Goal: Task Accomplishment & Management: Complete application form

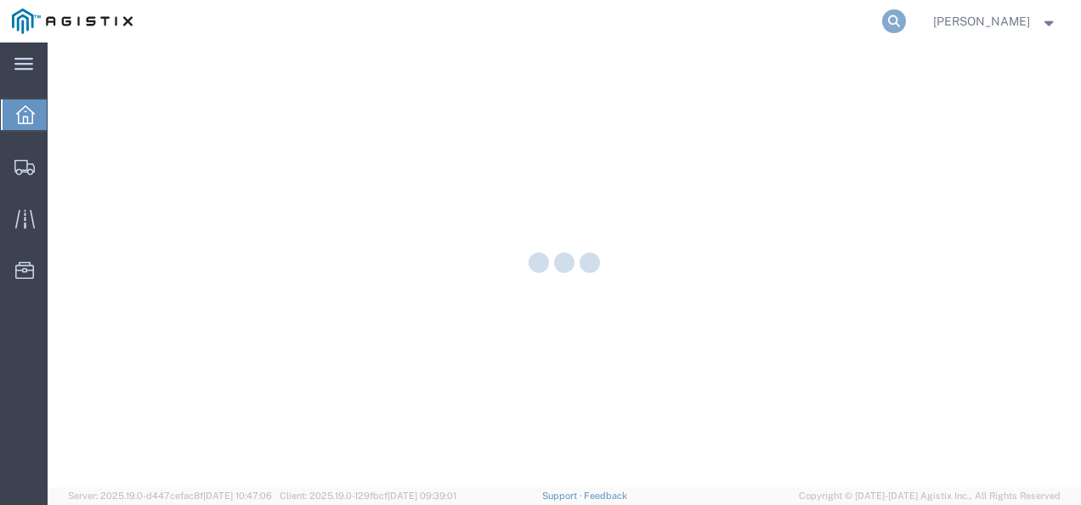
click at [906, 19] on icon at bounding box center [894, 21] width 24 height 24
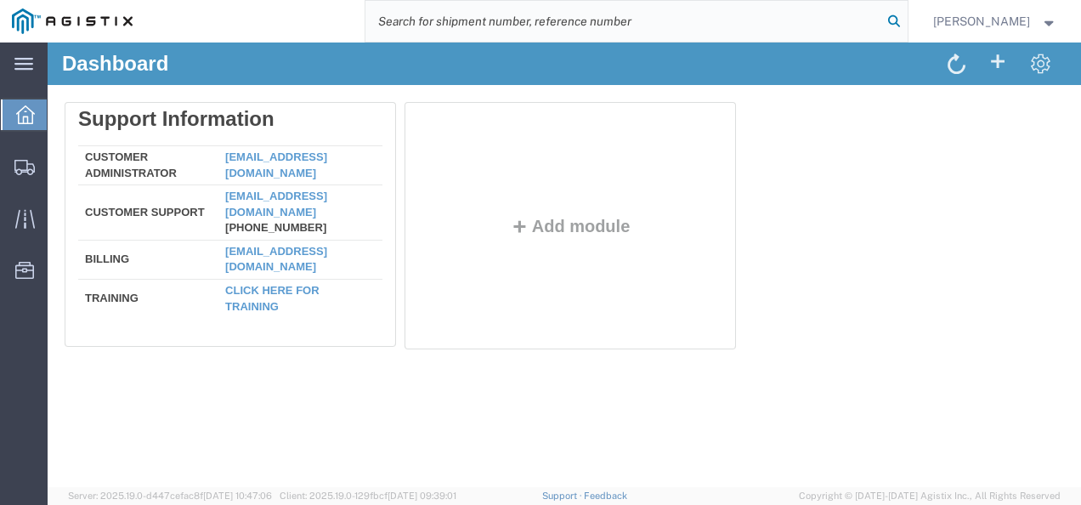
paste input "56875561"
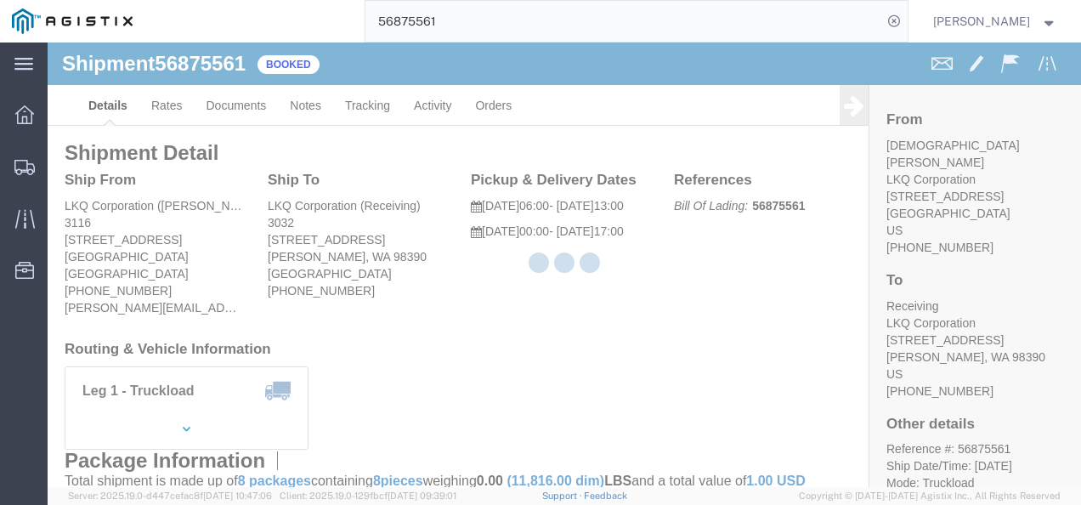
click at [466, 331] on div at bounding box center [564, 264] width 1033 height 444
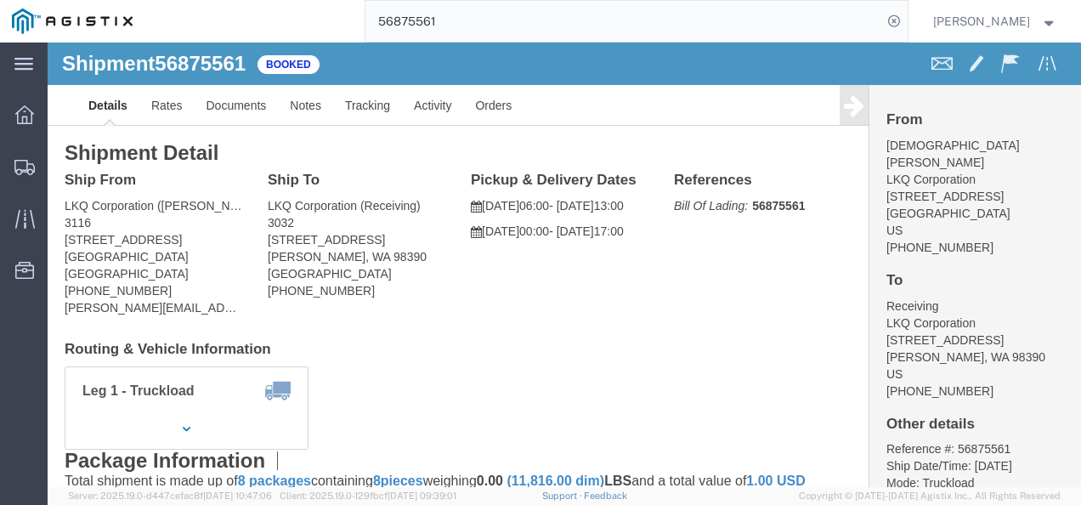
click div "Ship From LKQ Corporation (Kristen Lund) 3116 1120 36th St. SE suite 540 Grand …"
click link "Rates"
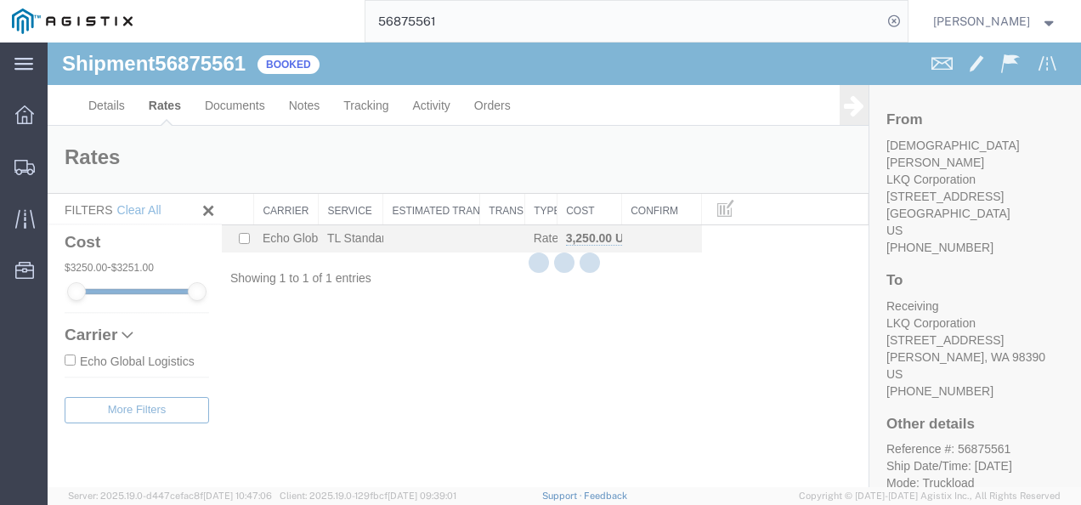
click at [512, 333] on div "Shipment 56875561 1 of 1 Booked Details Rates Documents Notes Tracking Activity…" at bounding box center [564, 264] width 1033 height 444
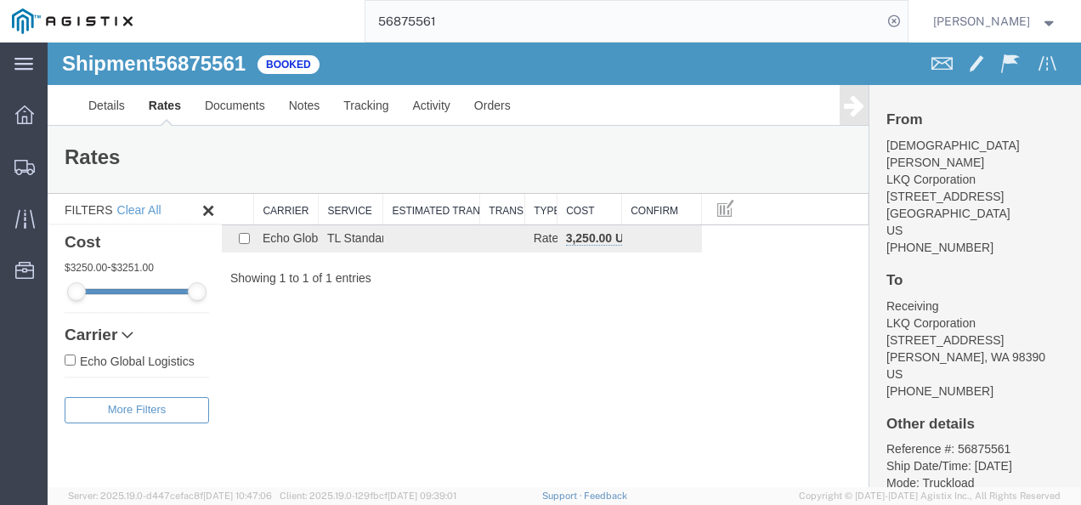
click at [313, 350] on div "Shipment 56875561 1 of 1 Booked Details Rates Documents Notes Tracking Activity…" at bounding box center [564, 264] width 1033 height 444
click at [214, 67] on span "56875561" at bounding box center [200, 63] width 91 height 23
copy span "56875561"
drag, startPoint x: 508, startPoint y: 450, endPoint x: 520, endPoint y: 457, distance: 13.7
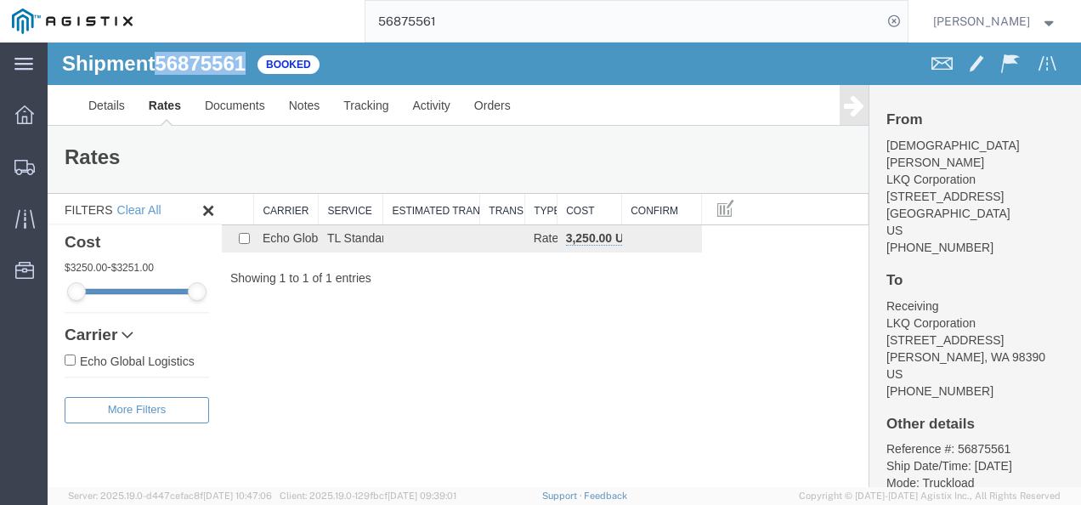
click at [515, 450] on div "Shipment 56875561 1 of 1 Booked Details Rates Documents Notes Tracking Activity…" at bounding box center [564, 264] width 1033 height 444
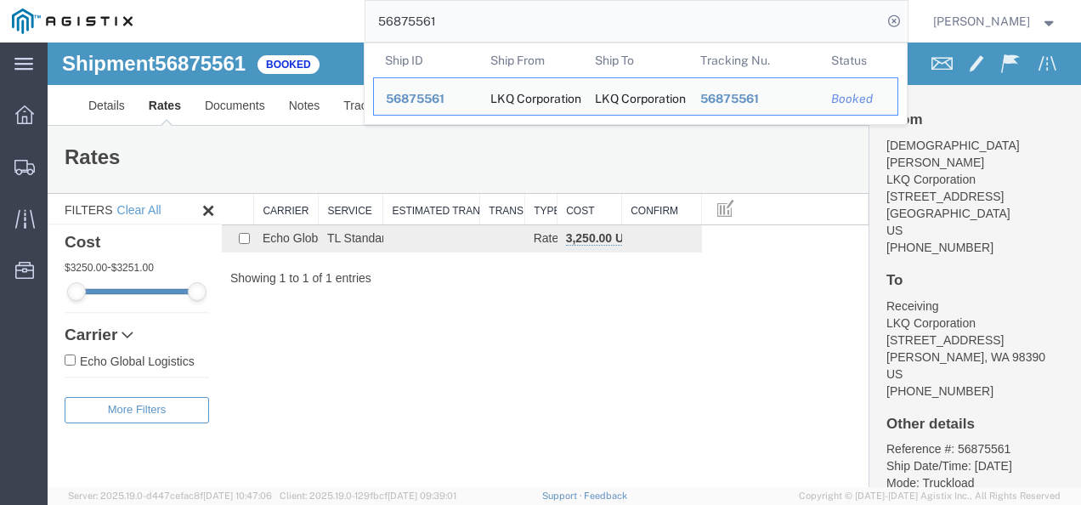
click at [537, 19] on input "56875561" at bounding box center [623, 21] width 517 height 41
click at [535, 23] on input "56875561" at bounding box center [623, 21] width 517 height 41
click at [556, 289] on div "Shipment 56875561 1 of 1 Booked Details Rates Documents Notes Tracking Activity…" at bounding box center [564, 264] width 1033 height 444
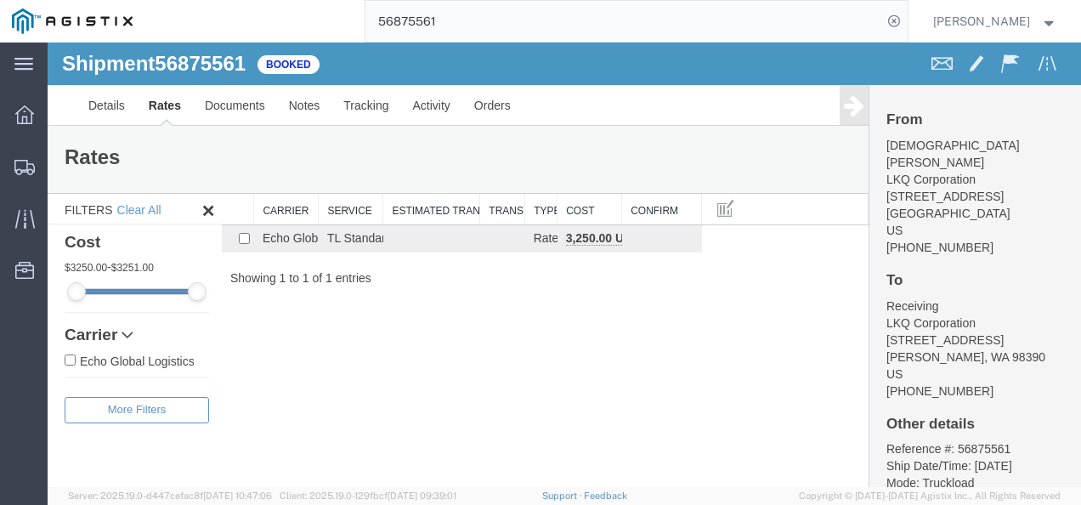
drag, startPoint x: 564, startPoint y: 282, endPoint x: 546, endPoint y: 398, distance: 117.1
click at [561, 294] on div "Shipment 56875561 1 of 1 Booked Details Rates Documents Notes Tracking Activity…" at bounding box center [564, 264] width 1033 height 444
drag, startPoint x: 563, startPoint y: 326, endPoint x: 436, endPoint y: 180, distance: 193.9
click at [561, 325] on div "Shipment 56875561 1 of 1 Booked Details Rates Documents Notes Tracking Activity…" at bounding box center [564, 264] width 1033 height 444
click at [416, 343] on div "Shipment 56875561 1 of 1 Booked Details Rates Documents Notes Tracking Activity…" at bounding box center [564, 264] width 1033 height 444
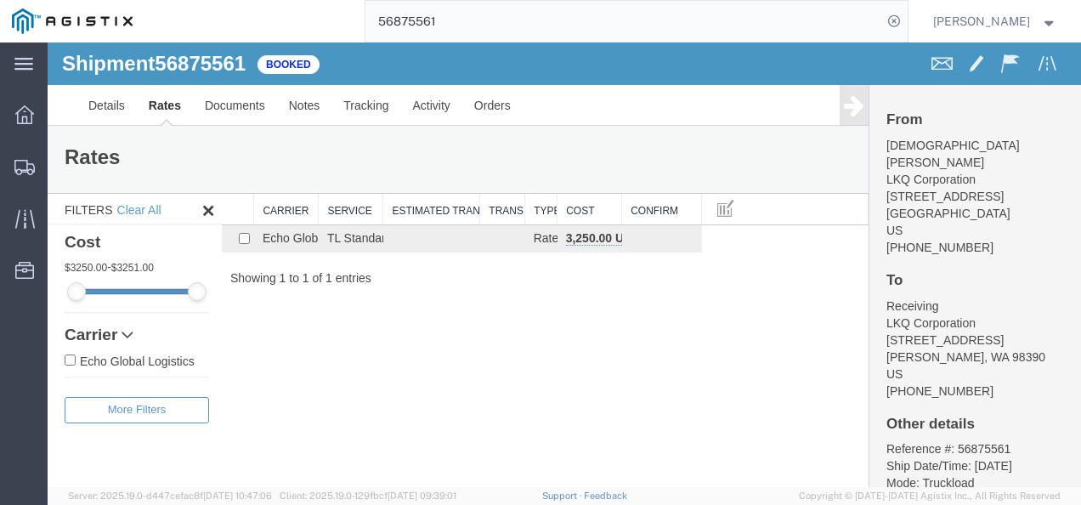
click at [605, 375] on div "Shipment 56875561 1 of 1 Booked Details Rates Documents Notes Tracking Activity…" at bounding box center [564, 264] width 1033 height 444
click at [523, 30] on input "56875561" at bounding box center [623, 21] width 517 height 41
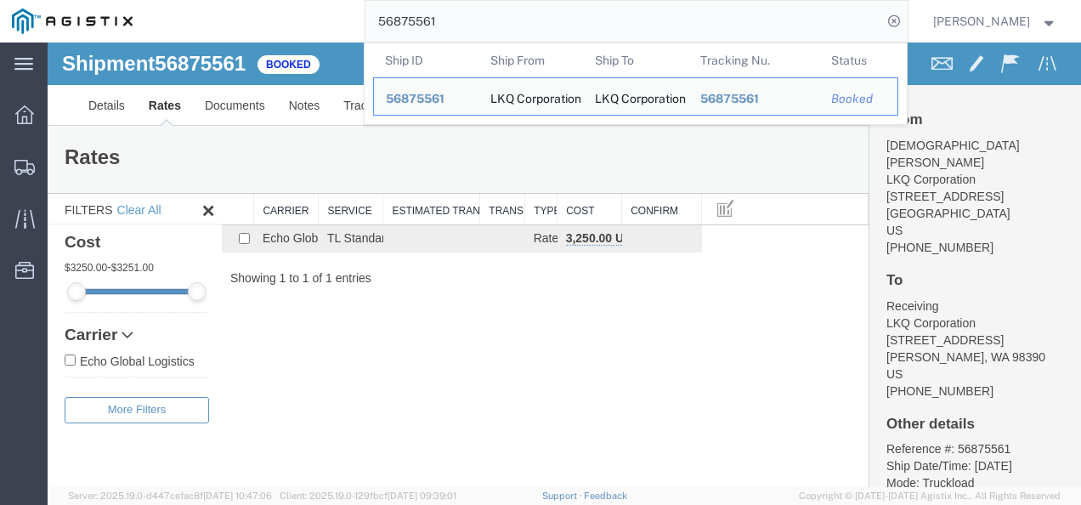
click at [523, 30] on input "56875561" at bounding box center [623, 21] width 517 height 41
paste input "476"
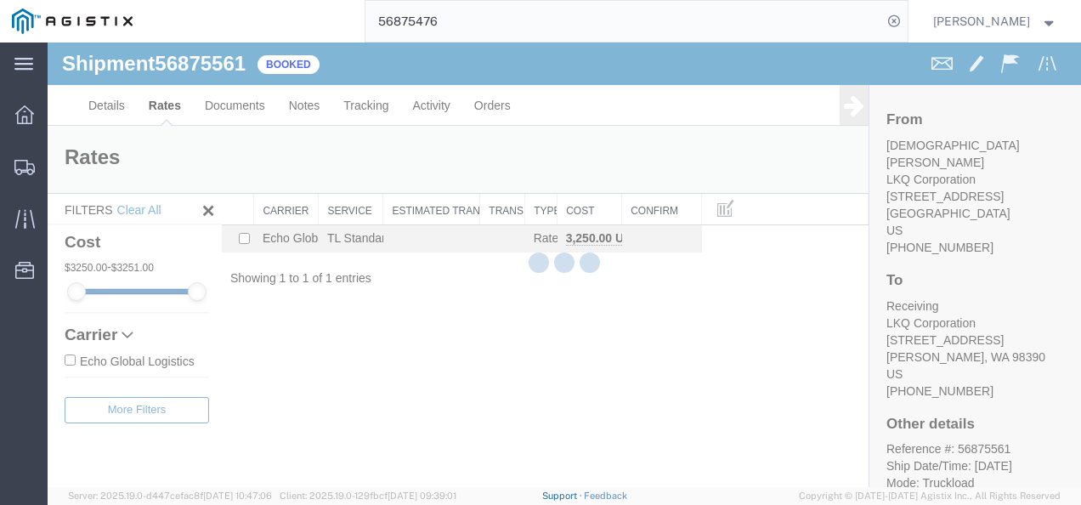
drag, startPoint x: 578, startPoint y: 420, endPoint x: 600, endPoint y: 498, distance: 81.2
click at [576, 421] on div at bounding box center [564, 264] width 1033 height 444
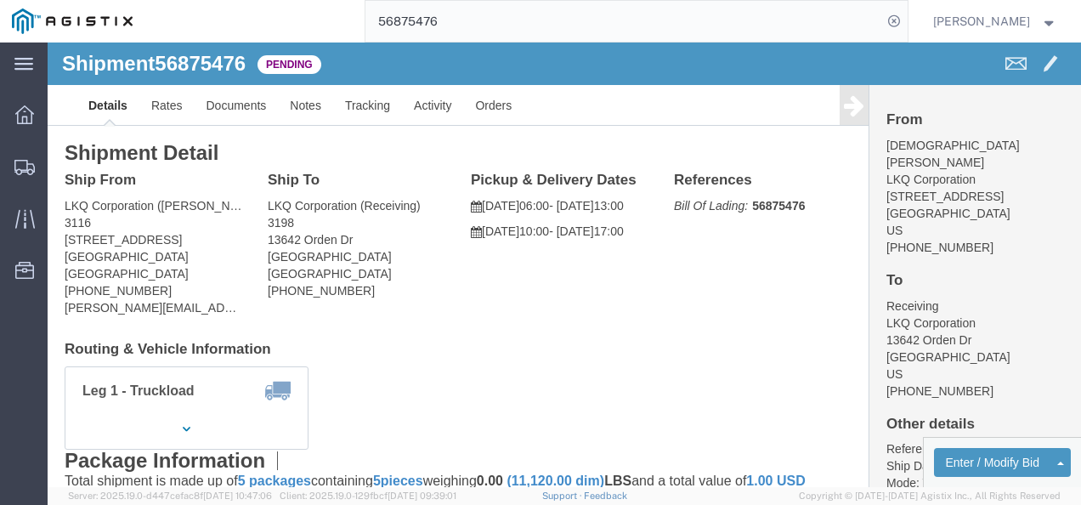
click at [449, 21] on input "56875476" at bounding box center [623, 21] width 517 height 41
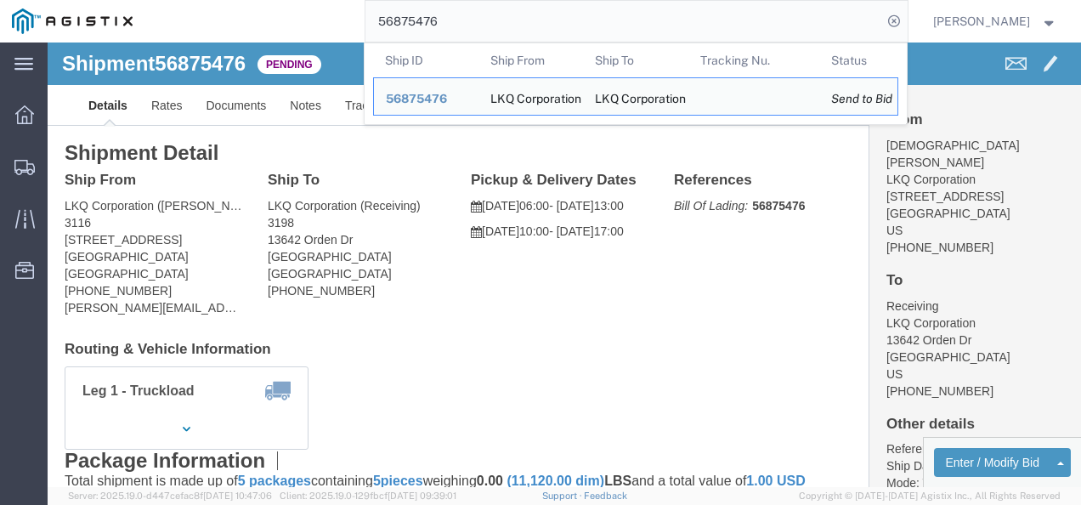
click at [449, 17] on input "56875476" at bounding box center [623, 21] width 517 height 41
click at [434, 34] on input "56875476" at bounding box center [623, 21] width 517 height 41
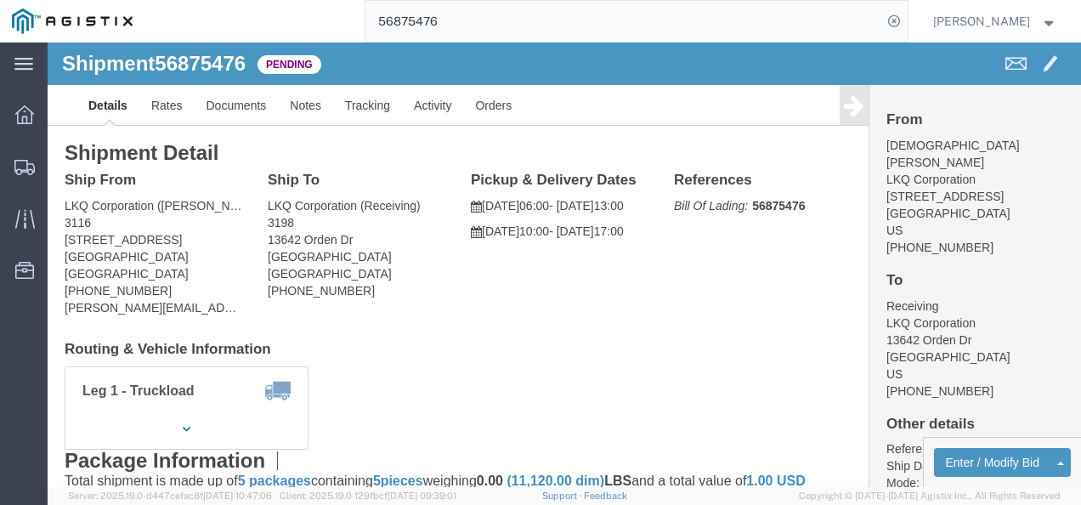
drag, startPoint x: 366, startPoint y: 306, endPoint x: 248, endPoint y: 195, distance: 161.7
click h4 "Routing & Vehicle Information"
click link "Rates"
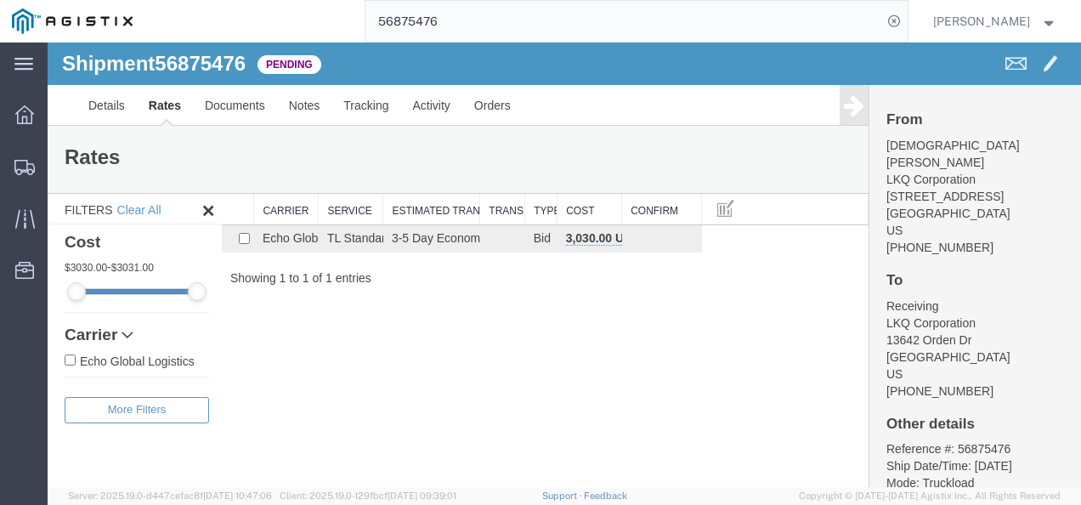
click at [389, 357] on div "Shipment 56875476 1 of 1 Pending Details Rates Documents Notes Tracking Activit…" at bounding box center [564, 264] width 1033 height 444
click at [529, 22] on input "56875476" at bounding box center [623, 21] width 517 height 41
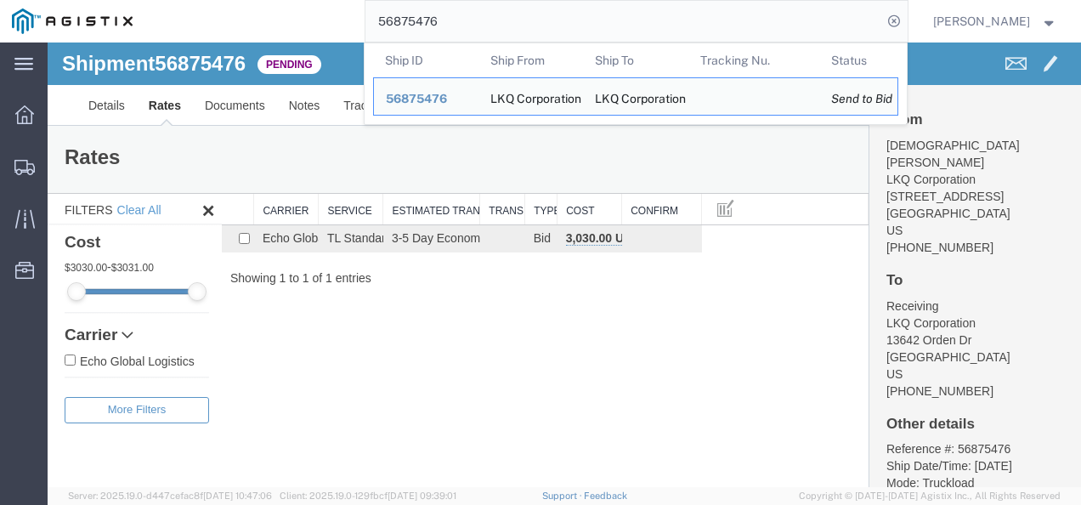
click at [529, 22] on input "56875476" at bounding box center [623, 21] width 517 height 41
paste input "60572"
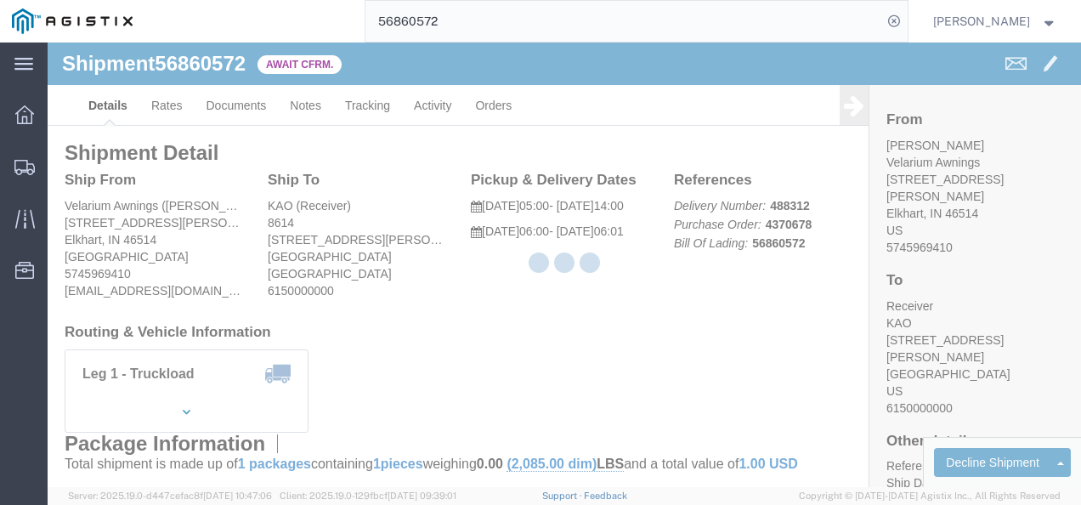
click at [538, 311] on div at bounding box center [564, 264] width 1033 height 444
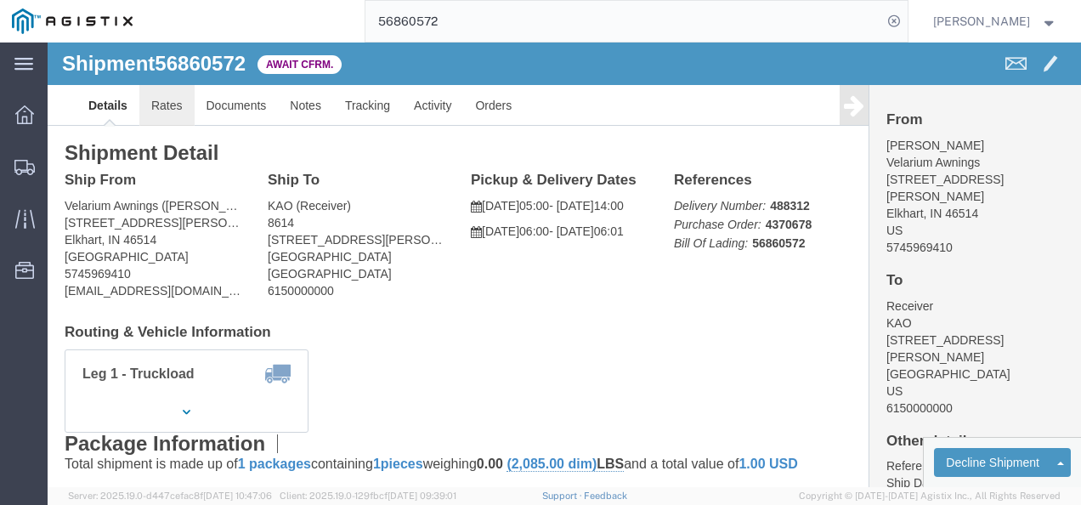
click link "Rates"
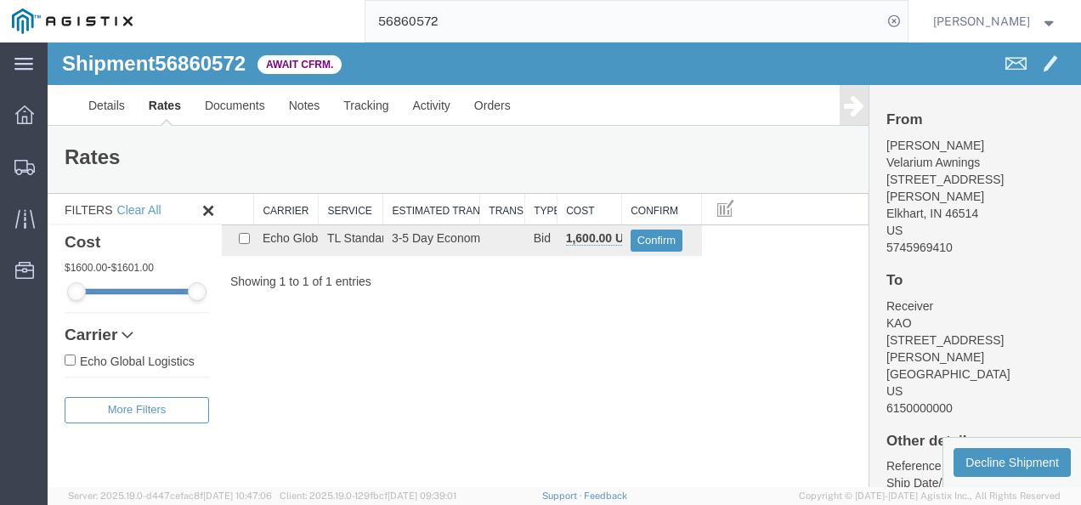
click at [545, 375] on div "Shipment 56860572 1 of 1 Await Cfrm. Details Rates Documents Notes Tracking Act…" at bounding box center [564, 264] width 1033 height 444
drag, startPoint x: 483, startPoint y: 349, endPoint x: 450, endPoint y: 358, distance: 33.4
click at [483, 348] on div "Shipment 56860572 1 of 1 Await Cfrm. Details Rates Documents Notes Tracking Act…" at bounding box center [564, 264] width 1033 height 444
click at [189, 58] on span "56860572" at bounding box center [200, 63] width 91 height 23
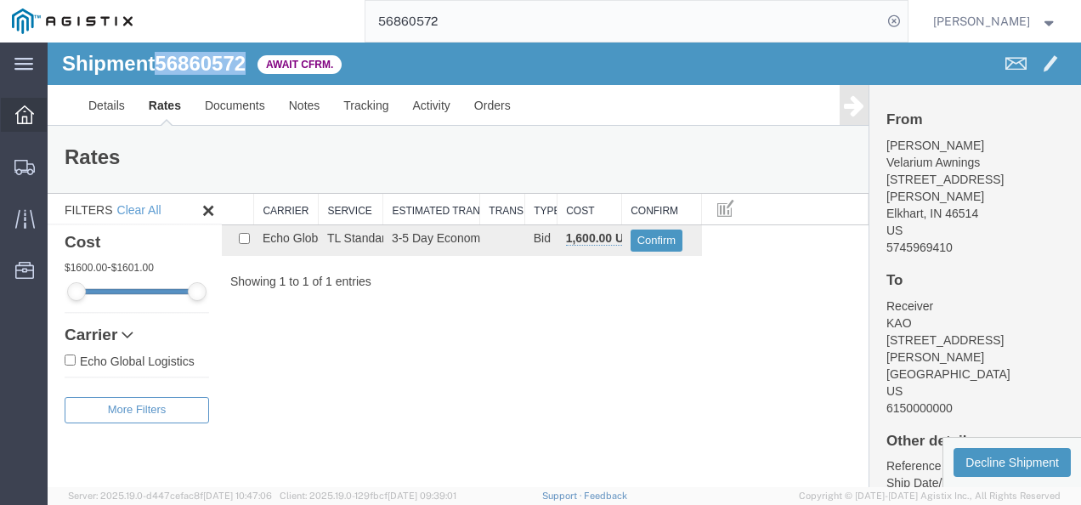
copy span "56860572"
click at [571, 401] on div "Shipment 56860572 1 of 1 Await Cfrm. Details Rates Documents Notes Tracking Act…" at bounding box center [564, 264] width 1033 height 444
click at [605, 350] on div "Shipment 56860572 1 of 1 Await Cfrm. Details Rates Documents Notes Tracking Act…" at bounding box center [564, 264] width 1033 height 444
click at [585, 357] on div "Shipment 56860572 1 of 1 Await Cfrm. Details Rates Documents Notes Tracking Act…" at bounding box center [564, 264] width 1033 height 444
click at [638, 363] on div "Shipment 56860572 1 of 1 Await Cfrm. Details Rates Documents Notes Tracking Act…" at bounding box center [564, 264] width 1033 height 444
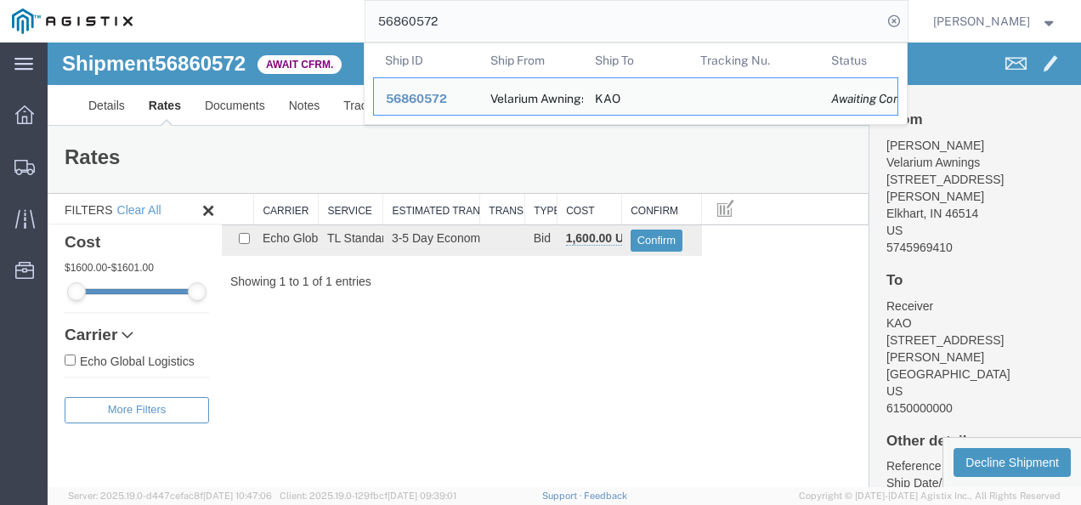
click at [526, 14] on input "56860572" at bounding box center [623, 21] width 517 height 41
paste input "56866214"
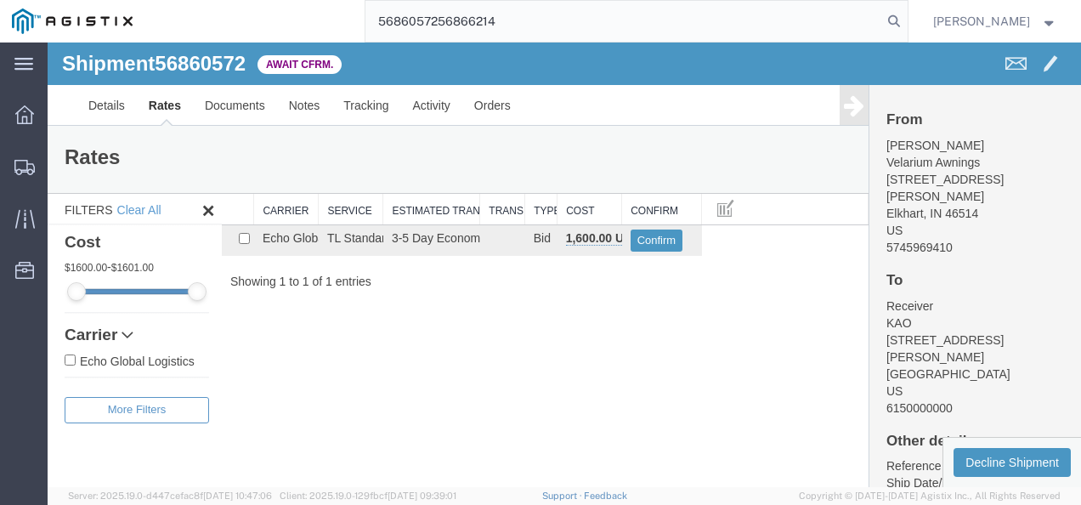
click at [525, 12] on input "5686057256866214" at bounding box center [623, 21] width 517 height 41
paste input "search"
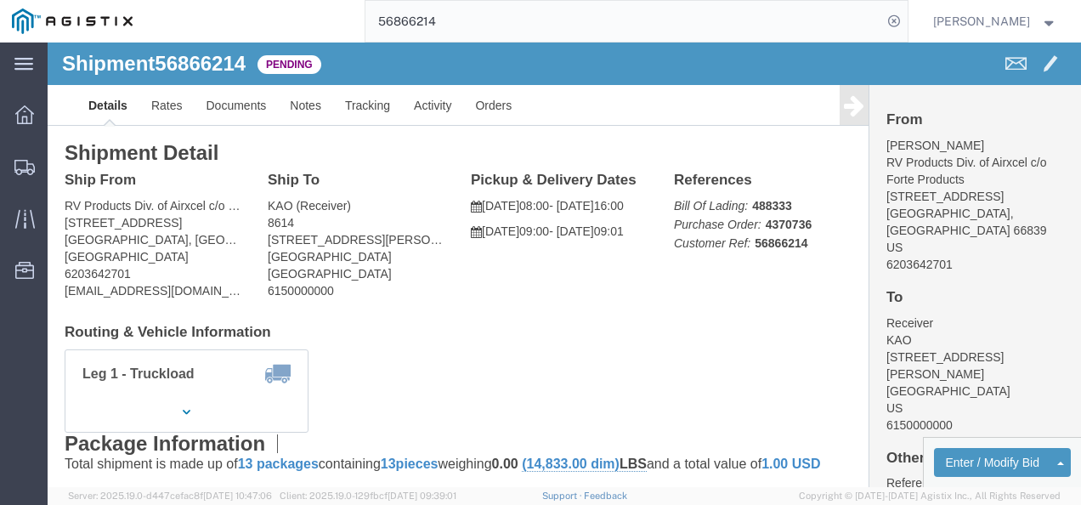
click div "Ship From RV Products Div. of Airxcel c/o Forte Products (Sarah Thomas) 1290 10…"
click at [540, 23] on input "56866214" at bounding box center [623, 21] width 517 height 41
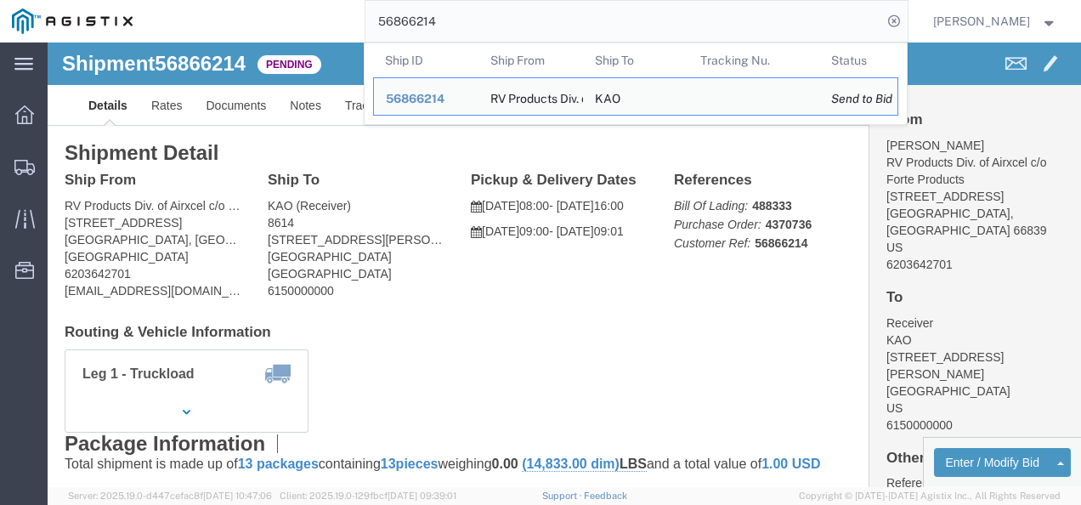
click at [540, 23] on input "56866214" at bounding box center [623, 21] width 517 height 41
paste input "75476"
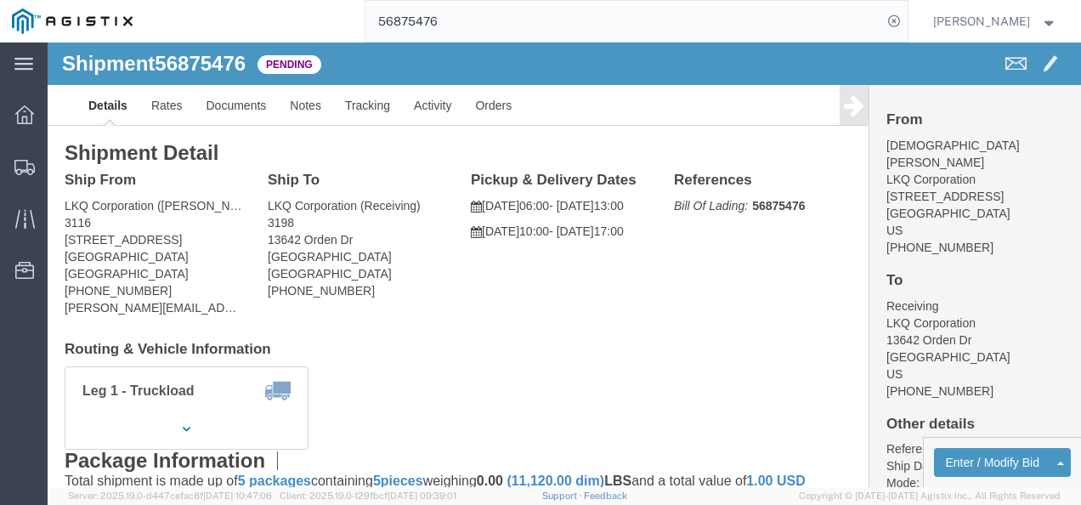
drag, startPoint x: 459, startPoint y: 389, endPoint x: 438, endPoint y: 386, distance: 20.7
click div "Leg 1 - Truckload Vehicle 1: Standard Dry Van (53 Feet) Number of trucks: 1"
click link "Rates"
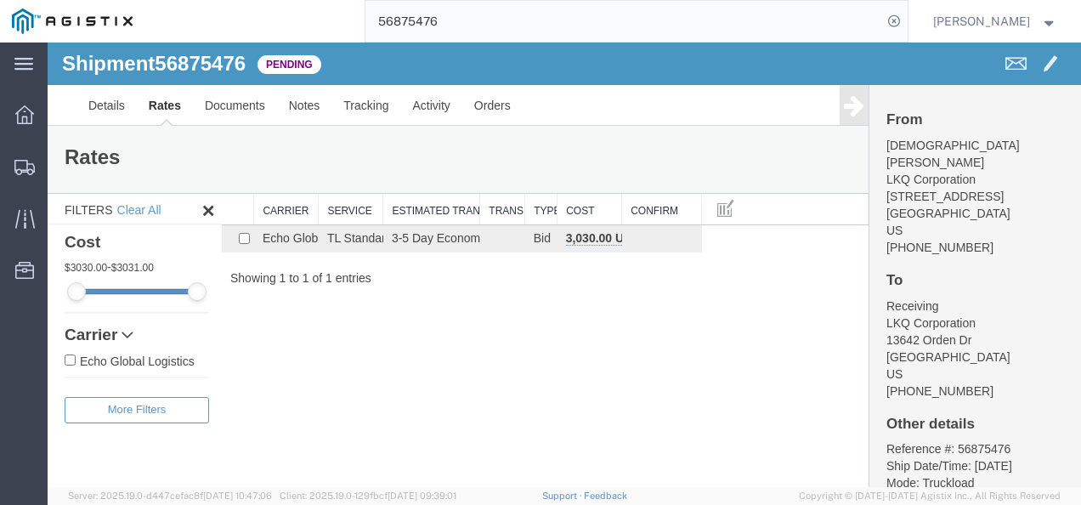
drag, startPoint x: 512, startPoint y: 294, endPoint x: 569, endPoint y: 438, distance: 154.8
click at [513, 299] on div "Shipment 56875476 1 of 1 Pending Details Rates Documents Notes Tracking Activit…" at bounding box center [564, 264] width 1033 height 444
click at [488, 20] on input "56875476" at bounding box center [623, 21] width 517 height 41
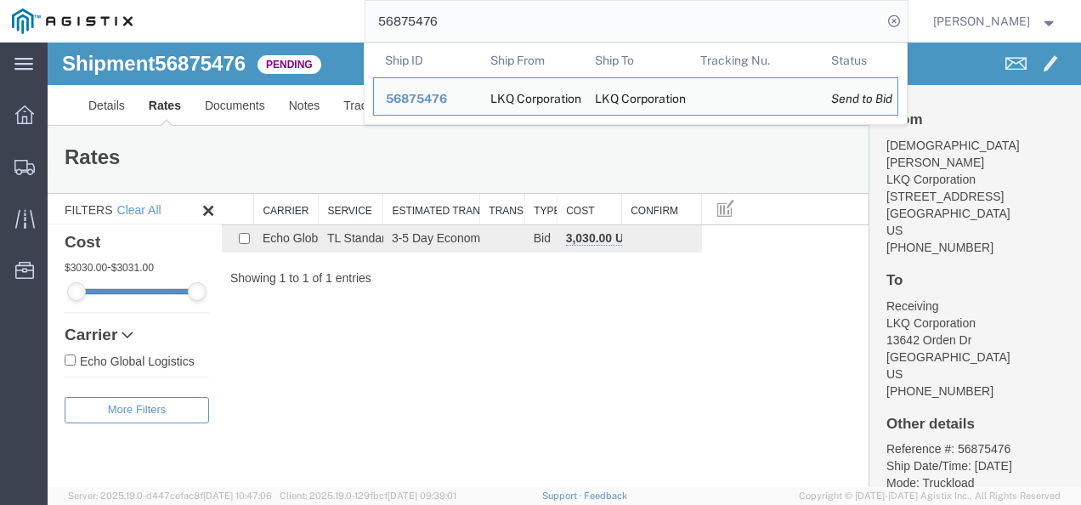
click at [488, 20] on input "56875476" at bounding box center [623, 21] width 517 height 41
paste input "49101"
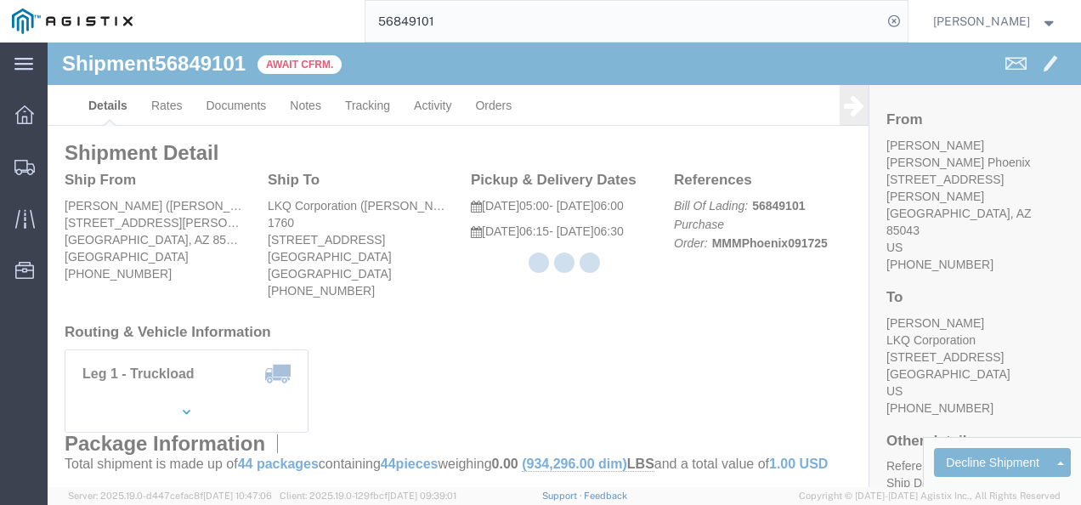
click at [546, 315] on div at bounding box center [564, 264] width 1033 height 444
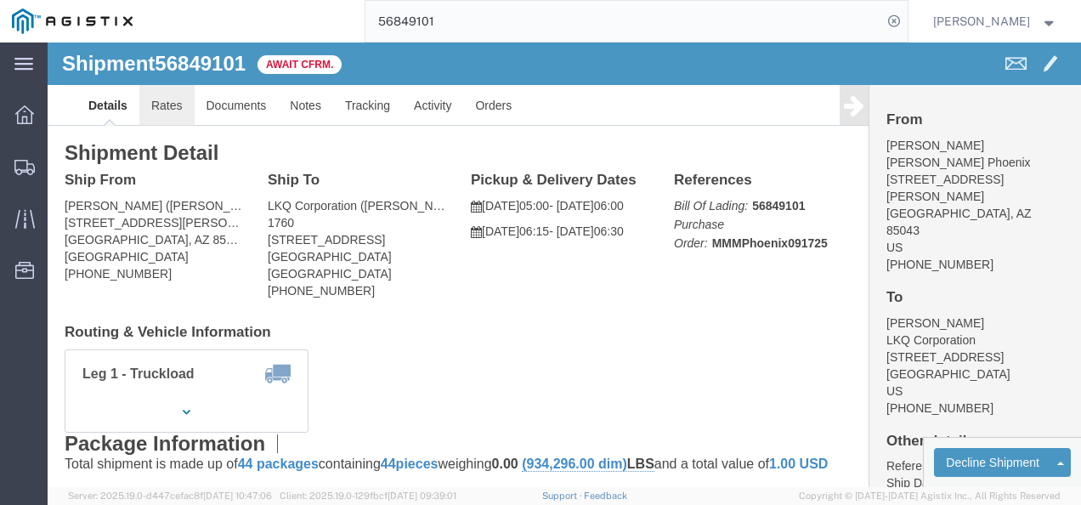
click link "Rates"
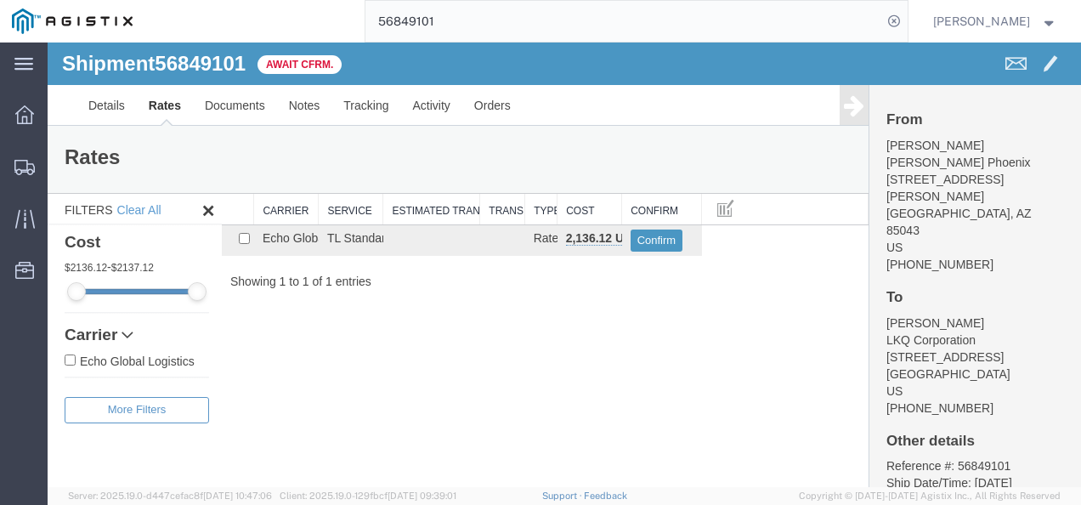
drag, startPoint x: 539, startPoint y: 377, endPoint x: 449, endPoint y: 311, distance: 111.8
click at [537, 376] on div "Shipment 56849101 1 of 1 Await Cfrm. Details Rates Documents Notes Tracking Act…" at bounding box center [564, 264] width 1033 height 444
click at [435, 298] on div "Shipment 56849101 1 of 1 Await Cfrm. Details Rates Documents Notes Tracking Act…" at bounding box center [564, 264] width 1033 height 444
click at [105, 107] on link "Details" at bounding box center [106, 105] width 60 height 41
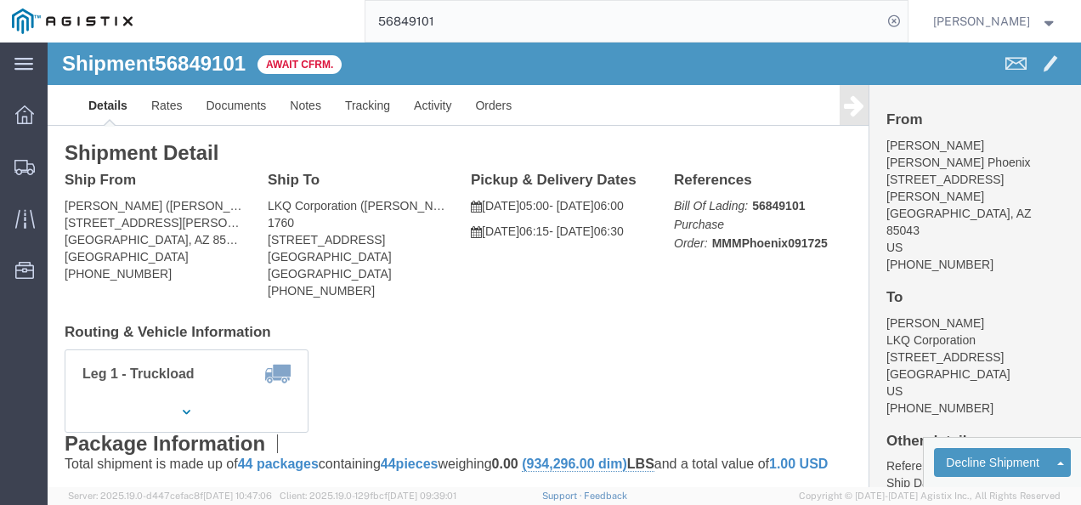
click div "Leg 1 - Truckload Vehicle 1: Standard Dry Van (53 Feet) Number of trucks: 1"
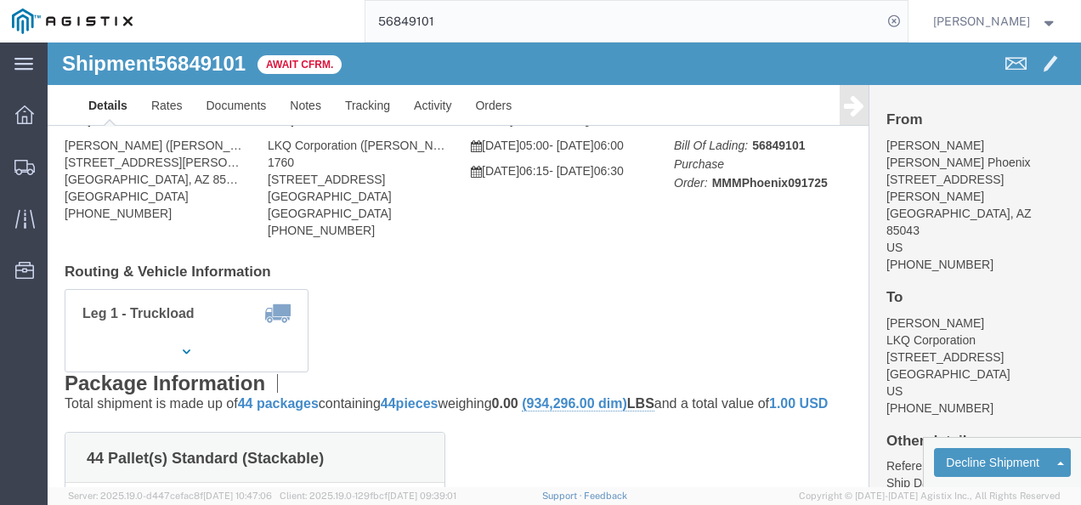
scroll to position [85, 0]
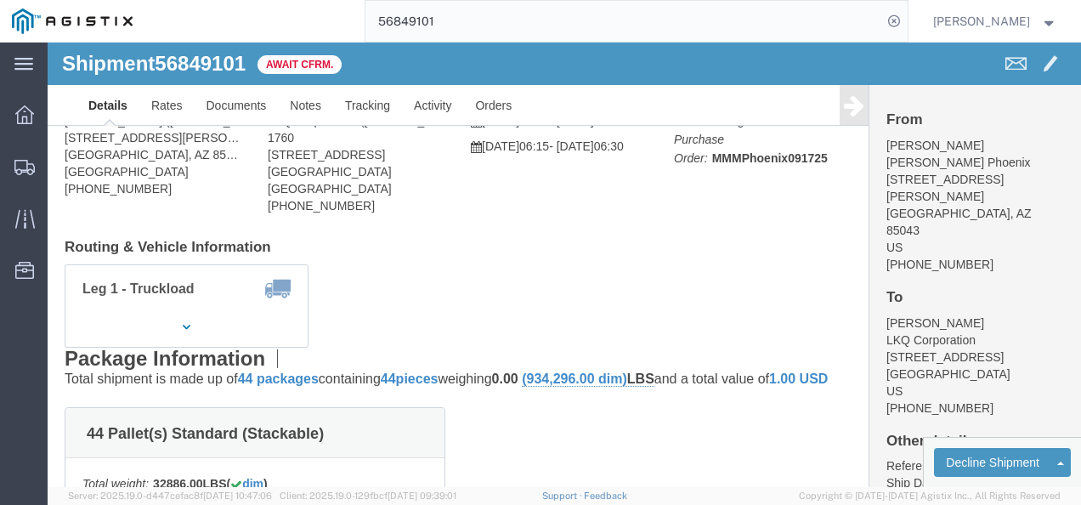
click div "Leg 1 - Truckload Vehicle 1: Standard Dry Van (53 Feet) Number of trucks: 1"
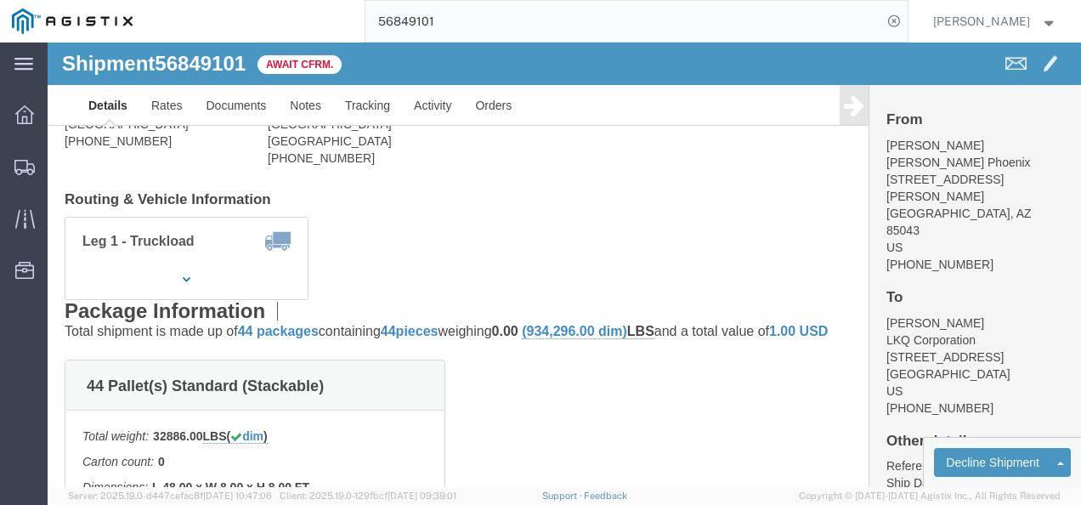
scroll to position [170, 0]
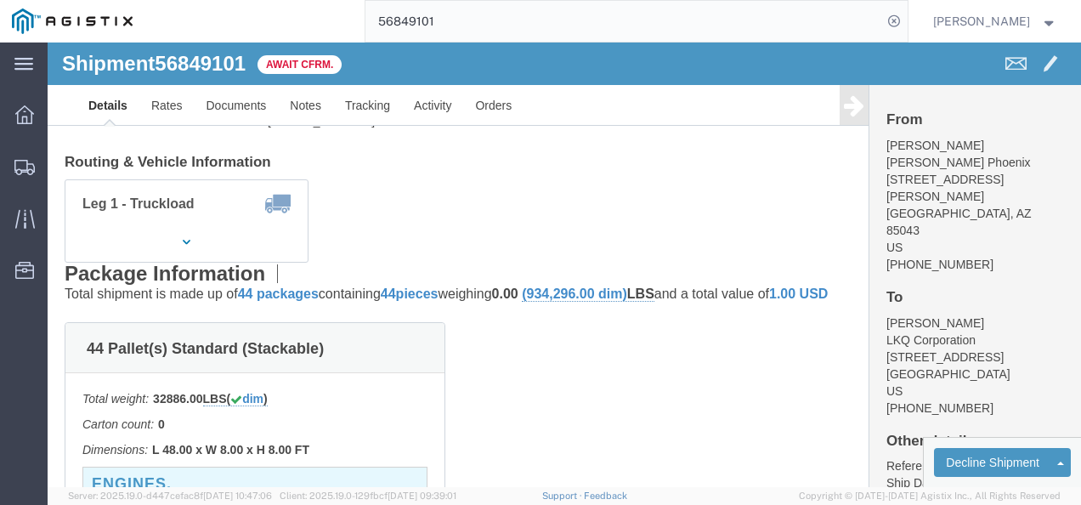
drag, startPoint x: 535, startPoint y: 148, endPoint x: 512, endPoint y: 103, distance: 50.9
click div "Leg 1 - Truckload Vehicle 1: Standard Dry Van (53 Feet) Number of trucks: 1"
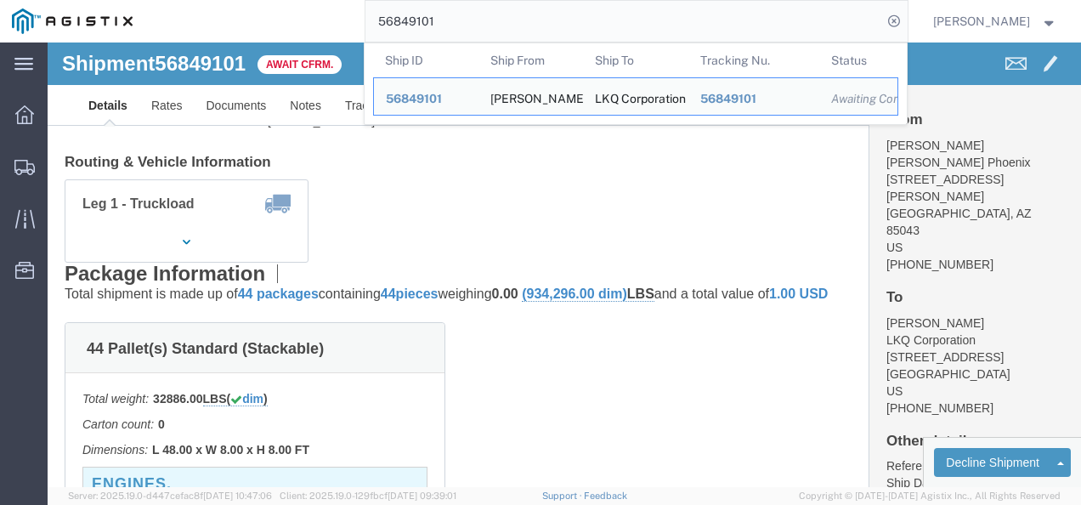
click at [486, 15] on input "56849101" at bounding box center [623, 21] width 517 height 41
paste input "75476"
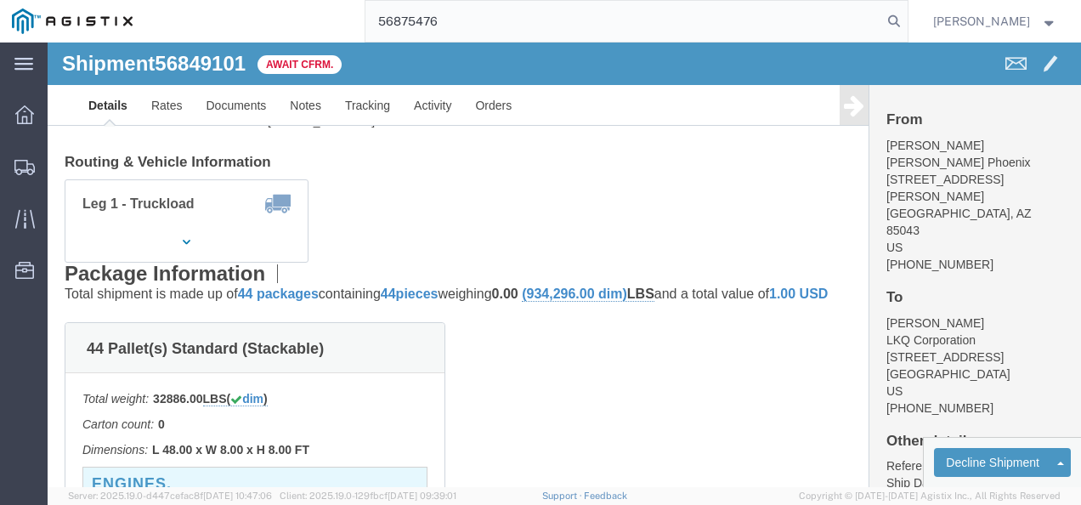
type input "56875476"
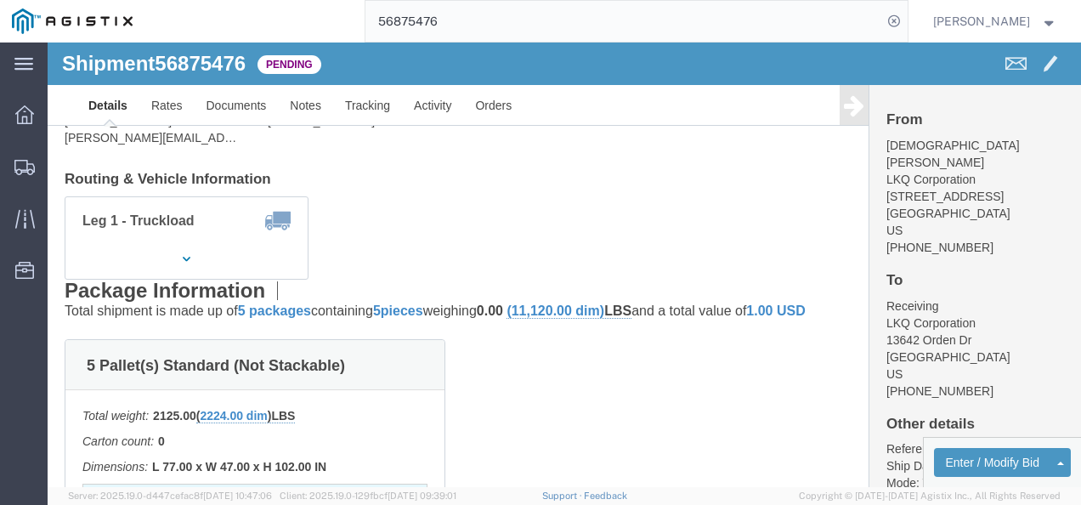
drag, startPoint x: 466, startPoint y: 220, endPoint x: 220, endPoint y: 96, distance: 275.9
click link "Rates"
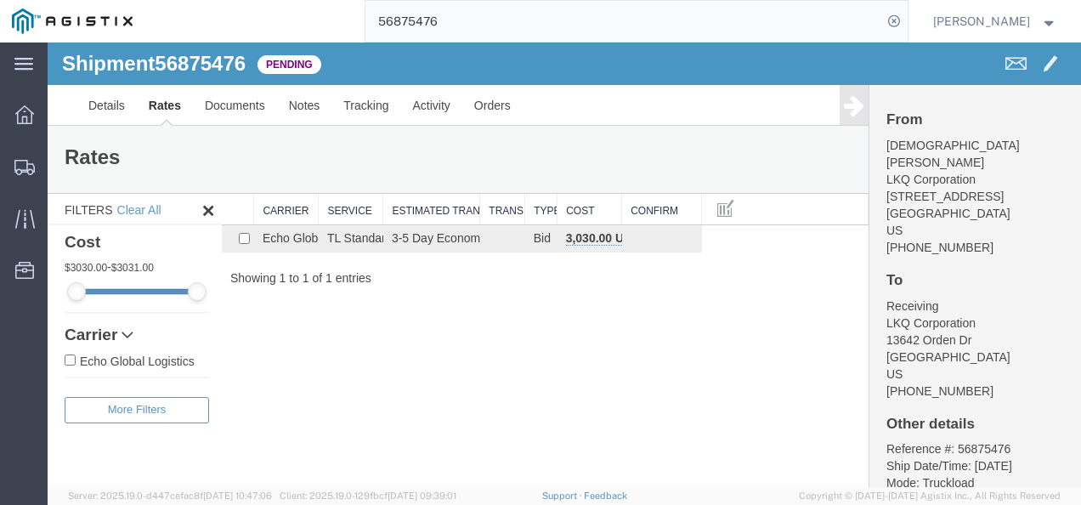
drag, startPoint x: 414, startPoint y: 338, endPoint x: 389, endPoint y: 316, distance: 33.1
click at [398, 324] on div "Shipment 56875476 1 of 1 Pending Details Rates Documents Notes Tracking Activit…" at bounding box center [564, 264] width 1033 height 444
click at [210, 59] on span "56875476" at bounding box center [200, 63] width 91 height 23
copy span "56875476"
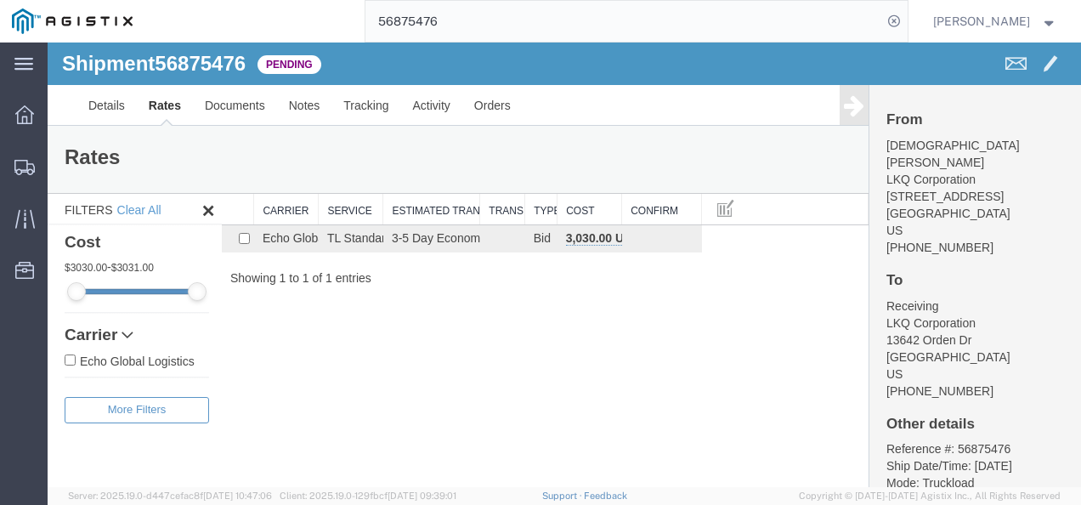
click at [824, 348] on div "Shipment 56875476 1 of 1 Pending Details Rates Documents Notes Tracking Activit…" at bounding box center [564, 264] width 1033 height 444
click at [641, 418] on div "Shipment 56875476 1 of 1 Pending Details Rates Documents Notes Tracking Activit…" at bounding box center [564, 264] width 1033 height 444
click at [59, 158] on span "Shipments" at bounding box center [53, 167] width 12 height 34
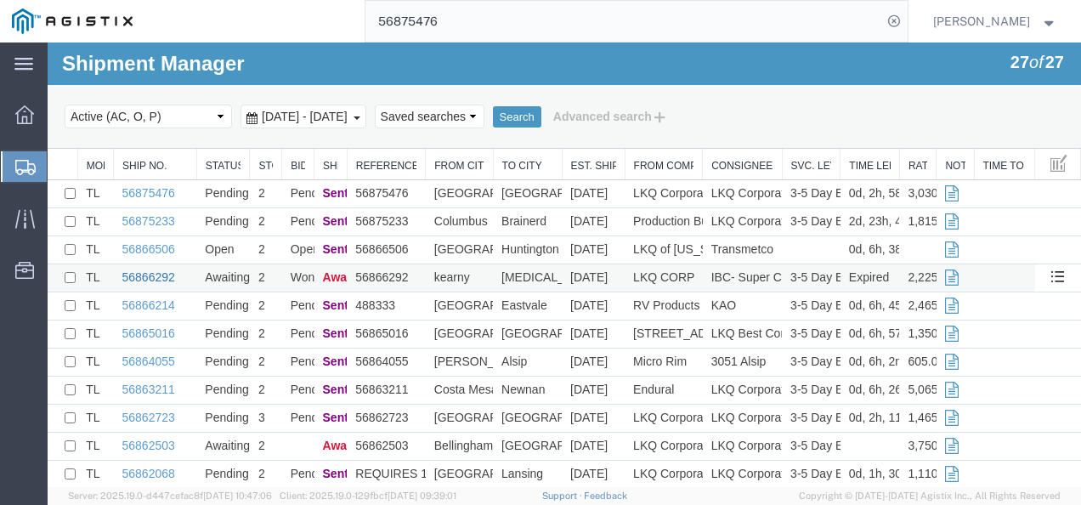
click at [144, 277] on link "56866292" at bounding box center [148, 277] width 53 height 14
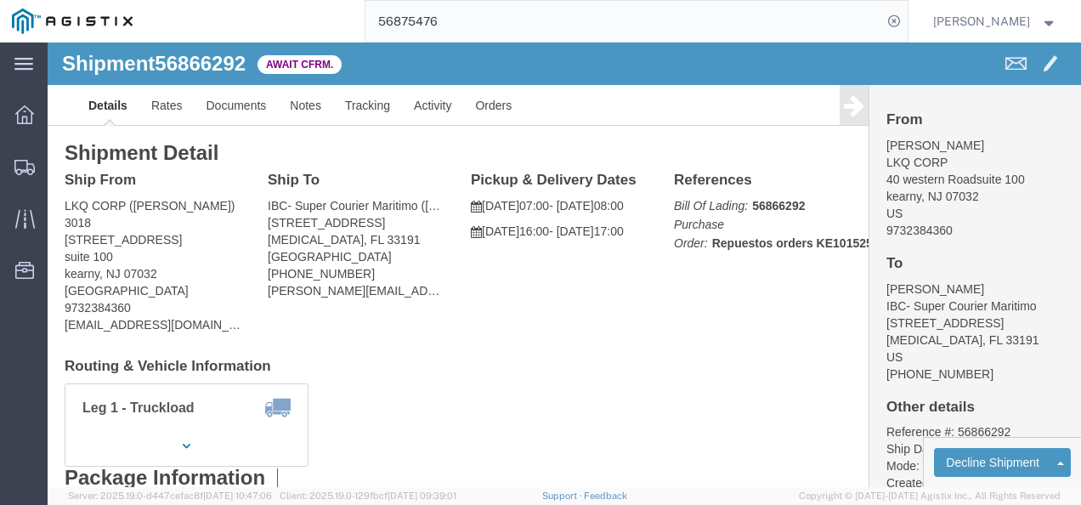
click div "Ship From LKQ CORP (KAMBIZ YOUNESI) 3018 40 western Road suite 100 kearny, NJ 0…"
click link "Rates"
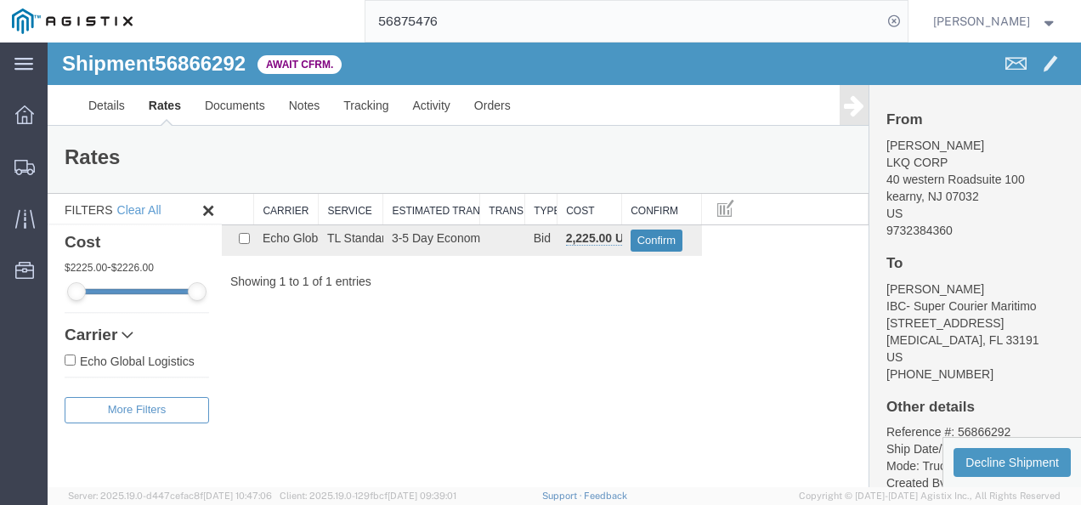
click at [654, 235] on button "Confirm" at bounding box center [656, 240] width 53 height 22
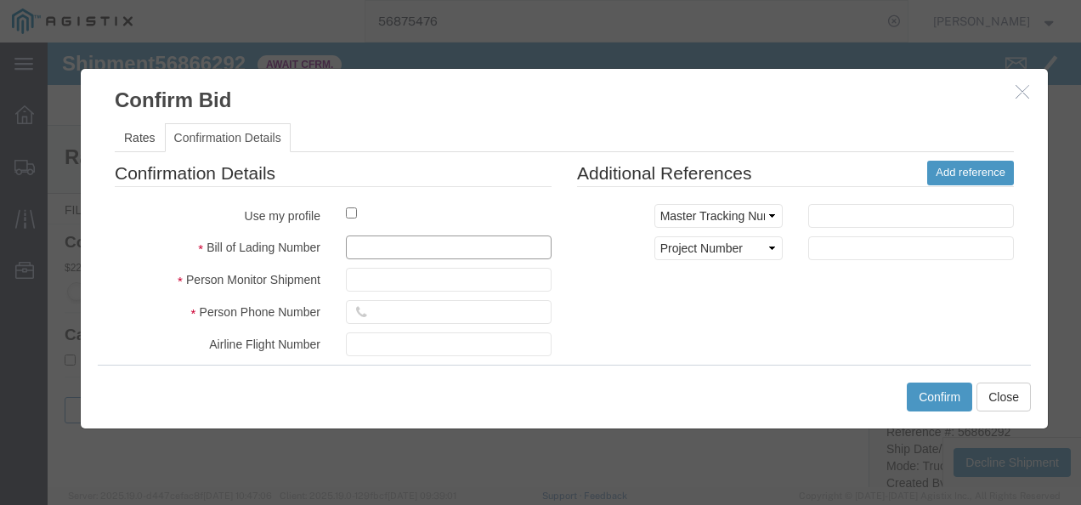
click at [506, 250] on input "text" at bounding box center [449, 247] width 206 height 24
type input "19827397213987"
type input "987218732198798"
type input "827398217398"
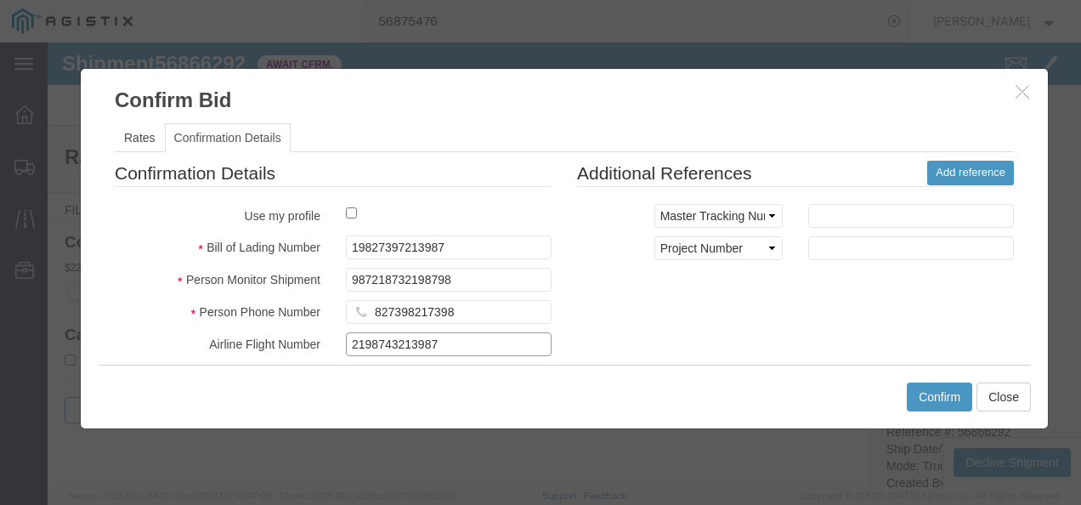
type input "2198743213987"
click at [830, 348] on div "Confirmation Details Use my profile Bill of Lading Number 19827397213987 Person…" at bounding box center [564, 360] width 924 height 398
click at [921, 387] on button "Confirm" at bounding box center [939, 396] width 65 height 29
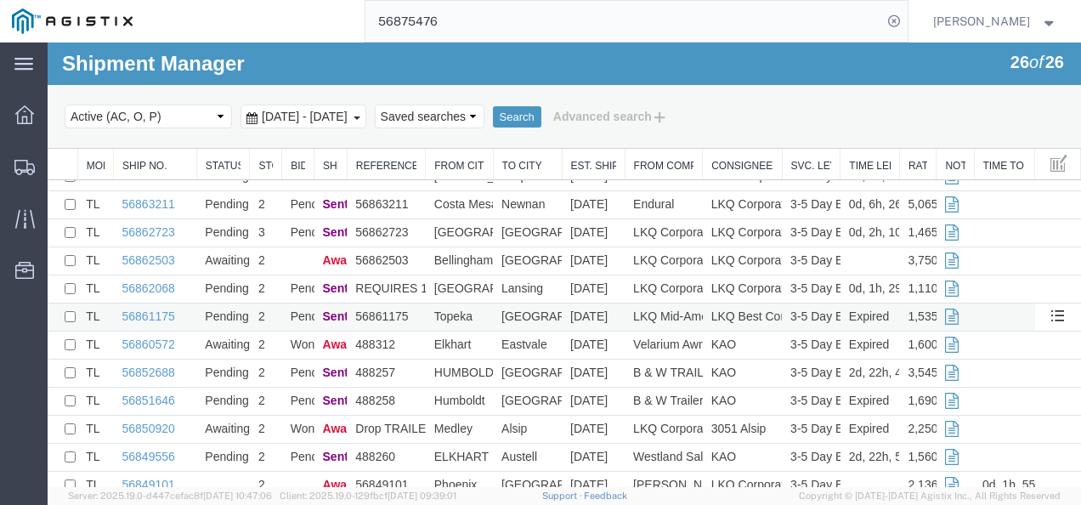
scroll to position [170, 0]
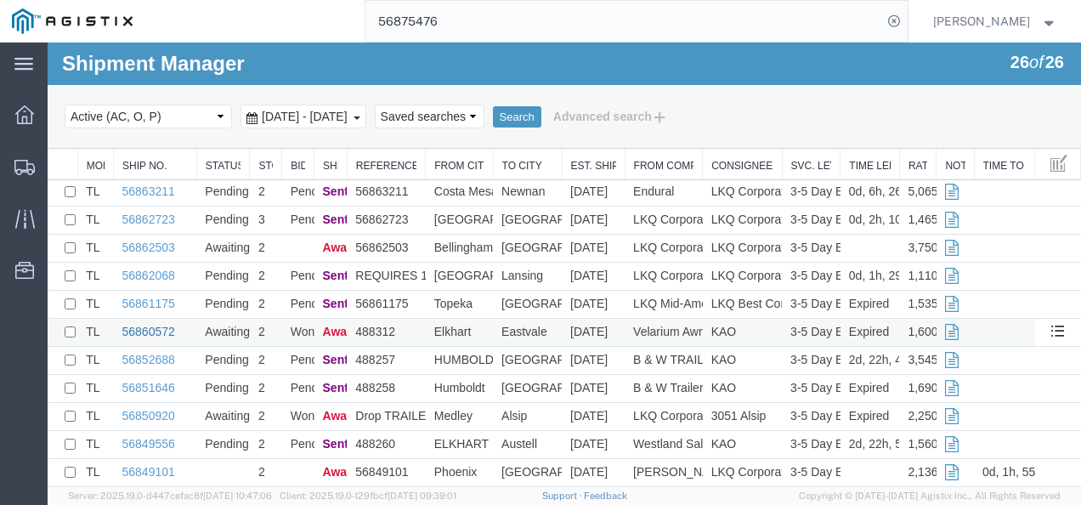
click at [141, 327] on link "56860572" at bounding box center [148, 332] width 53 height 14
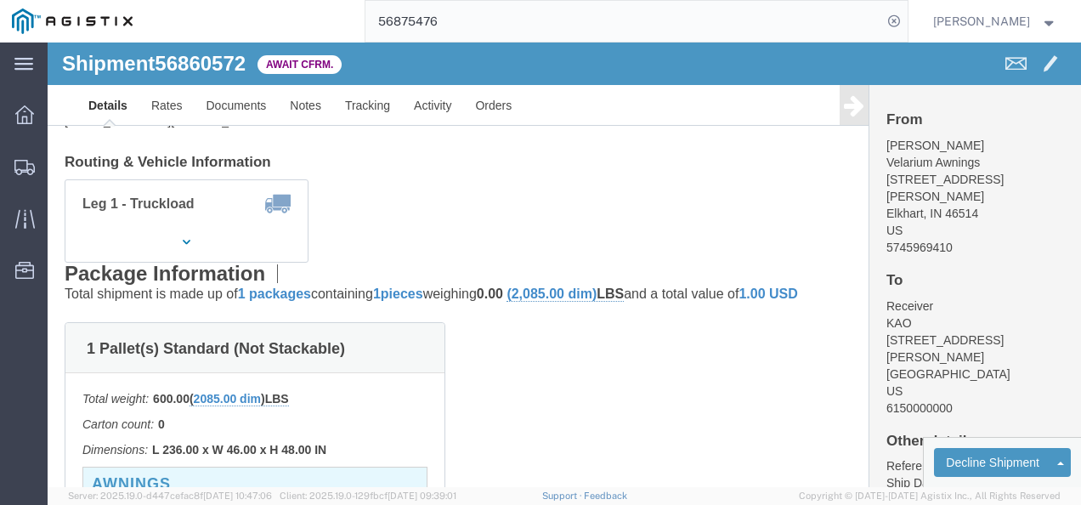
drag, startPoint x: 389, startPoint y: 172, endPoint x: 235, endPoint y: 141, distance: 157.8
click div "Leg 1 - Truckload Vehicle 1: Standard Dry Van (53 Feet) Number of trucks: 1"
click link "Details"
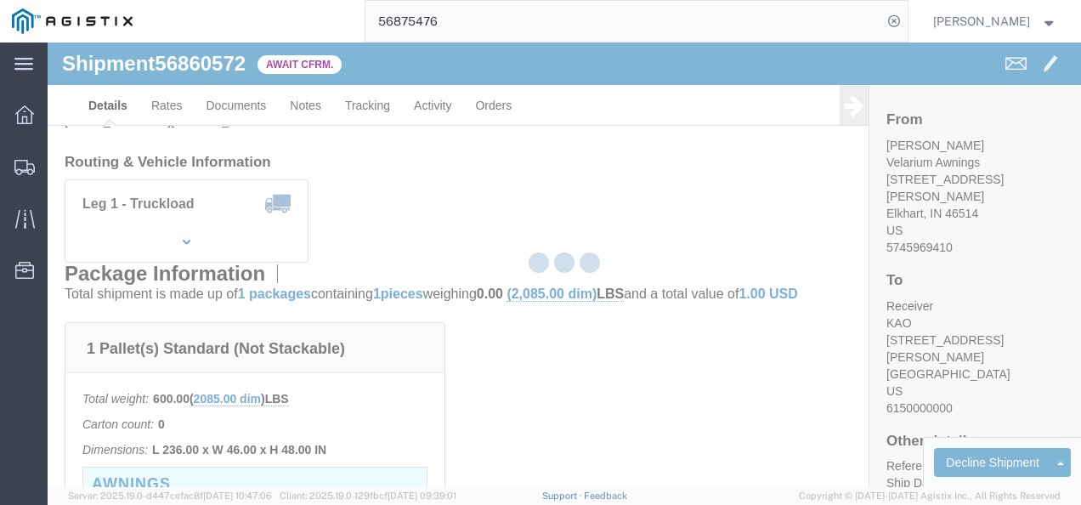
click at [155, 99] on div at bounding box center [564, 264] width 1033 height 444
click at [172, 106] on div at bounding box center [564, 264] width 1033 height 444
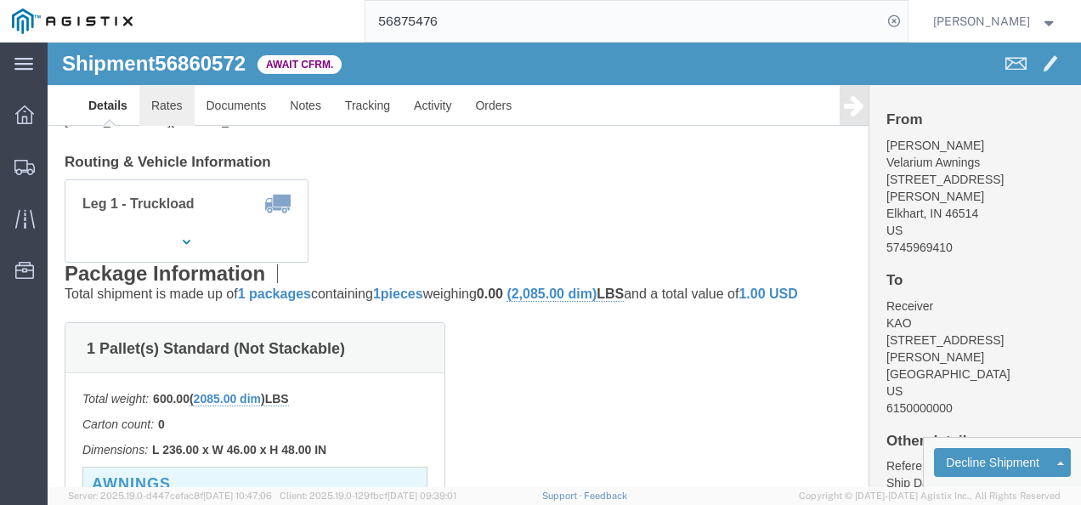
click link "Rates"
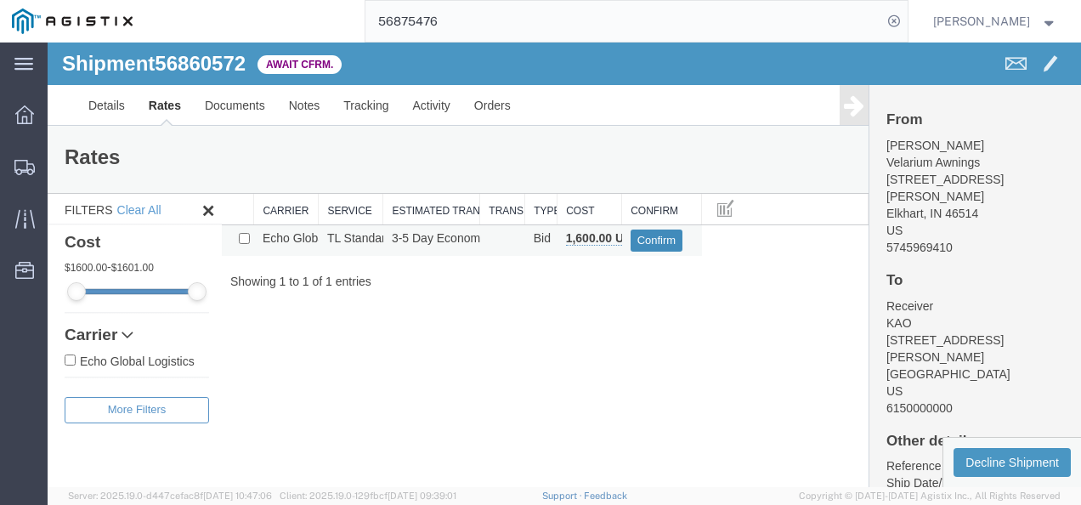
click at [680, 245] on button "Confirm" at bounding box center [656, 240] width 53 height 22
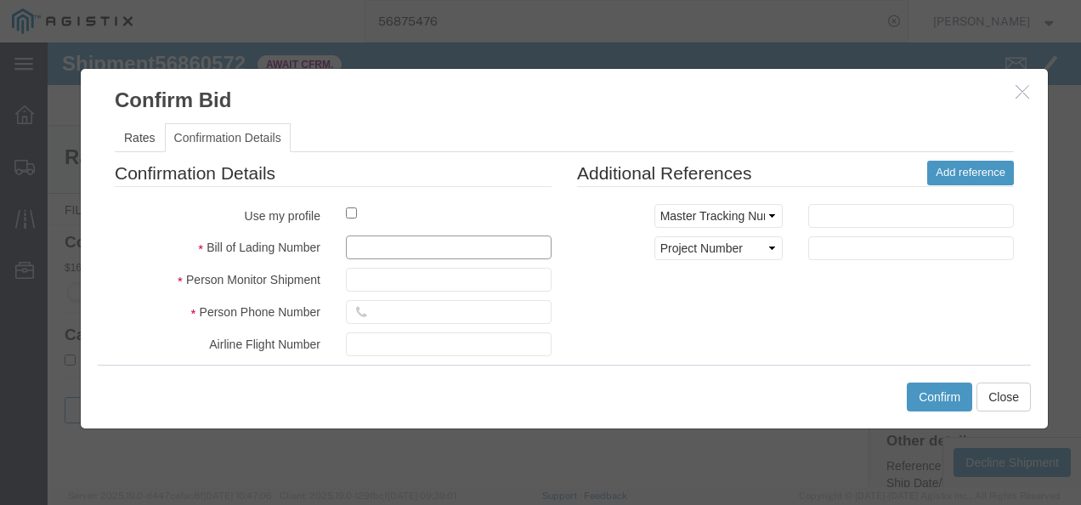
click at [469, 245] on input "text" at bounding box center [449, 247] width 206 height 24
type input "9827139173987q9873"
type input "329874832974987"
type input "872198372987"
drag, startPoint x: 787, startPoint y: 352, endPoint x: 931, endPoint y: 444, distance: 171.1
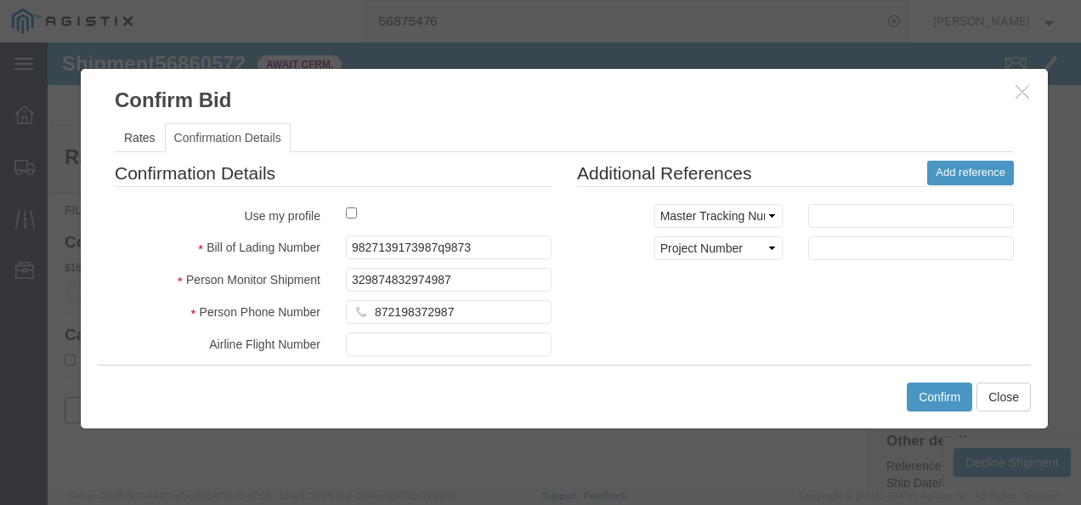
click at [789, 352] on div "Confirmation Details Use my profile Bill of Lading Number 9827139173987q9873 Pe…" at bounding box center [564, 360] width 924 height 398
click at [938, 393] on button "Confirm" at bounding box center [939, 396] width 65 height 29
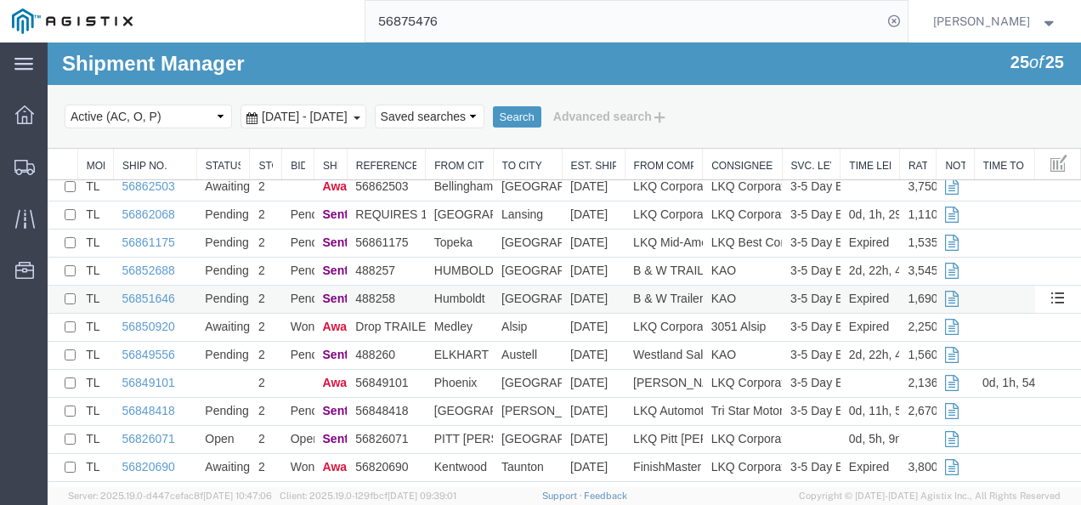
scroll to position [170, 0]
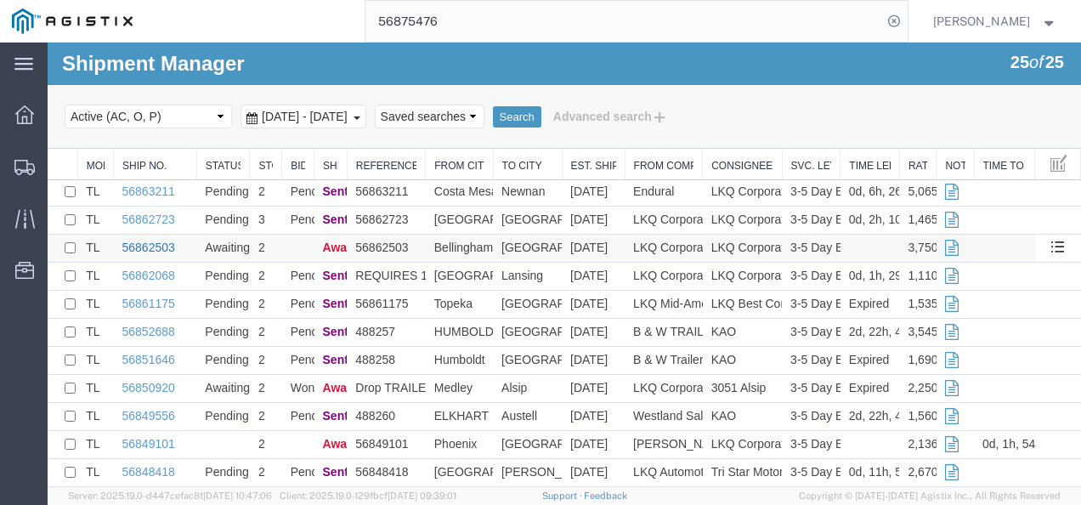
click at [146, 245] on link "56862503" at bounding box center [148, 247] width 53 height 14
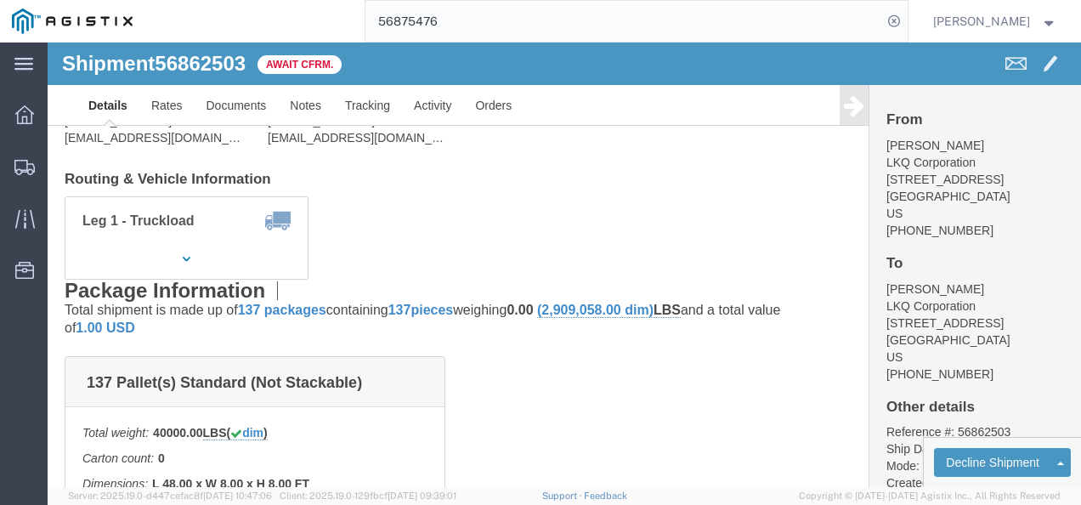
click div "Leg 1 - Truckload Vehicle 1: Standard Dry Van (53 Feet) Number of trucks: 1"
click link "Rates"
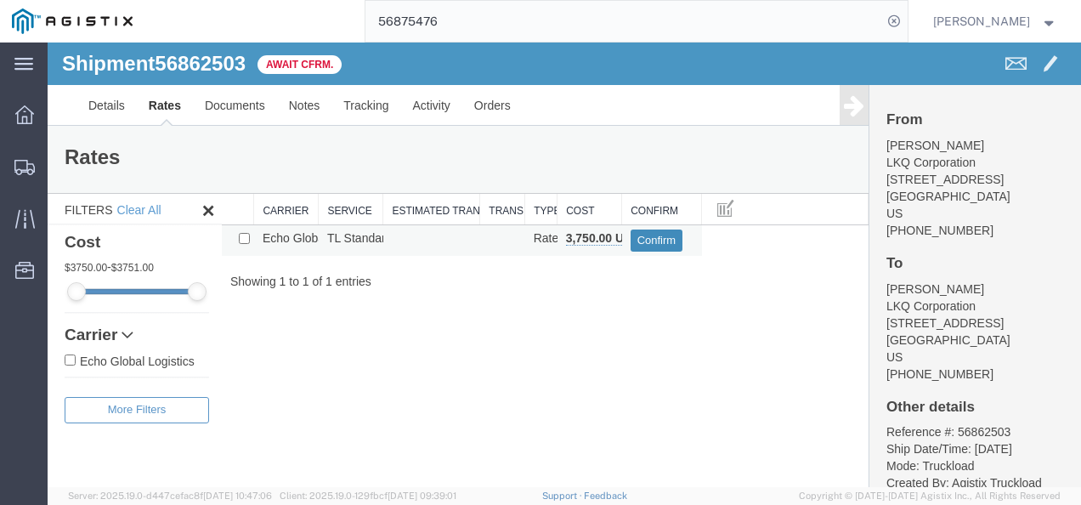
click at [637, 231] on button "Confirm" at bounding box center [656, 240] width 53 height 22
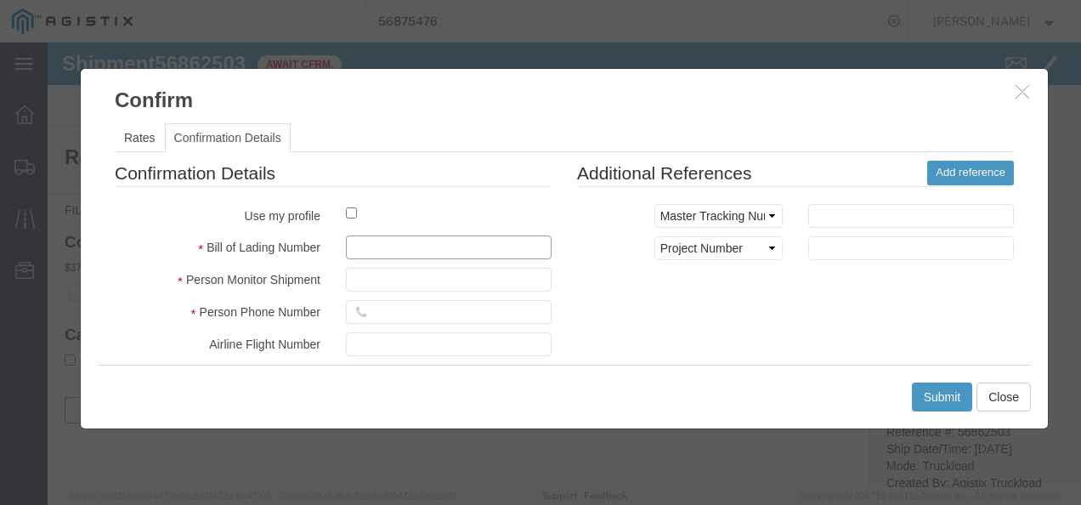
click at [445, 244] on input "text" at bounding box center [449, 247] width 206 height 24
type input "1982739721387"
type input "9827398217398"
type input "98721398721987"
drag, startPoint x: 744, startPoint y: 281, endPoint x: 797, endPoint y: 314, distance: 62.2
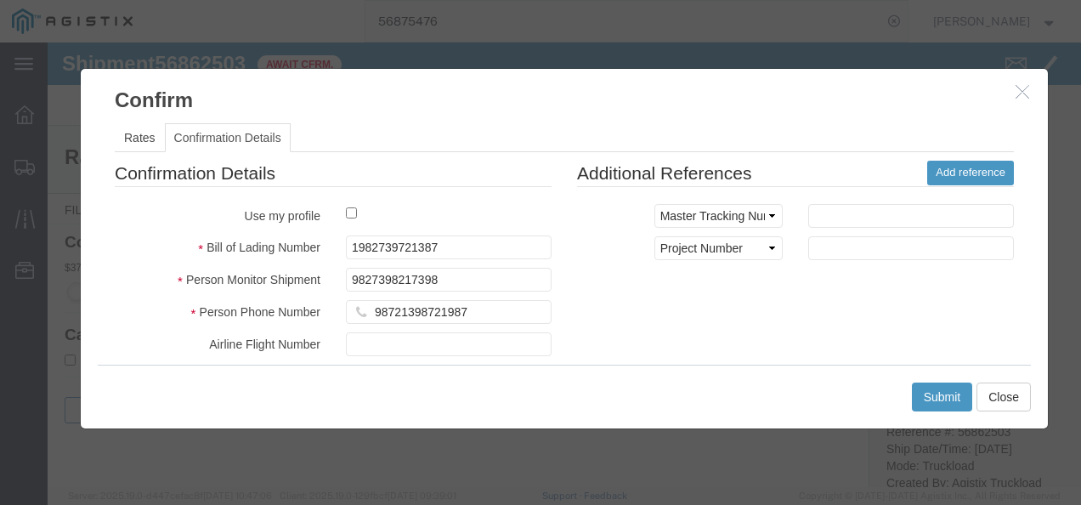
click at [759, 293] on div "Confirmation Details Use my profile Bill of Lading Number 1982739721387 Person …" at bounding box center [564, 360] width 924 height 398
click at [941, 393] on button "Submit" at bounding box center [942, 396] width 61 height 29
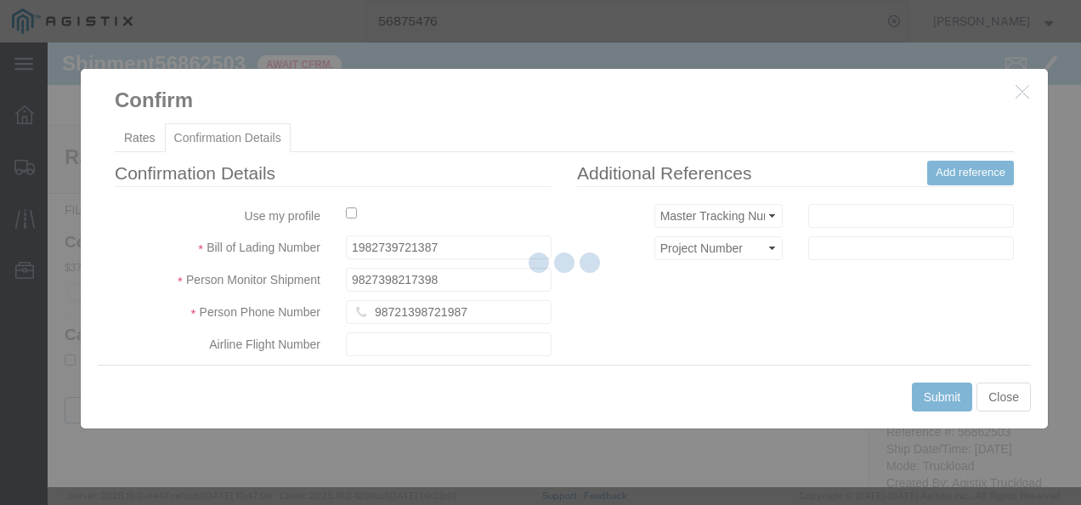
drag, startPoint x: 636, startPoint y: 333, endPoint x: 656, endPoint y: 450, distance: 118.9
click at [636, 333] on div at bounding box center [564, 264] width 1033 height 444
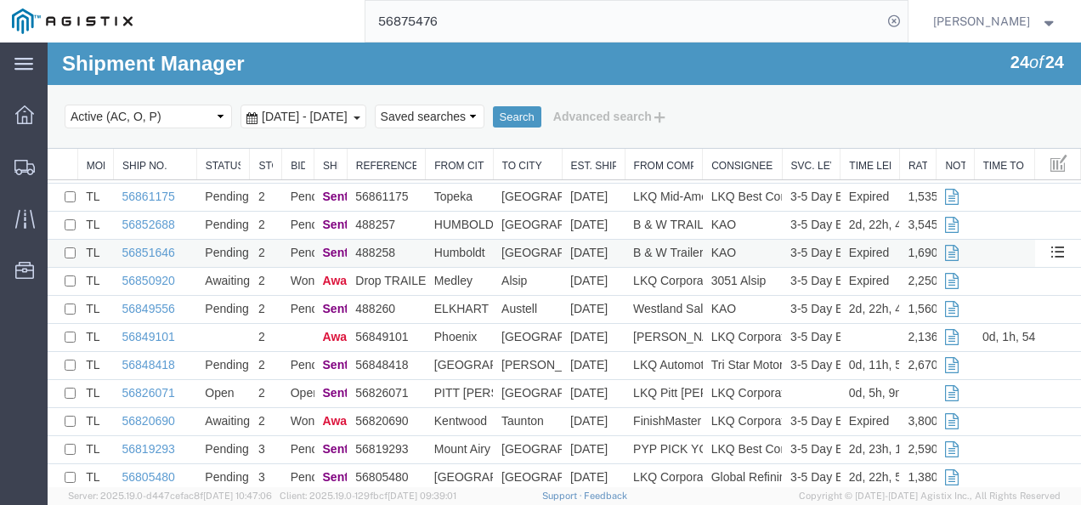
scroll to position [212, 0]
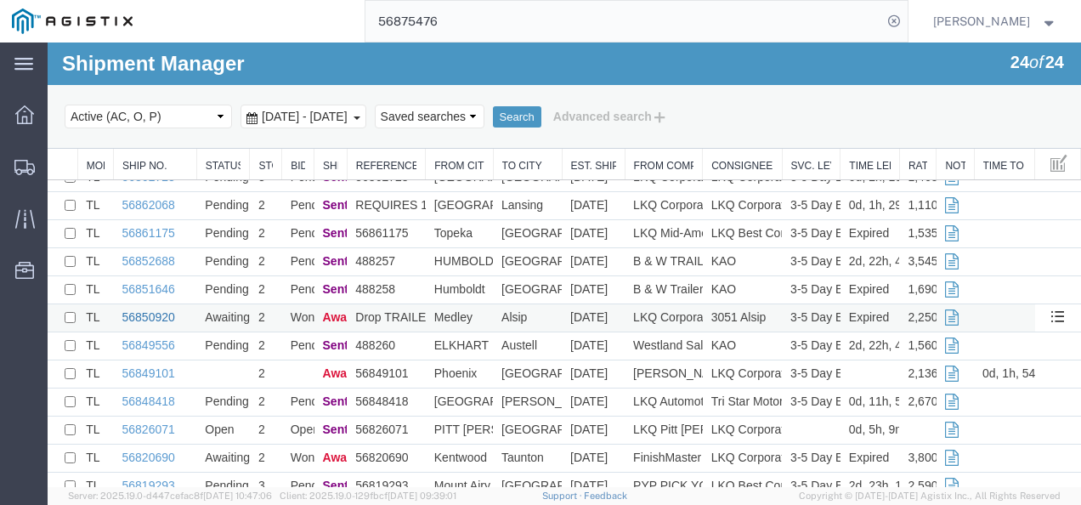
click at [150, 316] on link "56850920" at bounding box center [148, 317] width 53 height 14
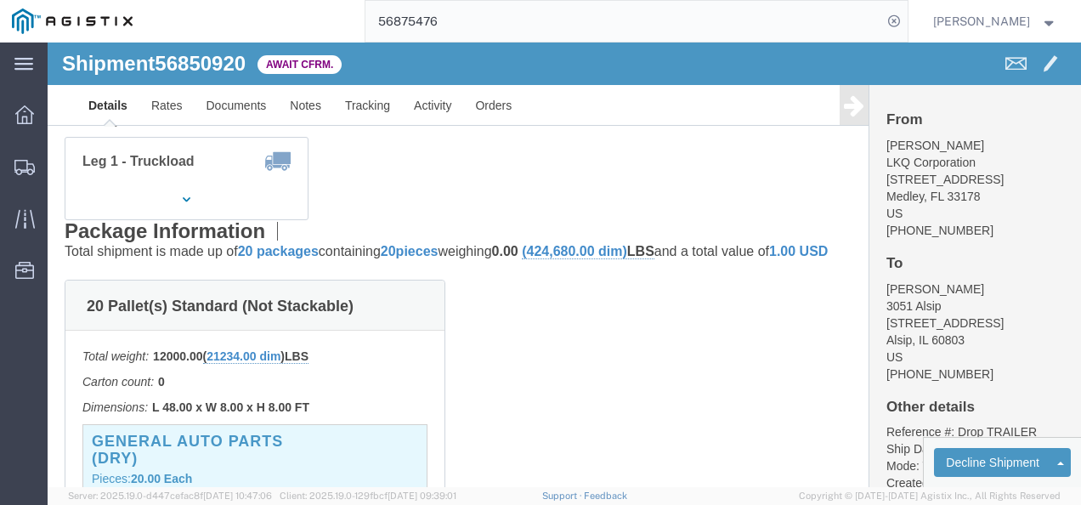
drag, startPoint x: 377, startPoint y: 158, endPoint x: 359, endPoint y: 158, distance: 17.8
click div "Leg 1 - Truckload Vehicle 1: Standard Dry Van (53 Feet) Number of trucks: 1"
click link "Rates"
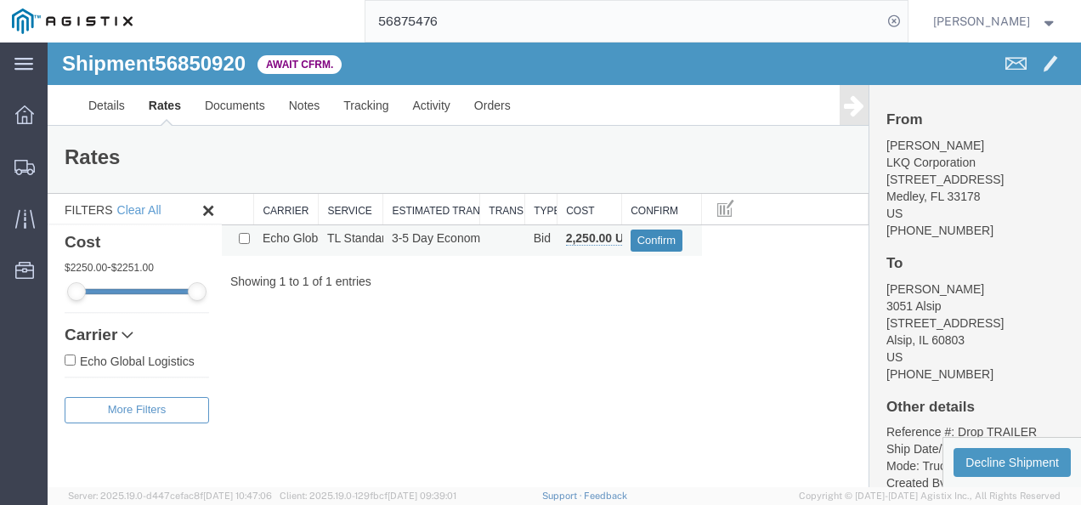
click at [653, 238] on button "Confirm" at bounding box center [656, 240] width 53 height 22
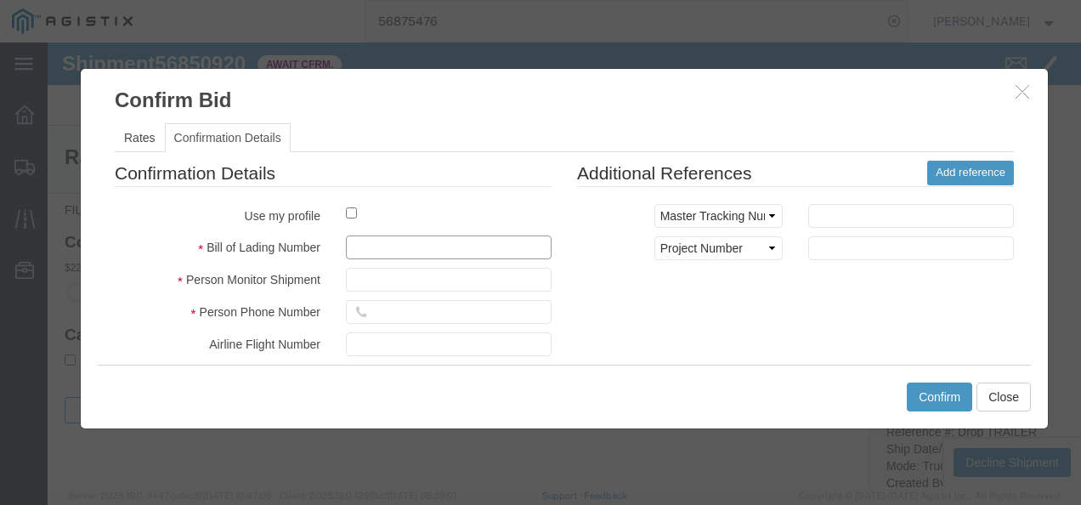
click at [457, 241] on input "text" at bounding box center [449, 247] width 206 height 24
type input "12987392173987"
type input "98723987298737"
type input "98217389213987"
click at [790, 382] on div "Confirm Close" at bounding box center [564, 397] width 933 height 64
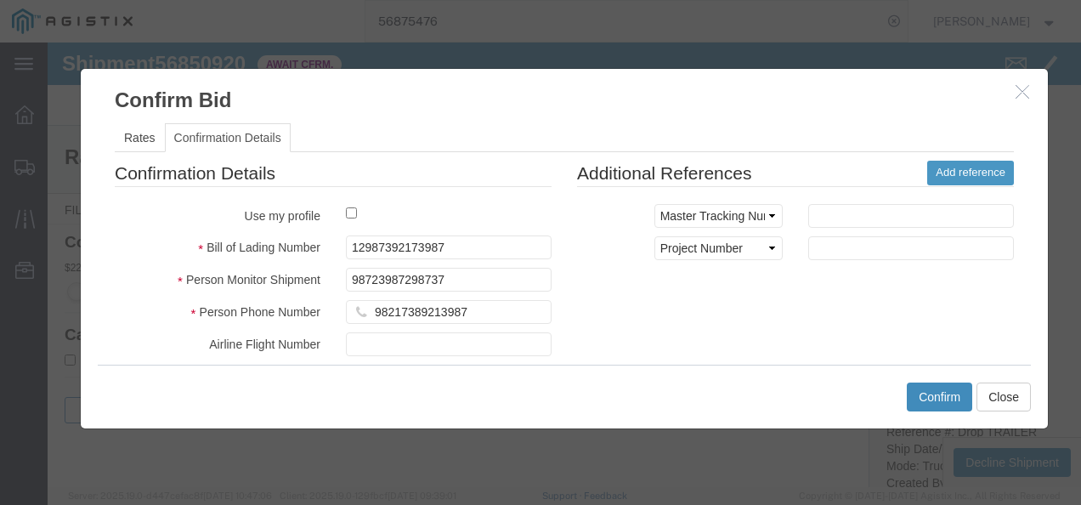
click at [940, 404] on button "Confirm" at bounding box center [939, 396] width 65 height 29
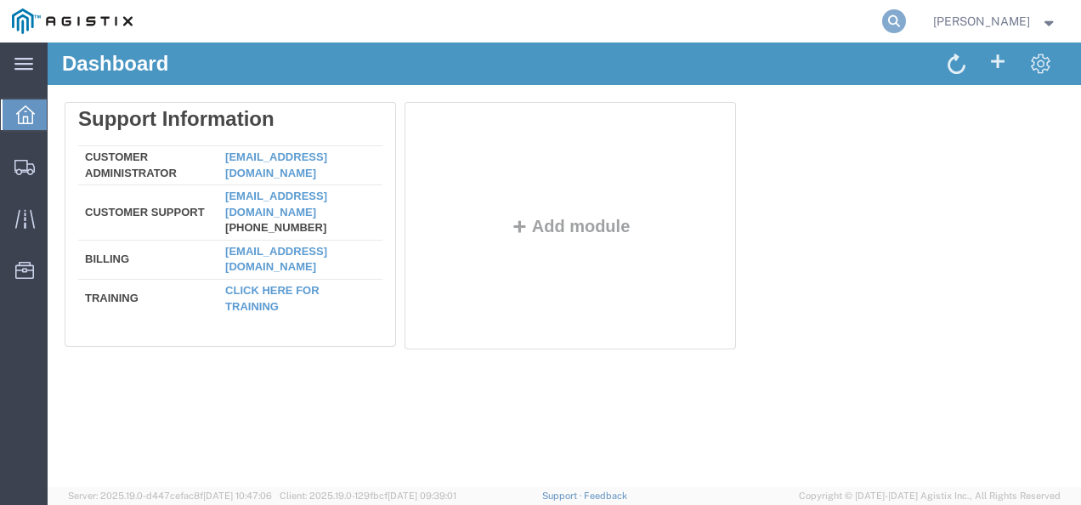
click at [904, 16] on icon at bounding box center [894, 21] width 24 height 24
paste input "56849101"
type input "56849101"
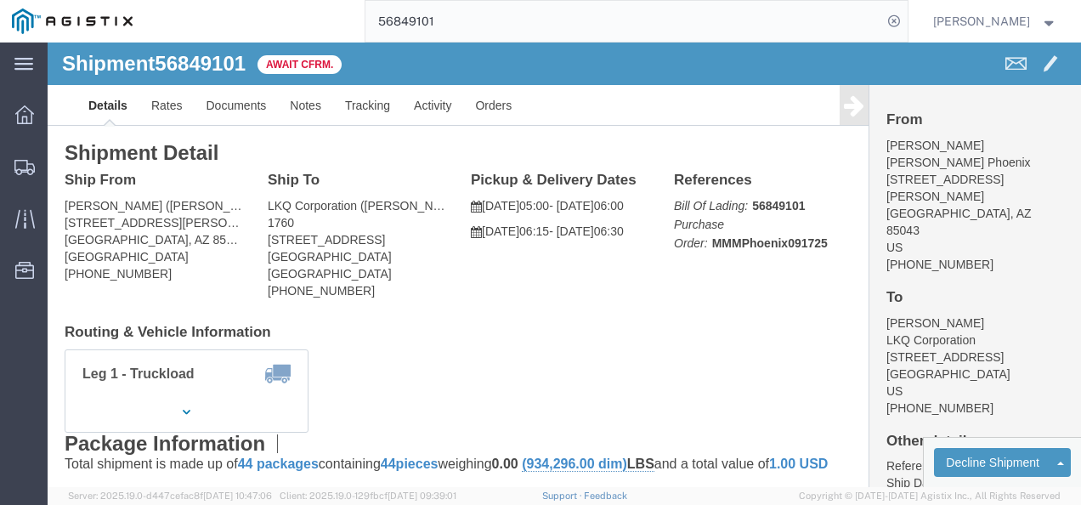
drag, startPoint x: 593, startPoint y: 277, endPoint x: 634, endPoint y: 420, distance: 148.5
click div "Shipment Detail Ship From O'Reilly Phoenix (Sharon Robles) 7000 W Latham ST Pho…"
drag, startPoint x: 498, startPoint y: 7, endPoint x: 489, endPoint y: 21, distance: 17.2
click at [492, 10] on input "56849101" at bounding box center [623, 21] width 517 height 41
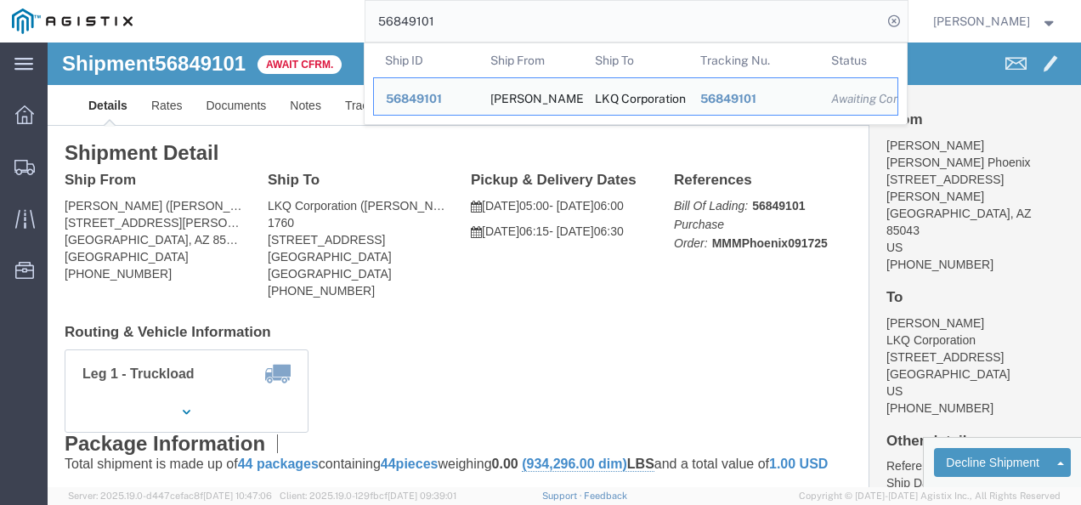
click at [489, 21] on input "56849101" at bounding box center [623, 21] width 517 height 41
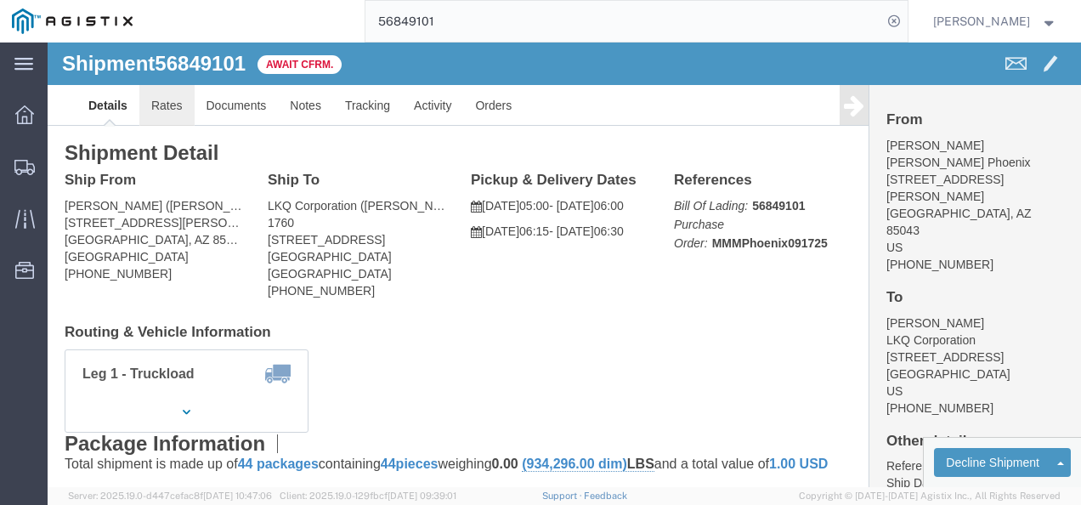
click link "Rates"
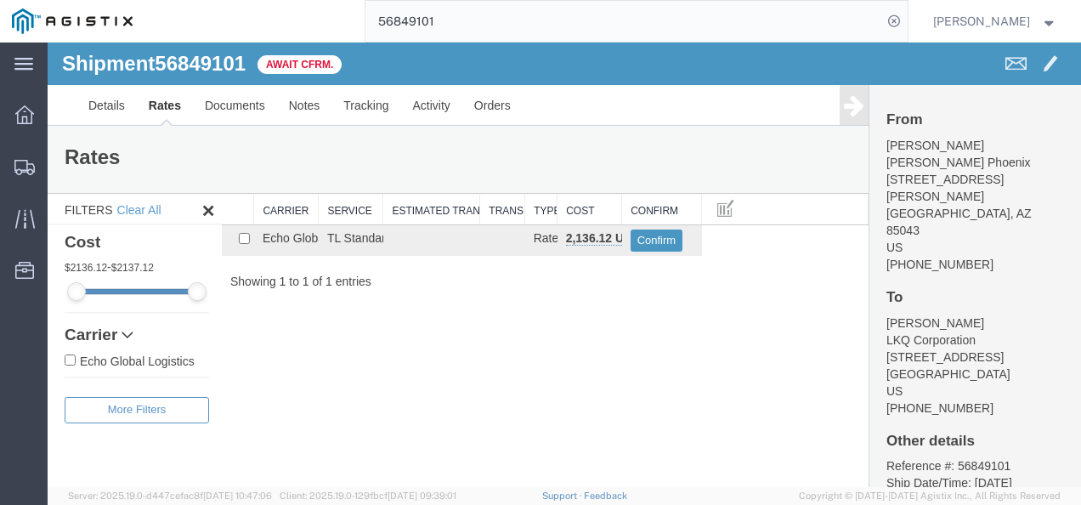
click at [607, 296] on div "Shipment 56849101 1 of 1 Await Cfrm. Details Rates Documents Notes Tracking Act…" at bounding box center [564, 264] width 1033 height 444
click at [649, 243] on button "Confirm" at bounding box center [656, 240] width 53 height 22
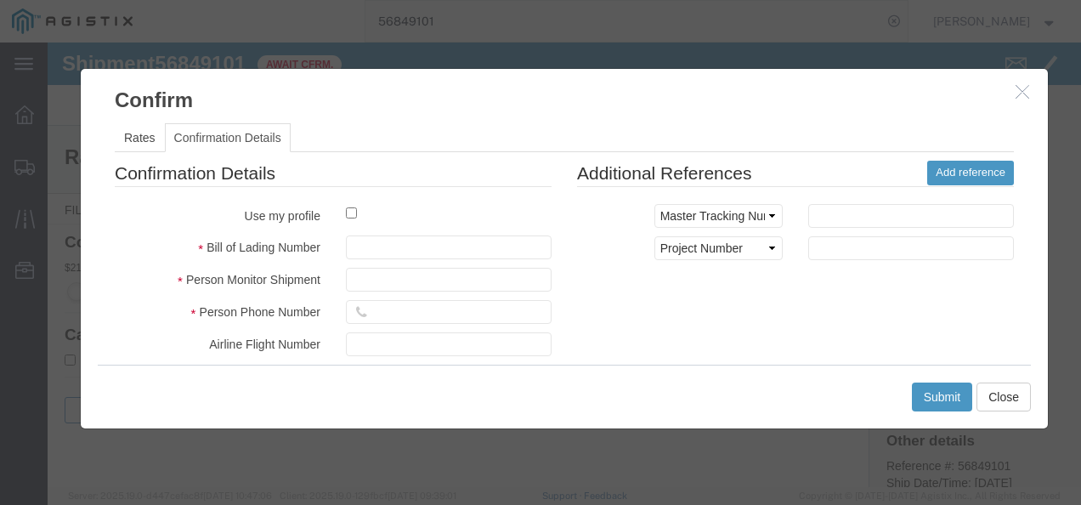
click at [381, 229] on fieldset "Confirmation Details Use my profile Bill of Lading Number Person Monitor Shipme…" at bounding box center [333, 360] width 437 height 398
click at [386, 246] on input "text" at bounding box center [449, 247] width 206 height 24
type input "1209830981098"
type input "098230982109881"
type input "098213098213098"
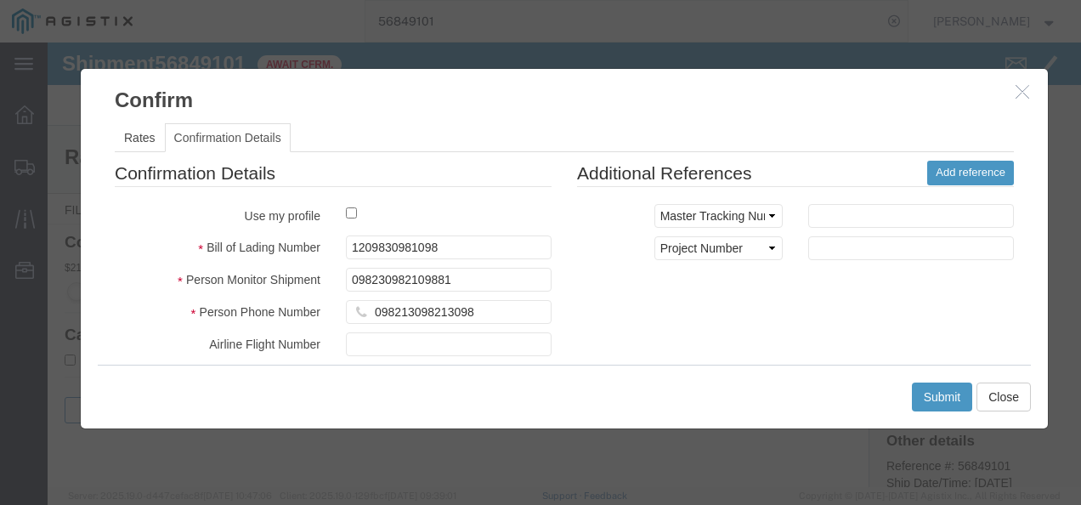
click at [834, 341] on div "Confirmation Details Use my profile Bill of Lading Number 1209830981098 Person …" at bounding box center [564, 360] width 924 height 398
click at [957, 387] on button "Submit" at bounding box center [942, 396] width 61 height 29
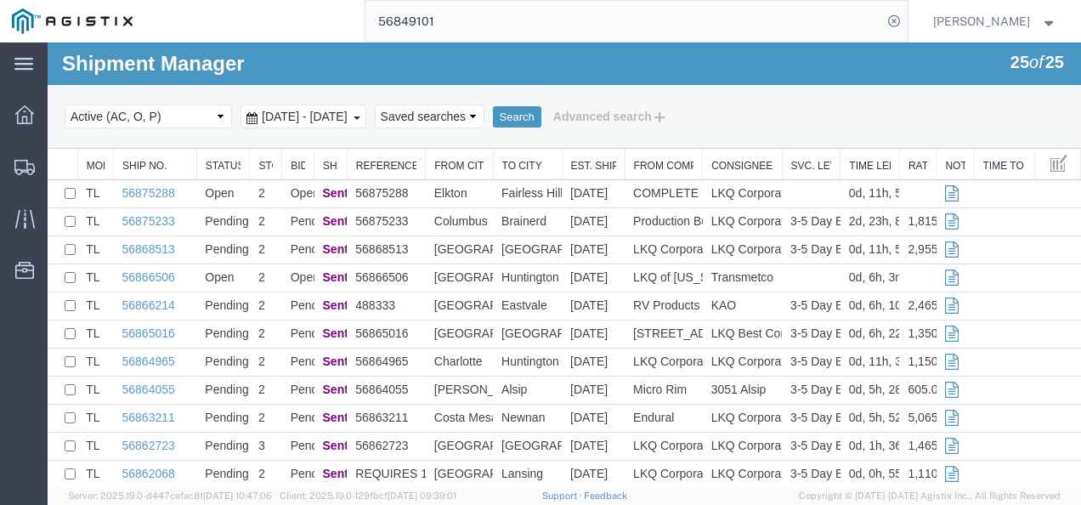
click at [608, 17] on input "56849101" at bounding box center [623, 21] width 517 height 41
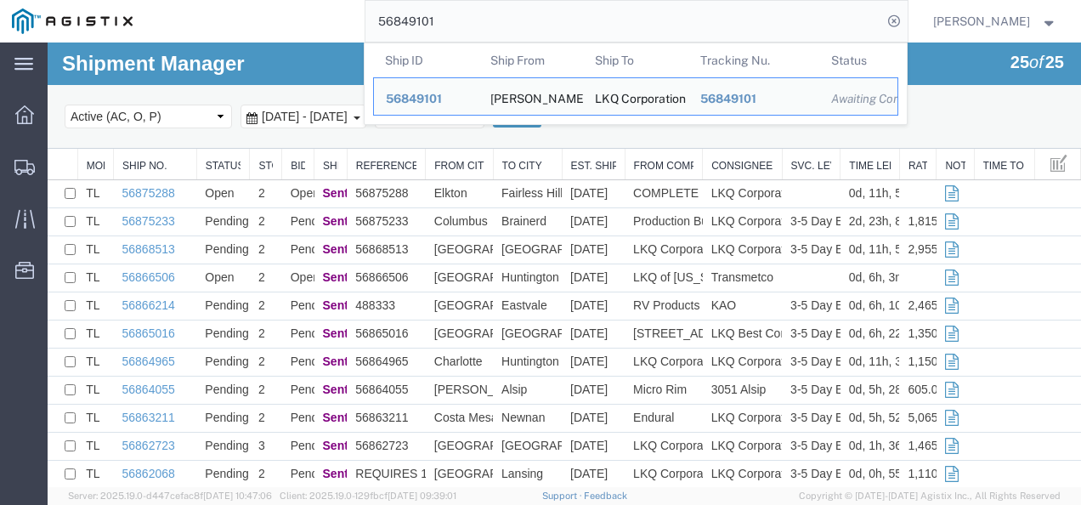
click at [608, 17] on input "56849101" at bounding box center [623, 21] width 517 height 41
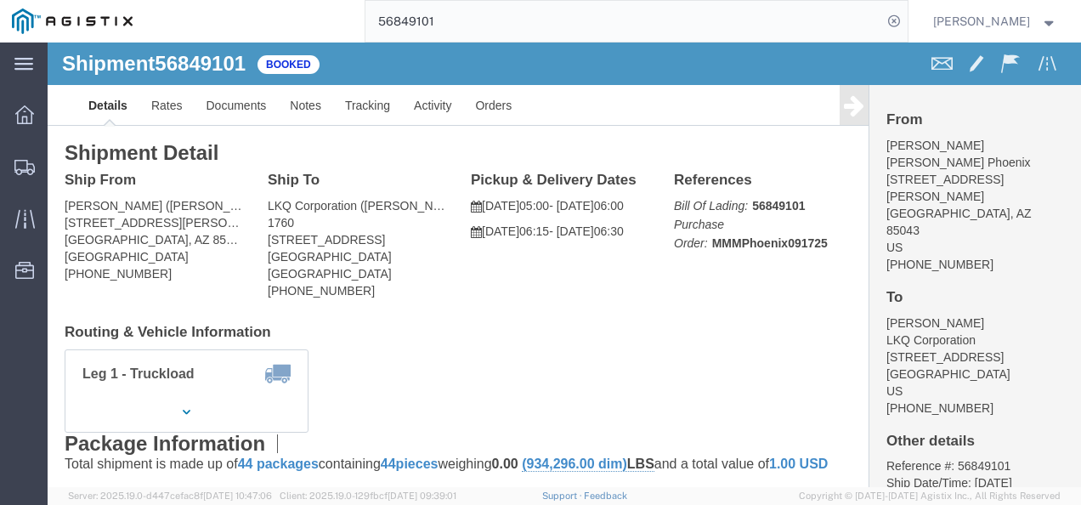
drag, startPoint x: 435, startPoint y: 262, endPoint x: 427, endPoint y: 270, distance: 12.0
click div "Ship From O'Reilly Phoenix (Sharon Robles) 7000 W Latham ST Phoenix, AZ 85043 U…"
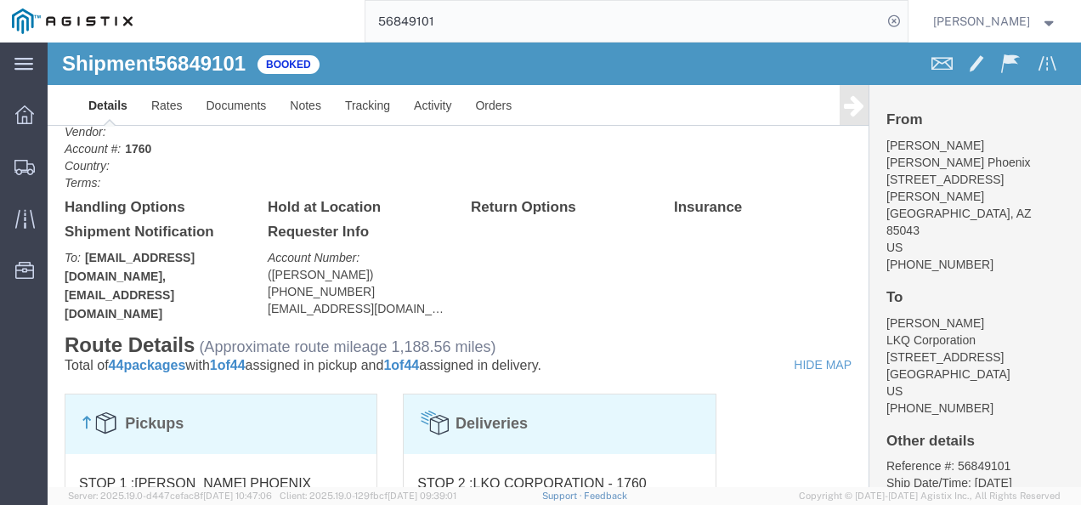
scroll to position [744, 0]
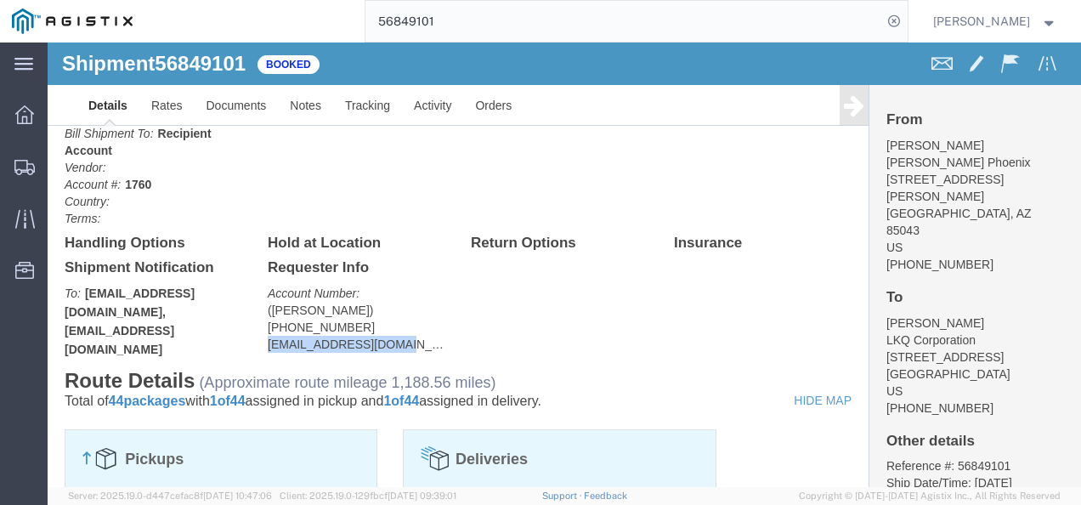
drag, startPoint x: 344, startPoint y: 314, endPoint x: 204, endPoint y: 318, distance: 140.3
click div "Billing Cost Center: 1760 Freight In - Cores Cost Center Number: 1760-1300-5018…"
copy address "blmccourt@lkqcorp.com"
drag, startPoint x: 524, startPoint y: 286, endPoint x: 511, endPoint y: 372, distance: 86.9
click div "Billing Cost Center: 1760 Freight In - Cores Cost Center Number: 1760-1300-5018…"
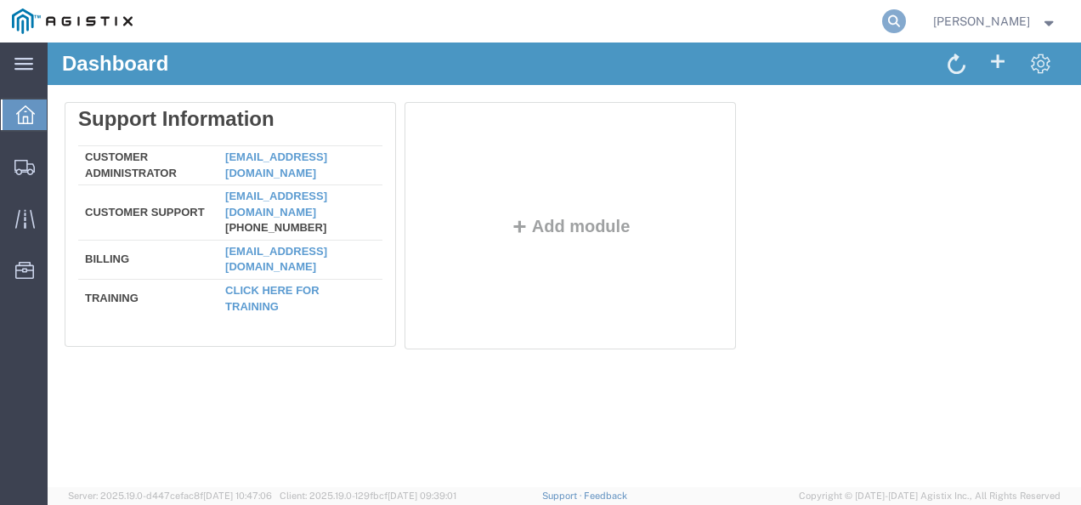
click at [905, 15] on icon at bounding box center [894, 21] width 24 height 24
paste input "56875476"
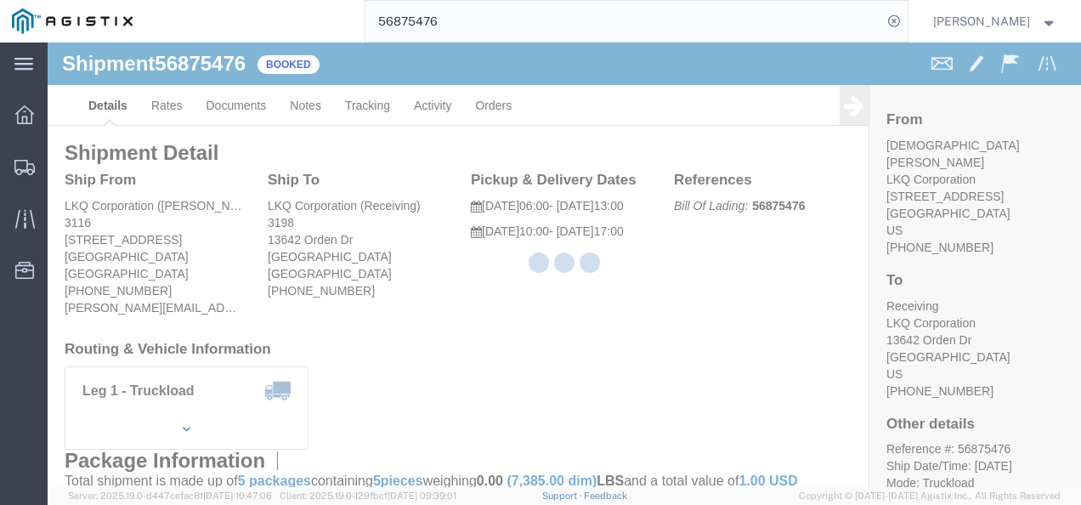
click at [508, 279] on div at bounding box center [564, 264] width 1033 height 444
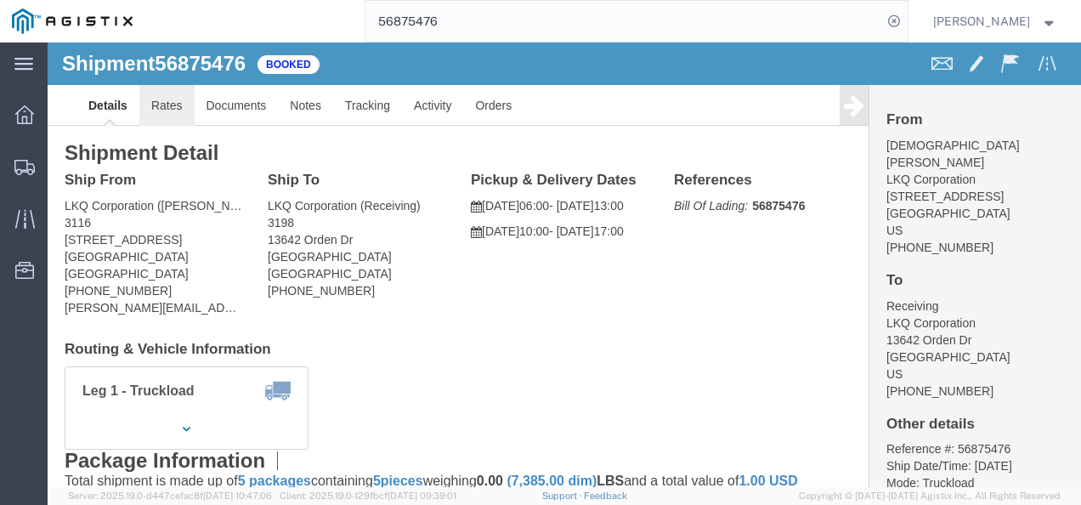
click link "Rates"
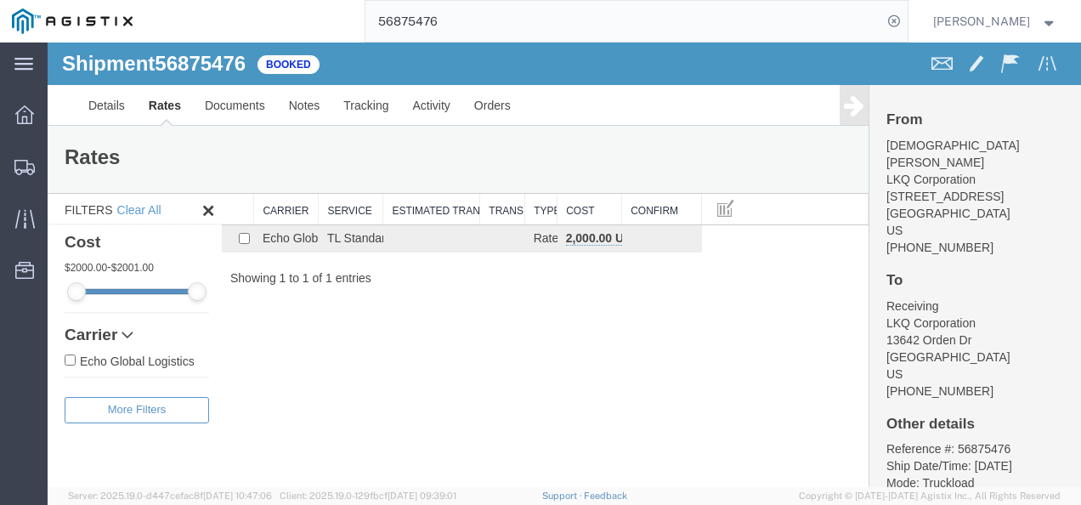
click at [533, 340] on div "Shipment 56875476 1 of 1 Booked Details Rates Documents Notes Tracking Activity…" at bounding box center [564, 264] width 1033 height 444
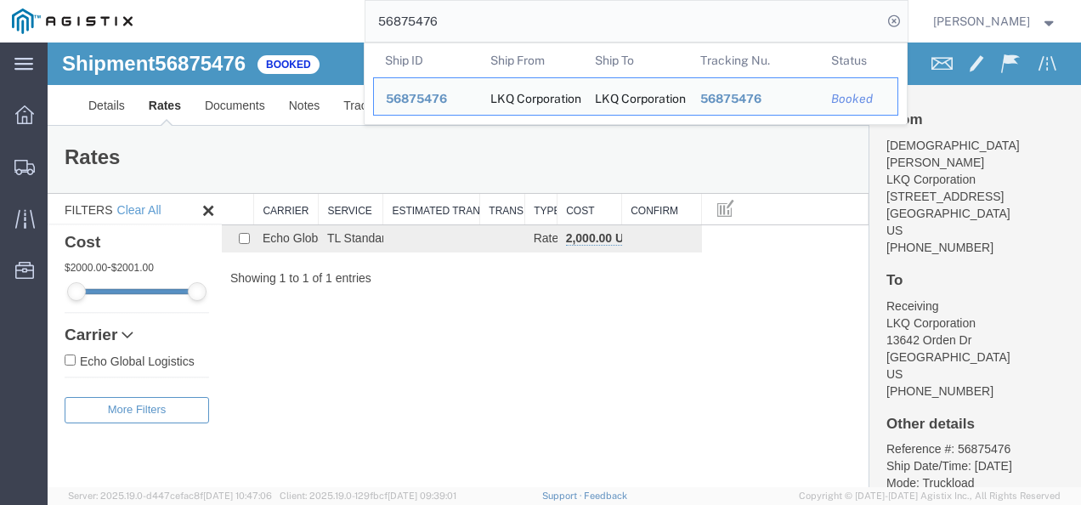
click at [491, 7] on input "56875476" at bounding box center [623, 21] width 517 height 41
paste input "5164"
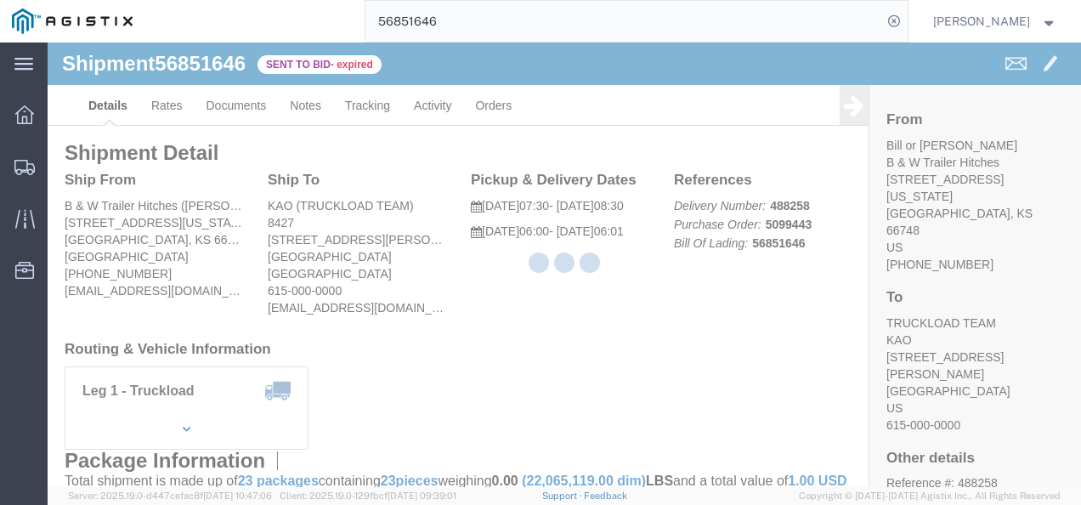
click div "Shipment Detail Ship From B & W Trailer Hitches (Bill or Gary) 1216 Hawaii Road…"
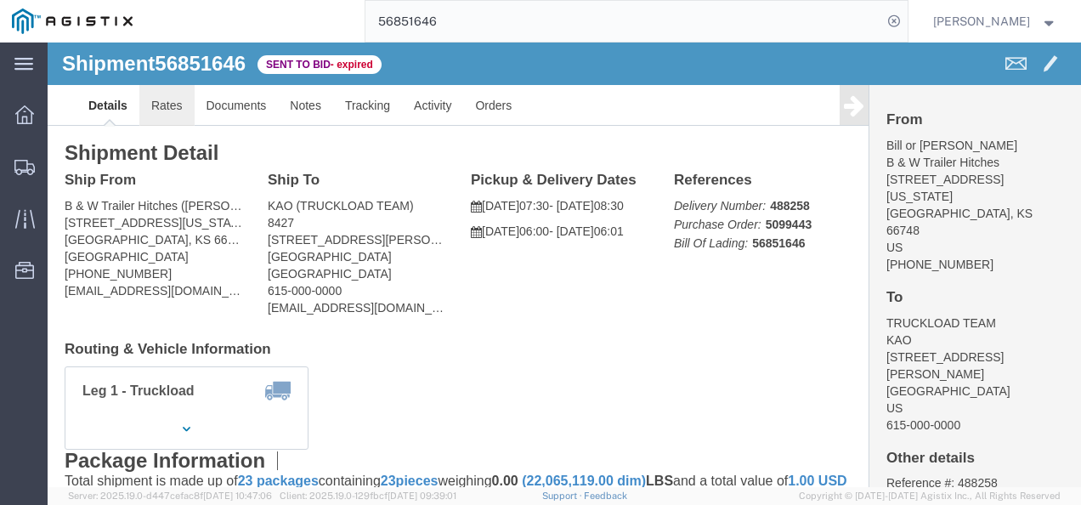
click link "Rates"
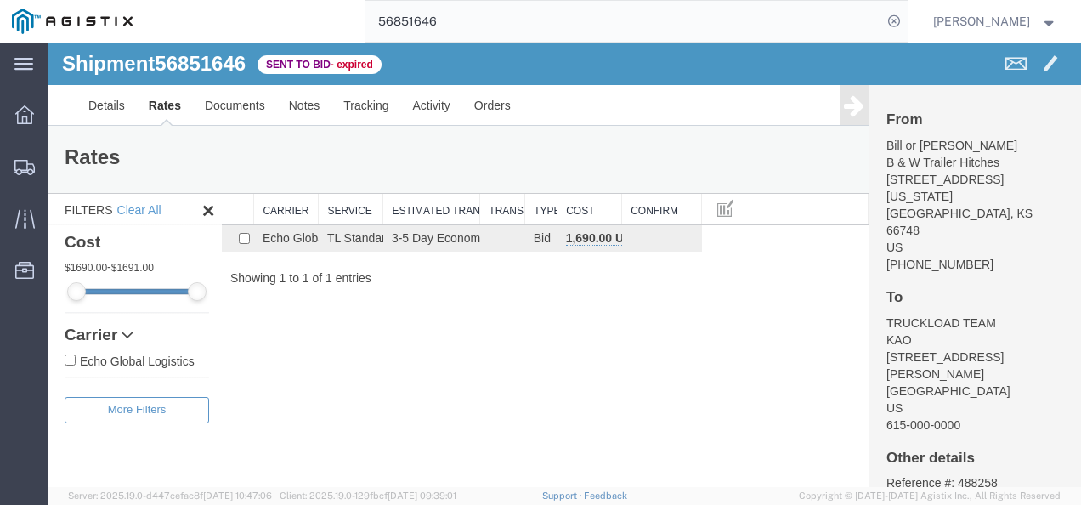
drag, startPoint x: 503, startPoint y: 398, endPoint x: 520, endPoint y: 408, distance: 19.8
click at [505, 401] on div "Shipment 56851646 1 of 1 Sent to Bid - expired Details Rates Documents Notes Tr…" at bounding box center [564, 264] width 1033 height 444
click at [673, 364] on div "Shipment 56851646 1 of 1 Sent to Bid - expired Details Rates Documents Notes Tr…" at bounding box center [564, 264] width 1033 height 444
click at [589, 423] on div "Shipment 56851646 1 of 1 Sent to Bid - expired Details Rates Documents Notes Tr…" at bounding box center [564, 264] width 1033 height 444
click at [204, 68] on span "56851646" at bounding box center [200, 63] width 91 height 23
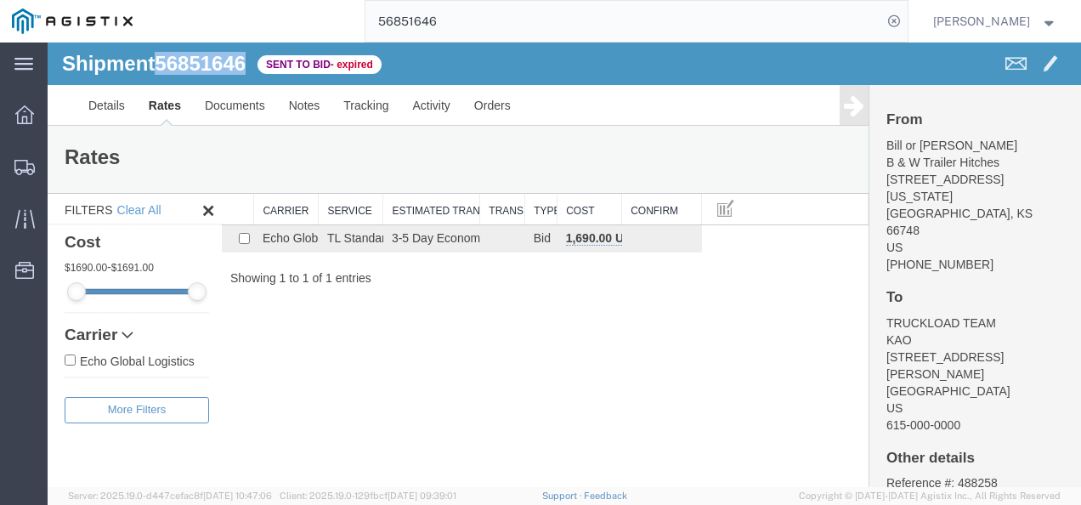
click at [204, 68] on span "56851646" at bounding box center [200, 63] width 91 height 23
copy span "56851646"
click at [592, 294] on div "Shipment 56851646 1 of 1 Sent to Bid - expired Details Rates Documents Notes Tr…" at bounding box center [564, 264] width 1033 height 444
click at [610, 323] on div "Shipment 56851646 1 of 1 Sent to Bid - expired Details Rates Documents Notes Tr…" at bounding box center [564, 264] width 1033 height 444
click at [529, 8] on input "56851646" at bounding box center [623, 21] width 517 height 41
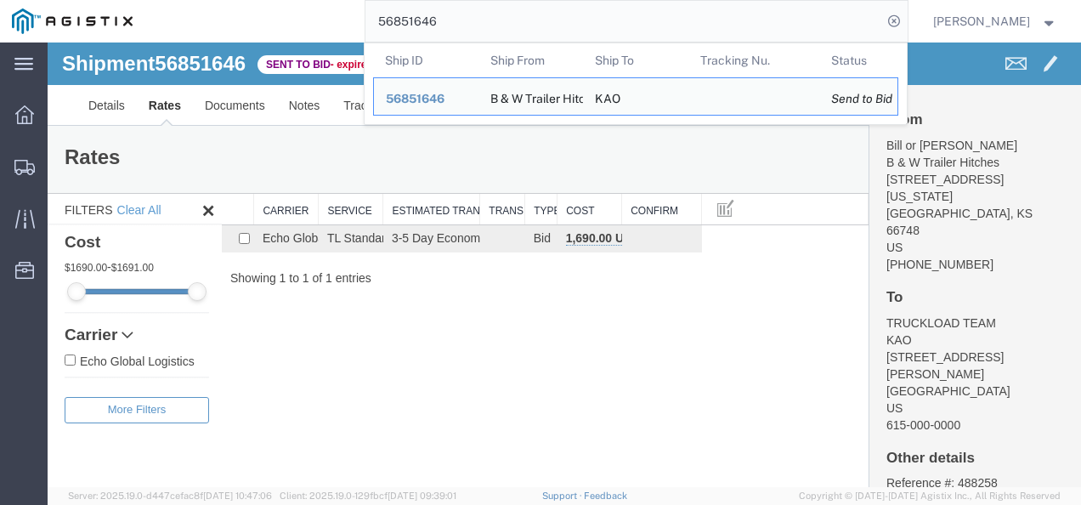
click at [529, 8] on input "56851646" at bounding box center [623, 21] width 517 height 41
paste input "68513"
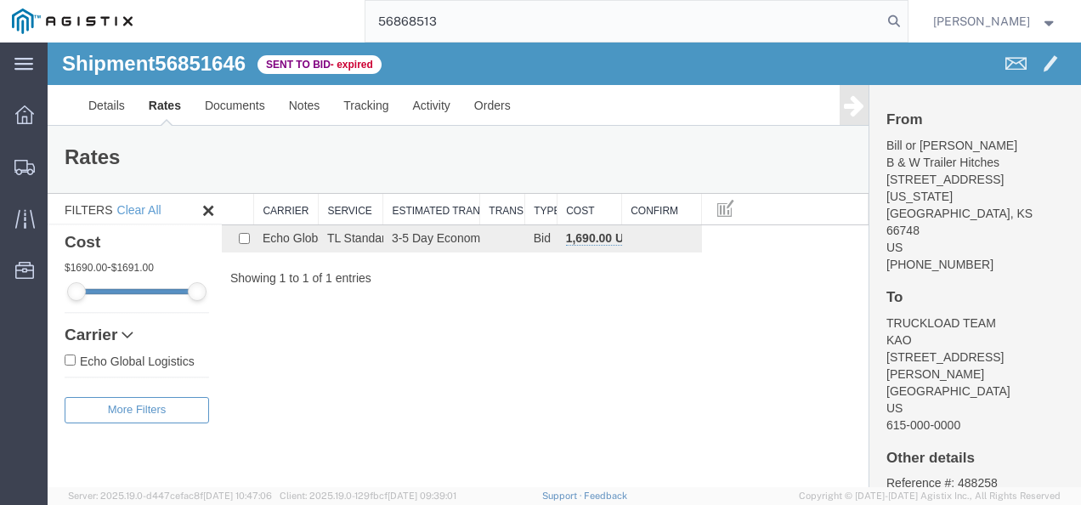
type input "56868513"
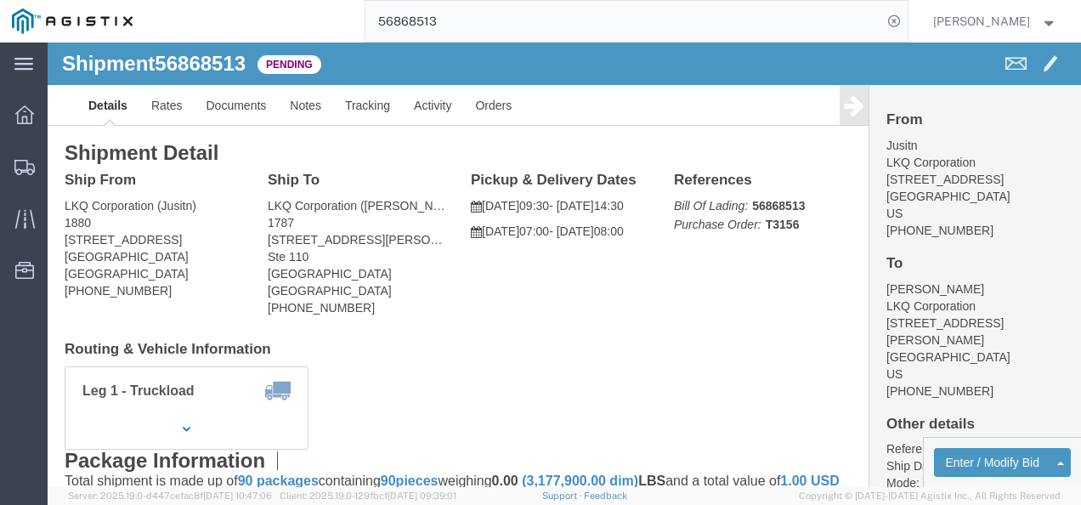
click div "Shipment Detail Ship From LKQ Corporation (Jusitn) 1880 2720 N Airport Commerce…"
click h4 "Routing & Vehicle Information"
click link "Rates"
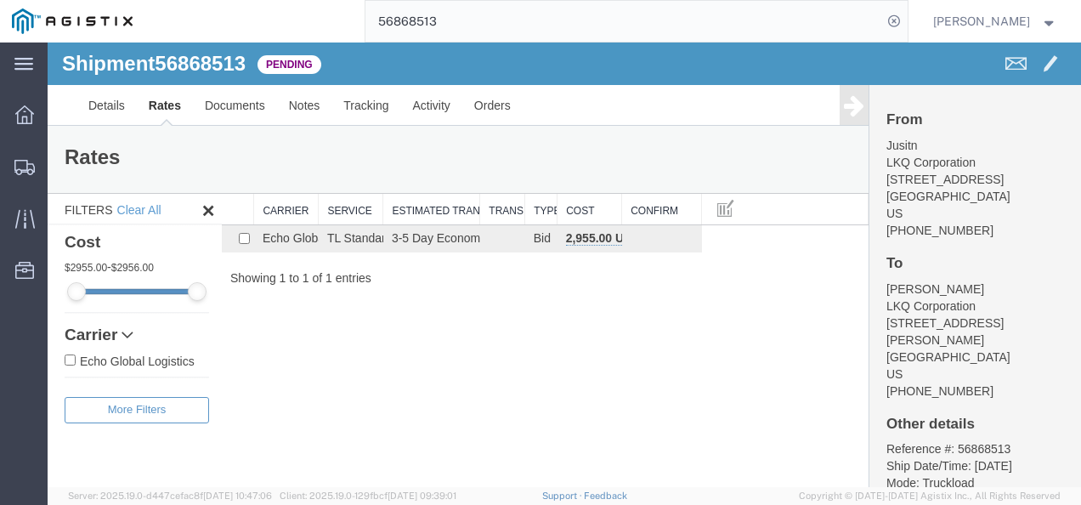
click at [404, 323] on div "Shipment 56868513 1 of 1 Pending Details Rates Documents Notes Tracking Activit…" at bounding box center [564, 264] width 1033 height 444
drag, startPoint x: 591, startPoint y: 326, endPoint x: 540, endPoint y: 341, distance: 53.0
click at [595, 330] on div "Shipment 56868513 1 of 1 Pending Details Rates Documents Notes Tracking Activit…" at bounding box center [564, 264] width 1033 height 444
click at [626, 389] on div "Shipment 56868513 1 of 1 Pending Details Rates Documents Notes Tracking Activit…" at bounding box center [564, 264] width 1033 height 444
click at [619, 362] on div "Shipment 56868513 1 of 1 Pending Details Rates Documents Notes Tracking Activit…" at bounding box center [564, 264] width 1033 height 444
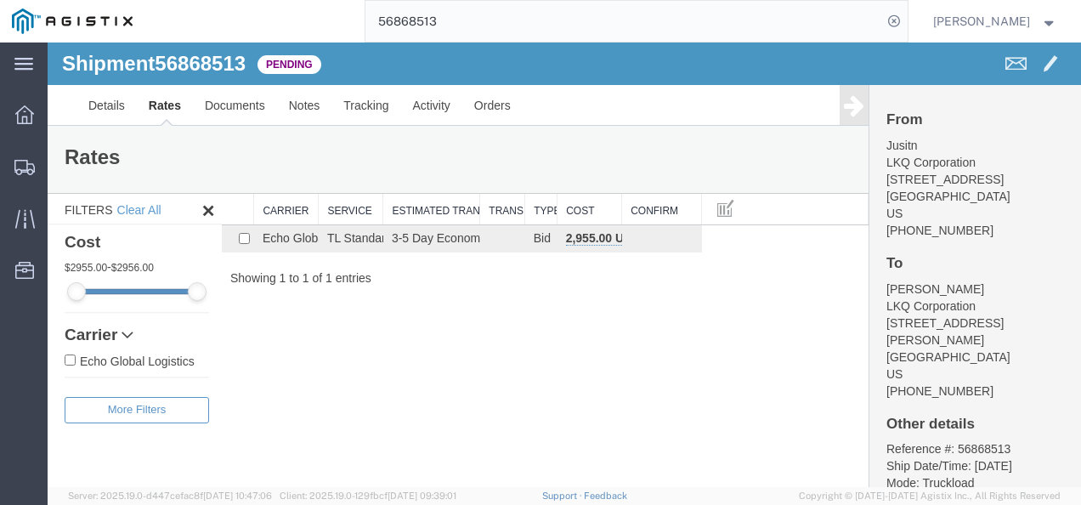
click at [613, 382] on div "Shipment 56868513 1 of 1 Pending Details Rates Documents Notes Tracking Activit…" at bounding box center [564, 264] width 1033 height 444
click at [528, 352] on div "Shipment 56868513 1 of 1 Pending Details Rates Documents Notes Tracking Activit…" at bounding box center [564, 264] width 1033 height 444
click at [573, 421] on div "Shipment 56868513 1 of 1 Pending Details Rates Documents Notes Tracking Activit…" at bounding box center [564, 264] width 1033 height 444
drag, startPoint x: 686, startPoint y: 413, endPoint x: 708, endPoint y: 484, distance: 74.7
click at [686, 413] on div "Shipment 56868513 1 of 1 Pending Details Rates Documents Notes Tracking Activit…" at bounding box center [564, 264] width 1033 height 444
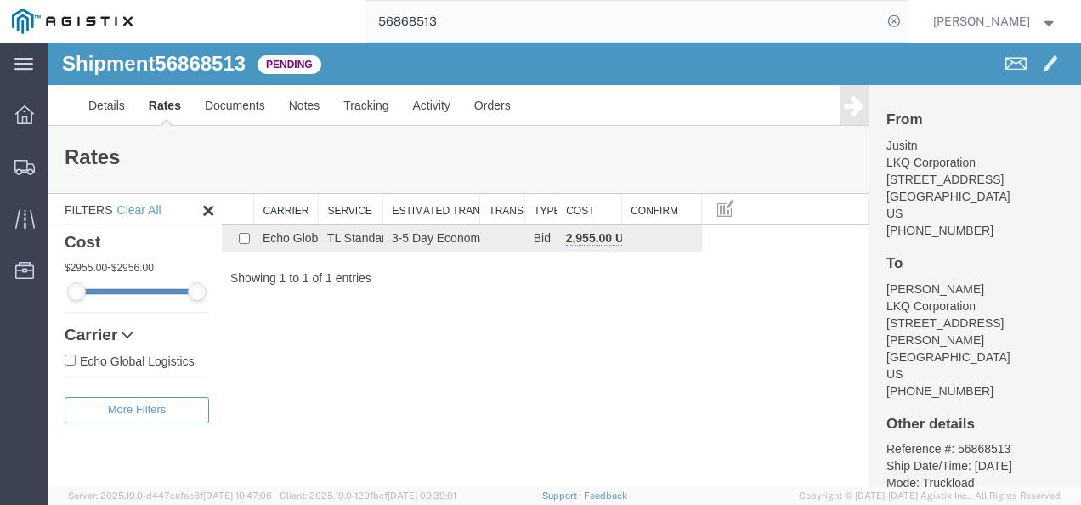
drag, startPoint x: 569, startPoint y: 376, endPoint x: 566, endPoint y: 387, distance: 12.4
click at [568, 376] on div "Shipment 56868513 1 of 1 Pending Details Rates Documents Notes Tracking Activit…" at bounding box center [564, 264] width 1033 height 444
click at [112, 100] on link "Details" at bounding box center [106, 105] width 60 height 41
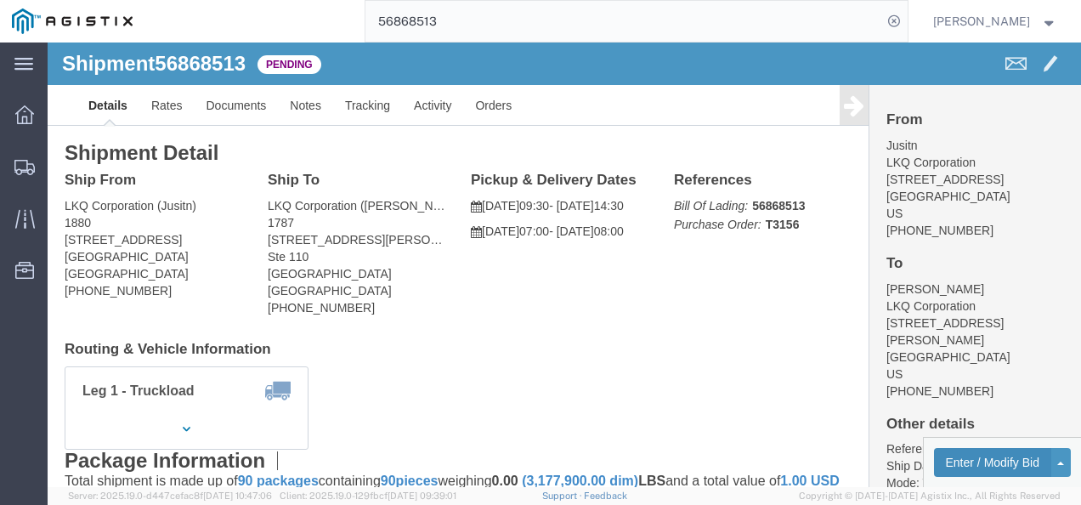
click button "Enter / Modify Bid"
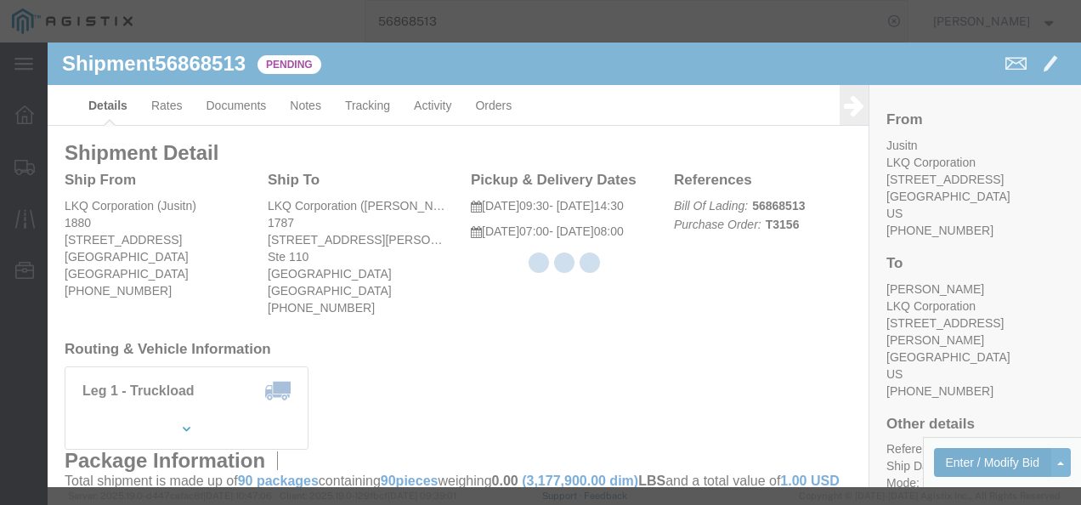
select select "4622"
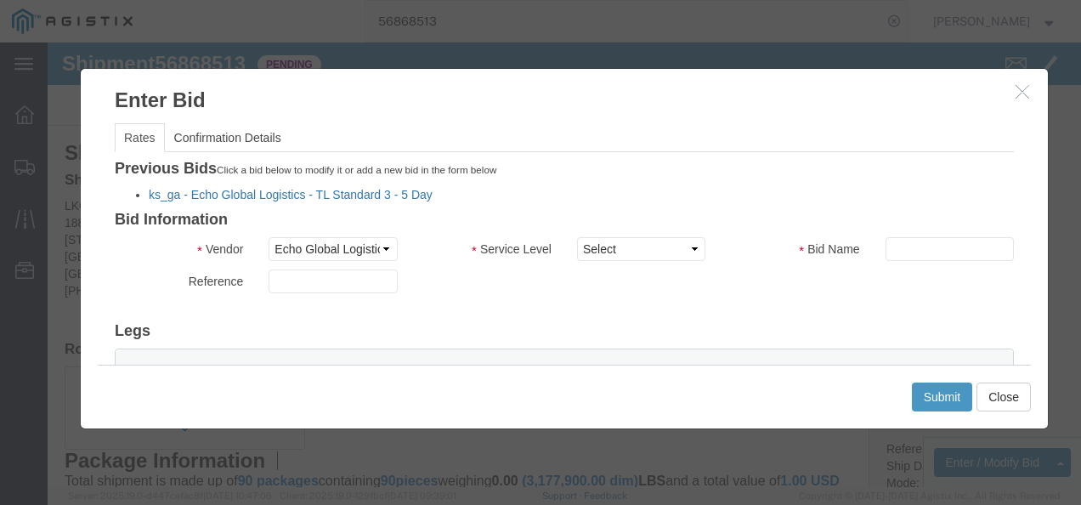
click link "ks_ga - Echo Global Logistics - TL Standard 3 - 5 Day"
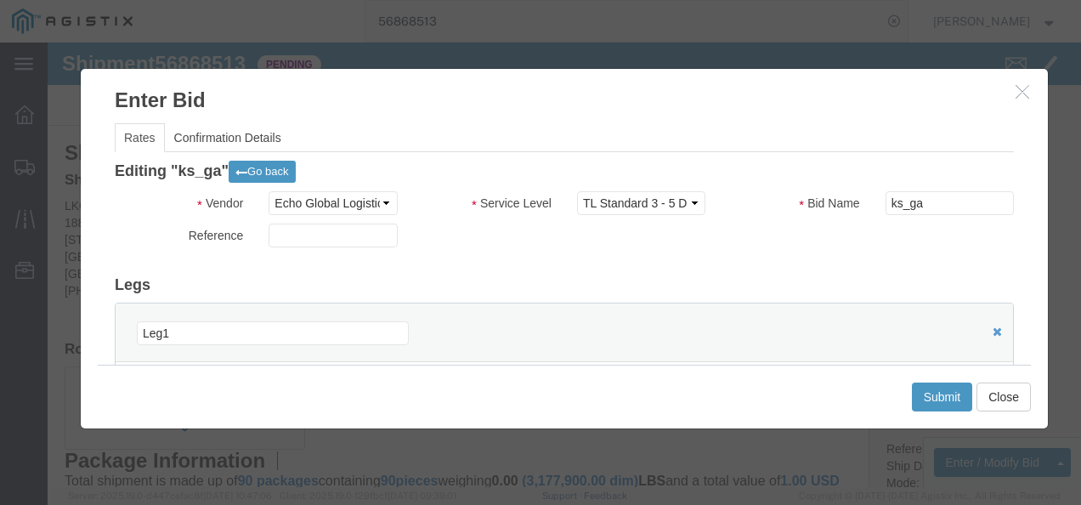
scroll to position [170, 0]
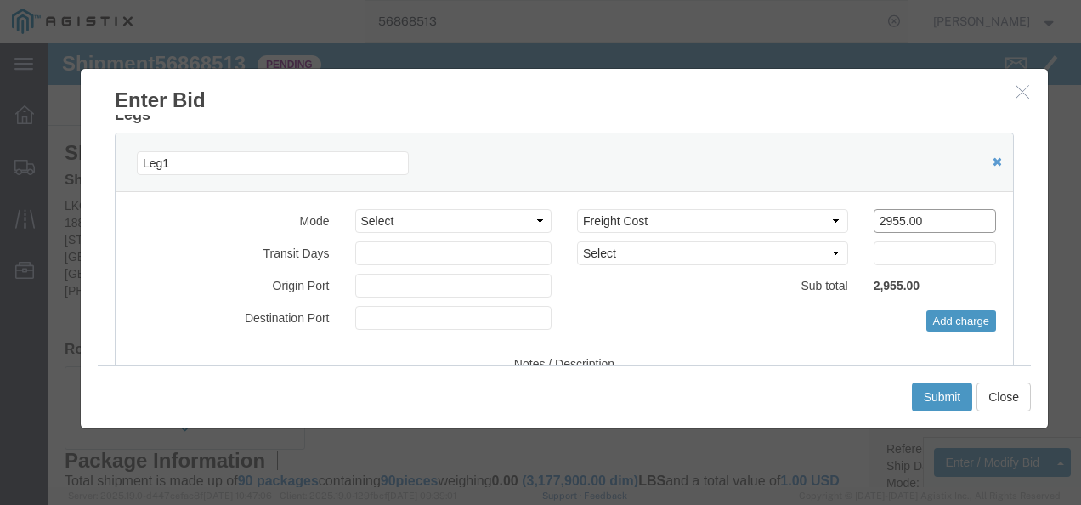
drag, startPoint x: 850, startPoint y: 183, endPoint x: 704, endPoint y: 172, distance: 145.7
click div "Select 2 Day Service 3 Axle Winch Truck 3 to 5 Day Service 96L Domestic Flat Ra…"
type input "2900"
click button "Submit"
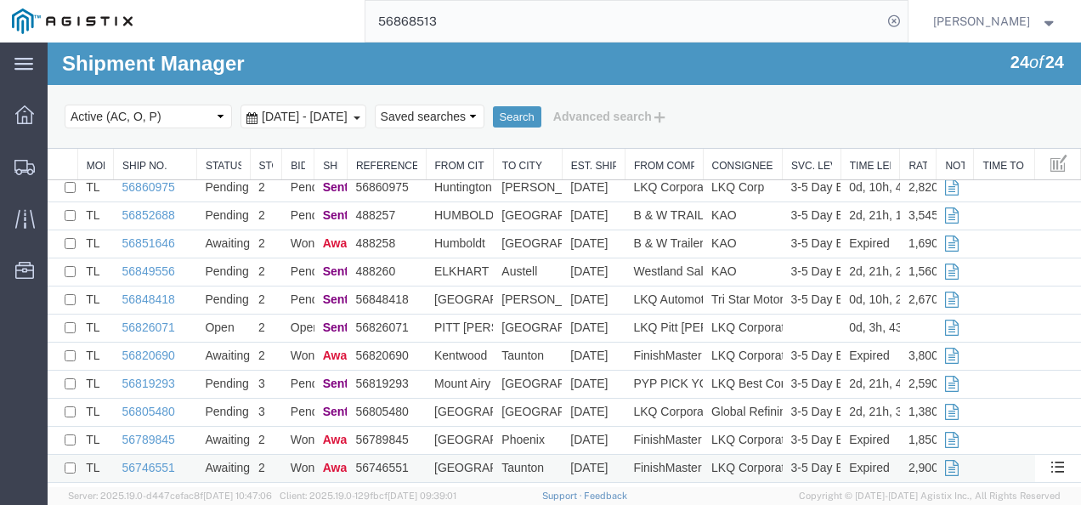
scroll to position [382, 0]
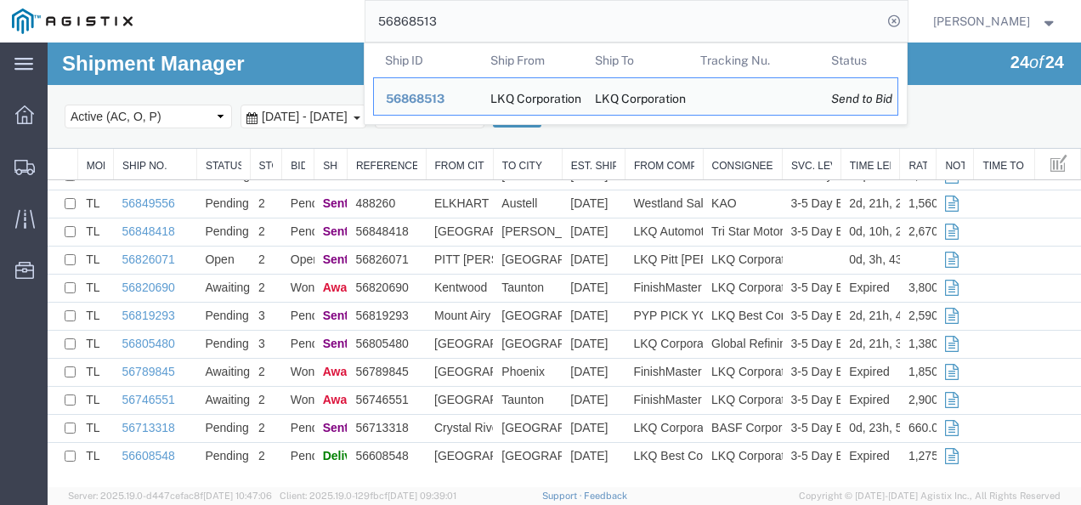
click at [628, 25] on input "56868513" at bounding box center [623, 21] width 517 height 41
paste input "0975"
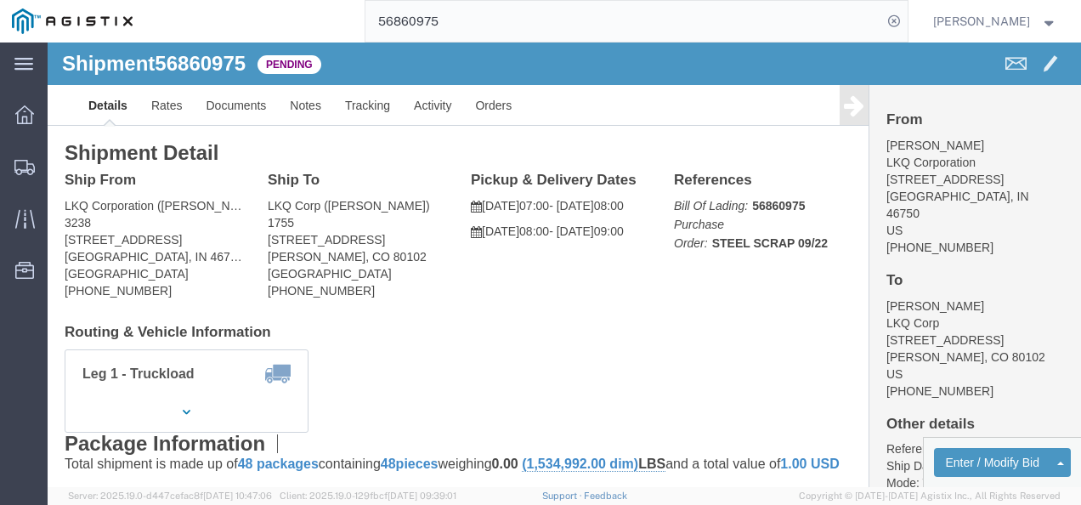
click h4 "Routing & Vehicle Information"
drag, startPoint x: 466, startPoint y: 284, endPoint x: 455, endPoint y: 278, distance: 11.8
click h4 "Routing & Vehicle Information"
click link "Rates"
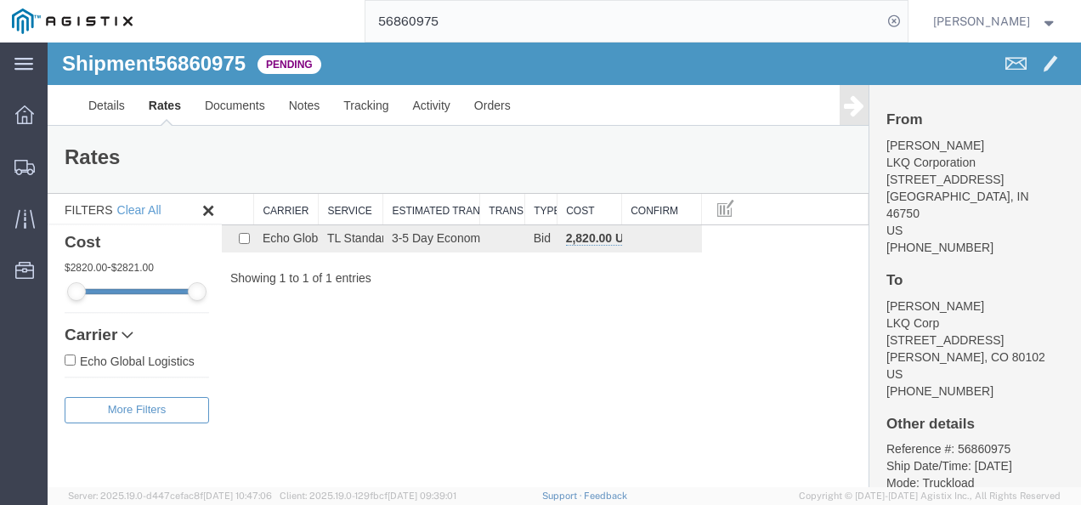
click at [604, 358] on div "Shipment 56860975 1 of 1 Pending Details Rates Documents Notes Tracking Activit…" at bounding box center [564, 264] width 1033 height 444
drag, startPoint x: 608, startPoint y: 347, endPoint x: 689, endPoint y: 442, distance: 124.8
click at [607, 347] on div "Shipment 56860975 1 of 1 Pending Details Rates Documents Notes Tracking Activit…" at bounding box center [564, 264] width 1033 height 444
drag, startPoint x: 638, startPoint y: 403, endPoint x: 355, endPoint y: 221, distance: 336.3
click at [635, 399] on div "Shipment 56860975 1 of 1 Pending Details Rates Documents Notes Tracking Activit…" at bounding box center [564, 264] width 1033 height 444
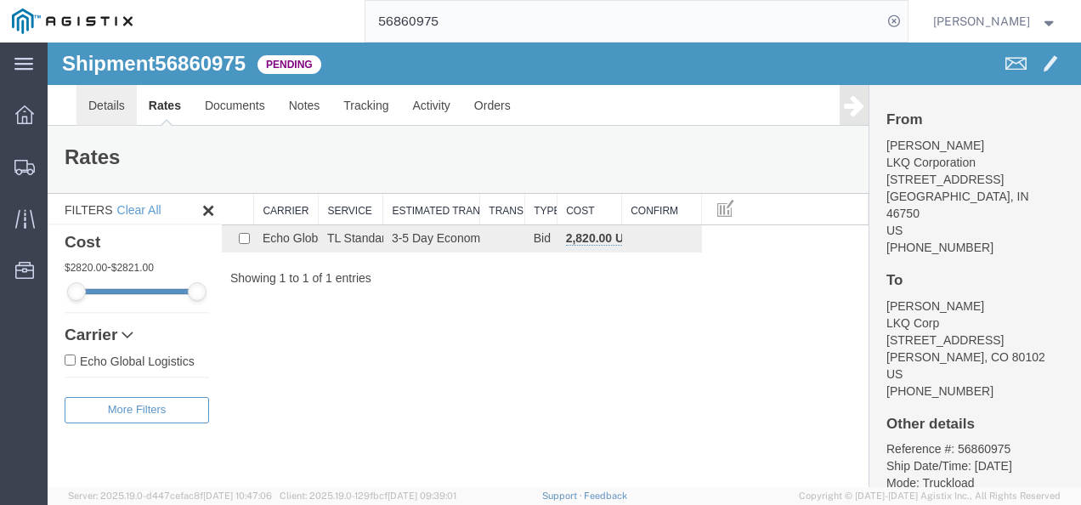
click at [116, 121] on link "Details" at bounding box center [106, 105] width 60 height 41
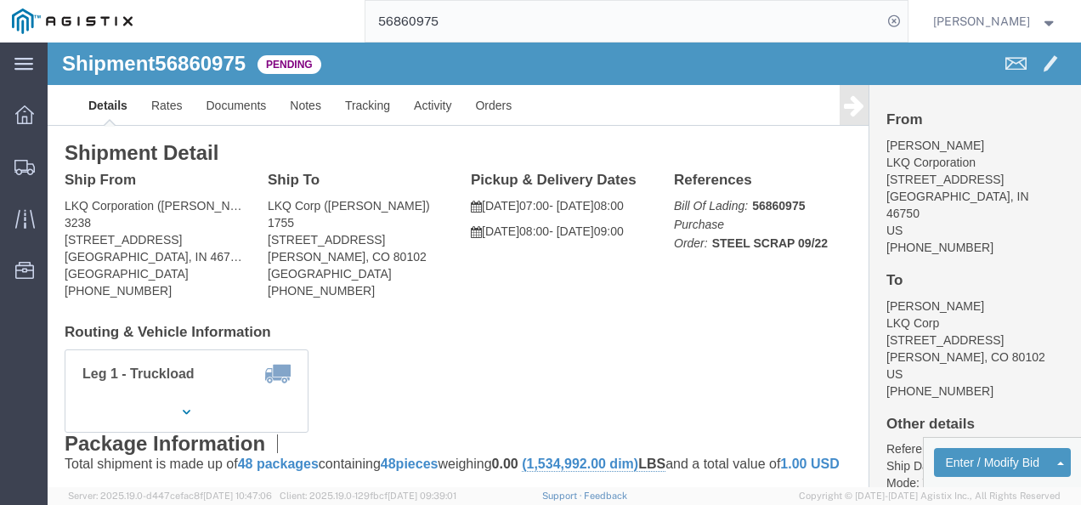
click div "Ship From LKQ Corporation (CAMI OWENS) 3238 1870 Riverfork Drive W Huntington, …"
click link "Notes"
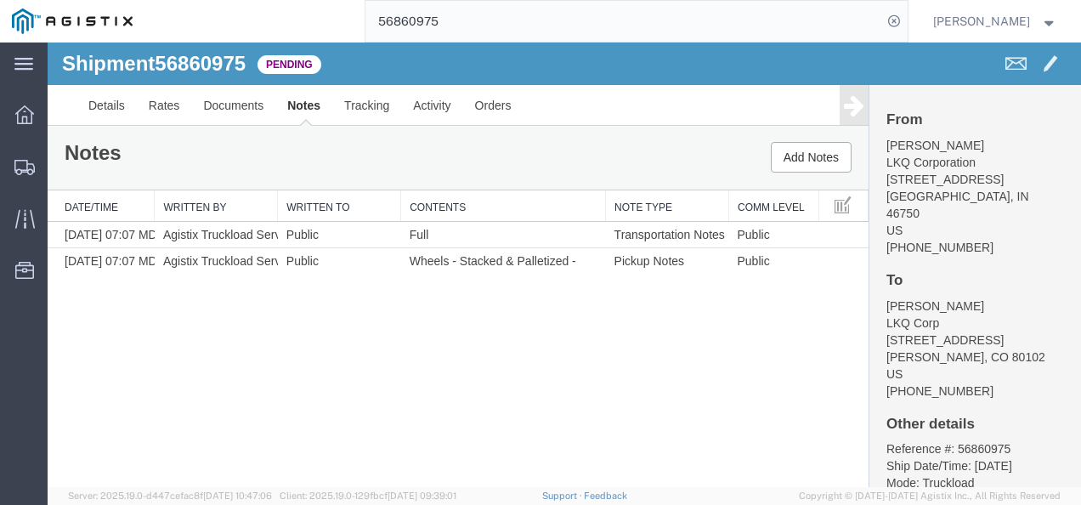
click at [408, 359] on div "Shipment 56860975 2 of 2 Pending Details Rates Documents Notes Tracking Activit…" at bounding box center [564, 264] width 1033 height 444
click at [79, 93] on link "Details" at bounding box center [106, 105] width 60 height 41
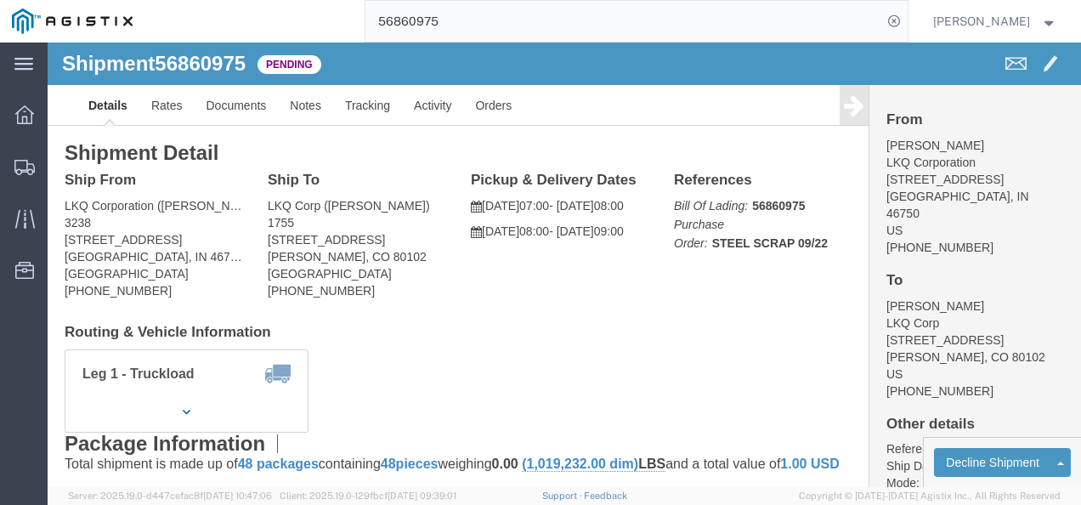
click div "Leg 1 - Truckload Vehicle 1: Standard Dry Van (53 Feet) Number of trucks: 1"
click at [473, 20] on input "56860975" at bounding box center [623, 21] width 517 height 41
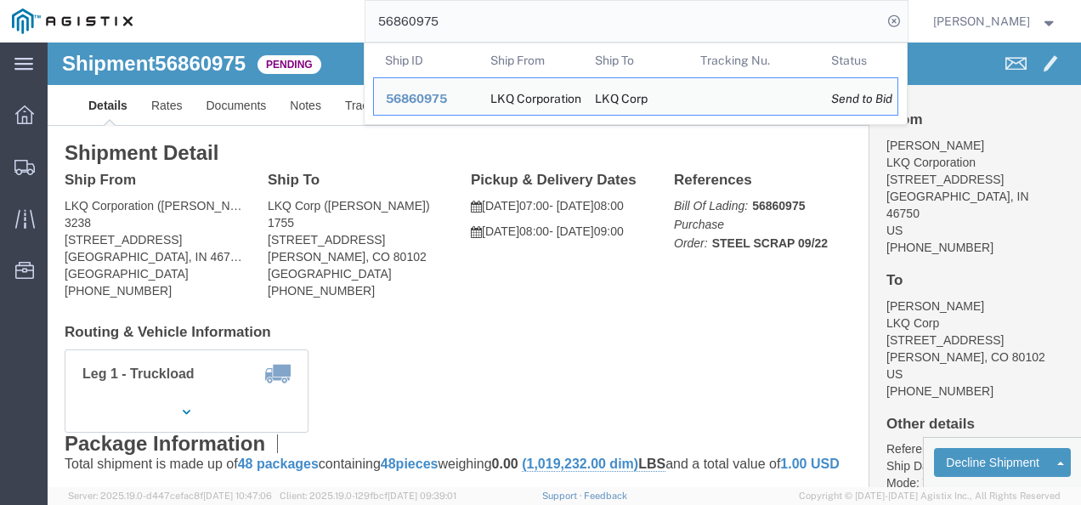
click at [473, 20] on input "56860975" at bounding box center [623, 21] width 517 height 41
paste input "76526"
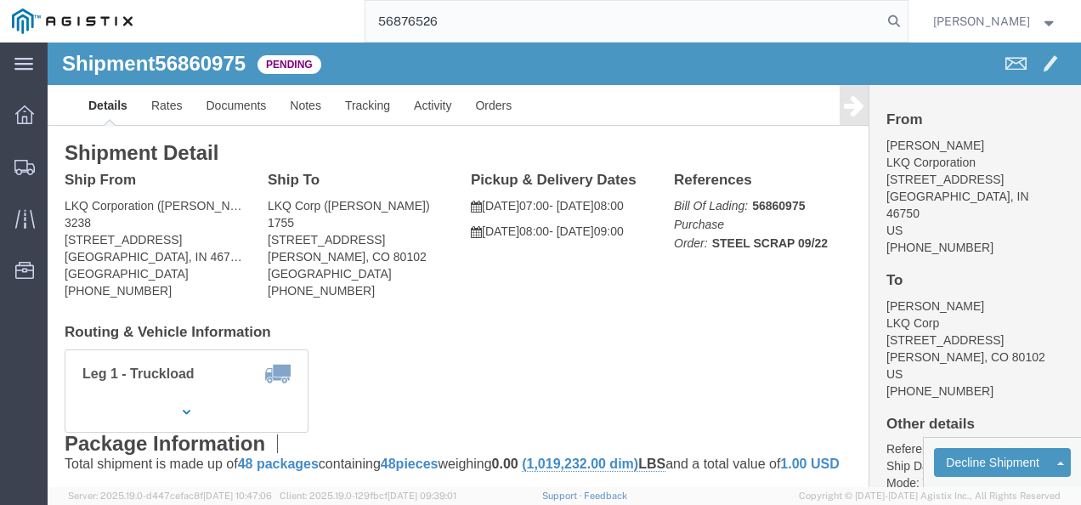
type input "56876526"
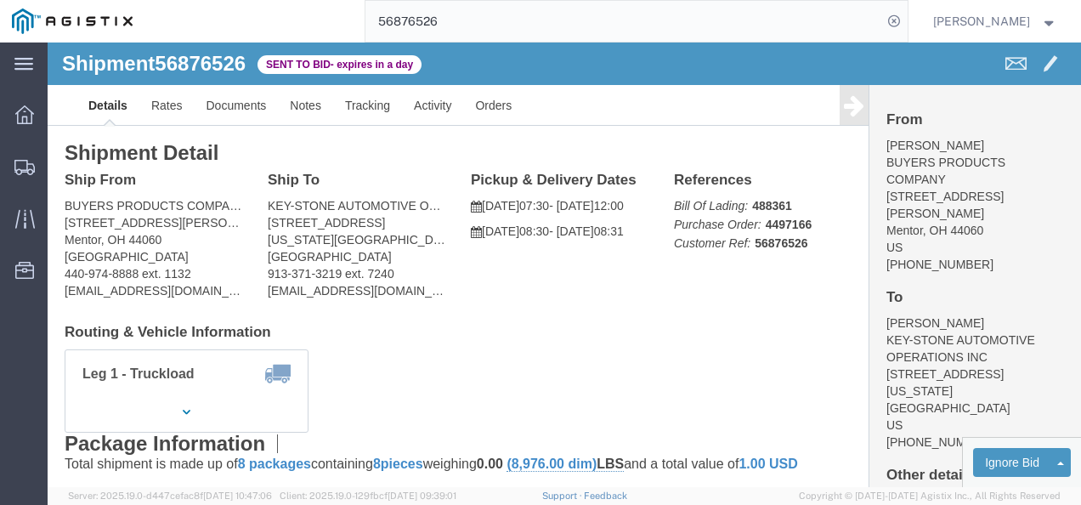
click div "Pickup & Delivery Dates 09/22/2025 07:30 - 09/22/2025 12:00 09/24/2025 08:30 - …"
click link "Rates"
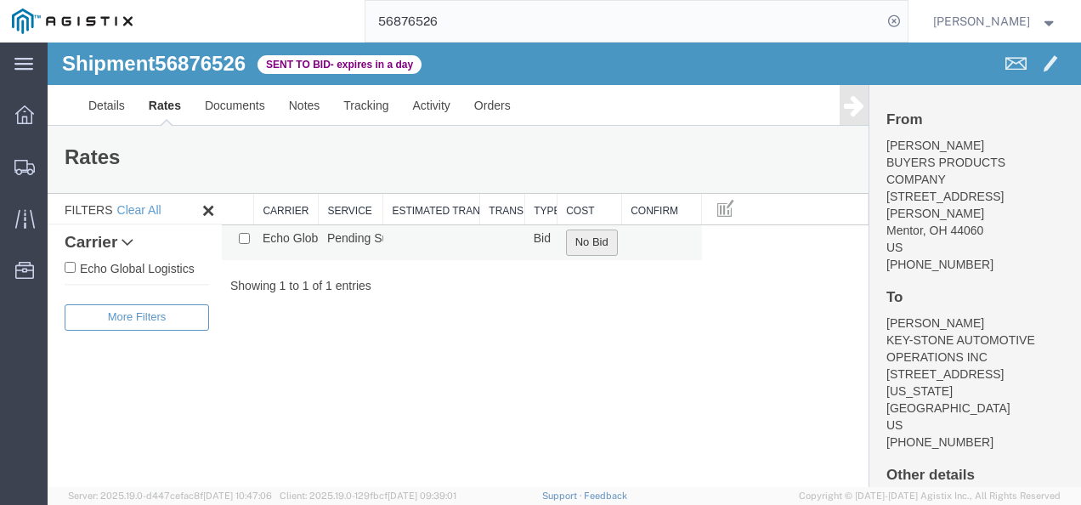
click at [593, 253] on button "No Bid" at bounding box center [592, 242] width 52 height 26
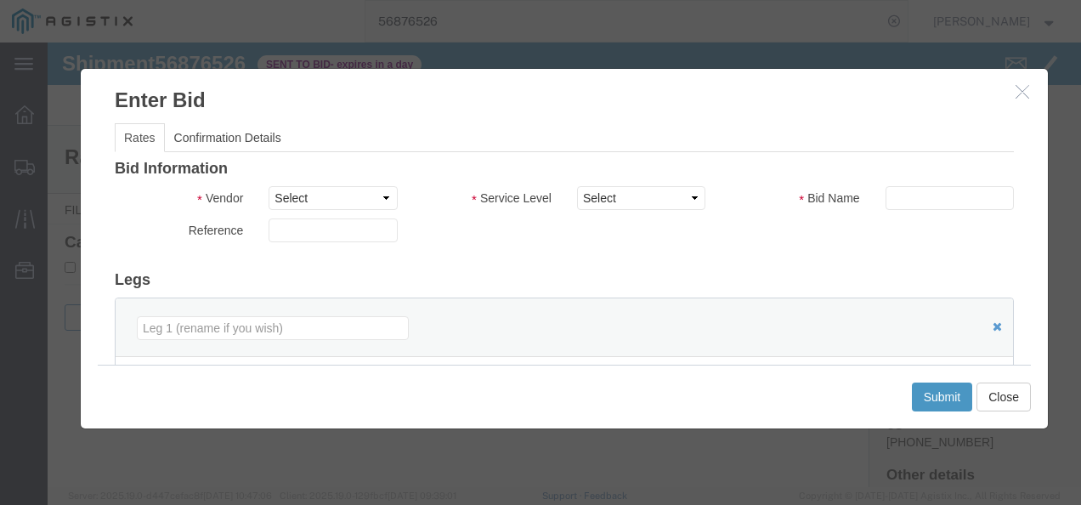
drag, startPoint x: 319, startPoint y: 183, endPoint x: 325, endPoint y: 220, distance: 37.9
click at [319, 184] on div "Bid Information Vendor Select Echo Global Logistics Service Level Select Bid Na…" at bounding box center [564, 437] width 899 height 553
drag, startPoint x: 324, startPoint y: 191, endPoint x: 331, endPoint y: 209, distance: 19.4
click at [325, 193] on select "Select Echo Global Logistics" at bounding box center [333, 198] width 128 height 24
click at [344, 257] on div "Bid Information Vendor Select Echo Global Logistics Service Level Select Bid Na…" at bounding box center [564, 437] width 899 height 553
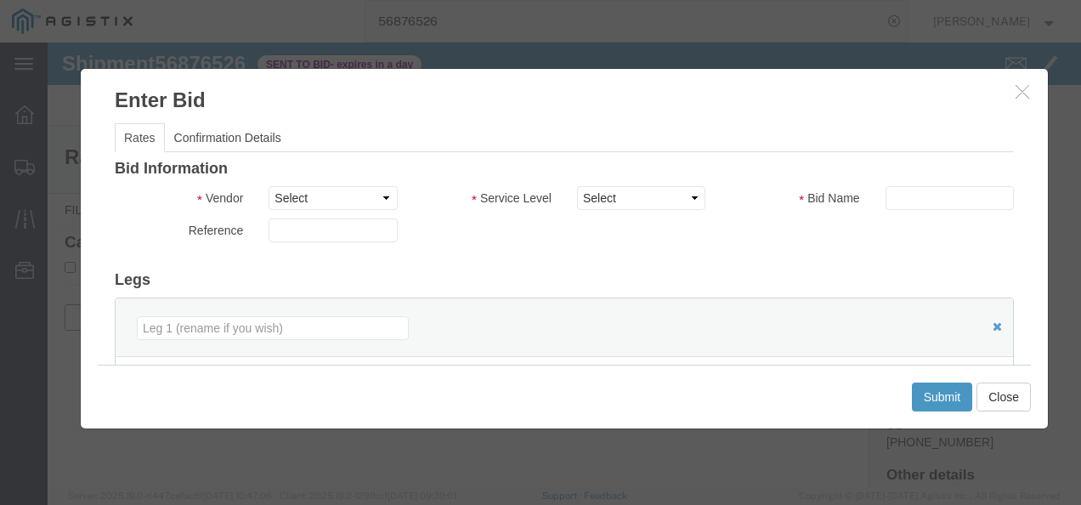
click at [291, 212] on div "Vendor Select Echo Global Logistics" at bounding box center [256, 202] width 308 height 32
drag, startPoint x: 302, startPoint y: 202, endPoint x: 306, endPoint y: 212, distance: 9.9
click at [305, 211] on div "Vendor Select Echo Global Logistics" at bounding box center [256, 202] width 308 height 32
select select "4622"
click at [269, 186] on select "Select Echo Global Logistics" at bounding box center [333, 198] width 128 height 24
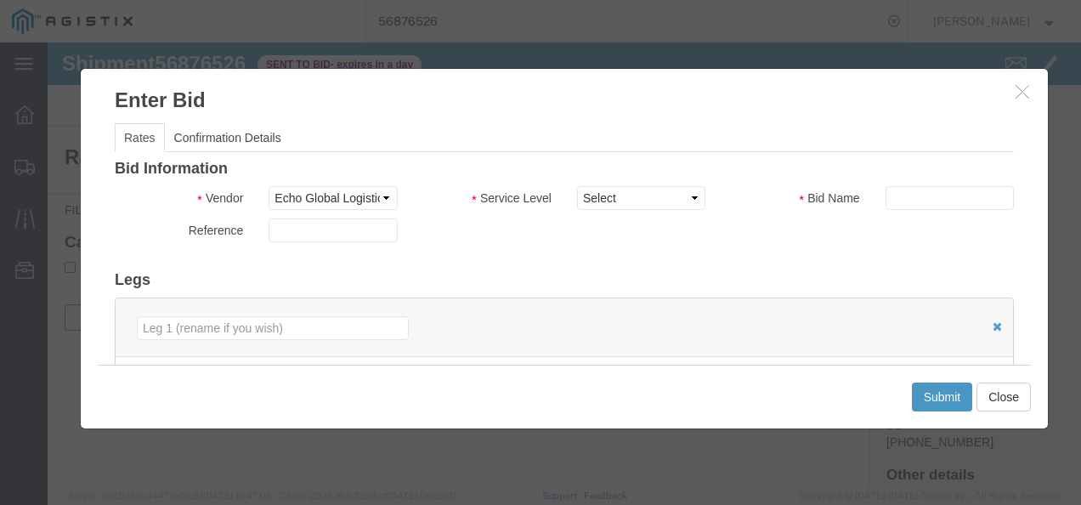
click at [608, 203] on select "Select Guaranteed Next Day LTL Standard 3-5 Day Rail TL Standard 3 - 5 Day" at bounding box center [641, 198] width 128 height 24
select select "13989"
click at [577, 186] on select "Select Guaranteed Next Day LTL Standard 3-5 Day Rail TL Standard 3 - 5 Day" at bounding box center [641, 198] width 128 height 24
drag, startPoint x: 794, startPoint y: 275, endPoint x: 926, endPoint y: 224, distance: 142.0
click at [797, 275] on h3 "Legs" at bounding box center [564, 280] width 899 height 17
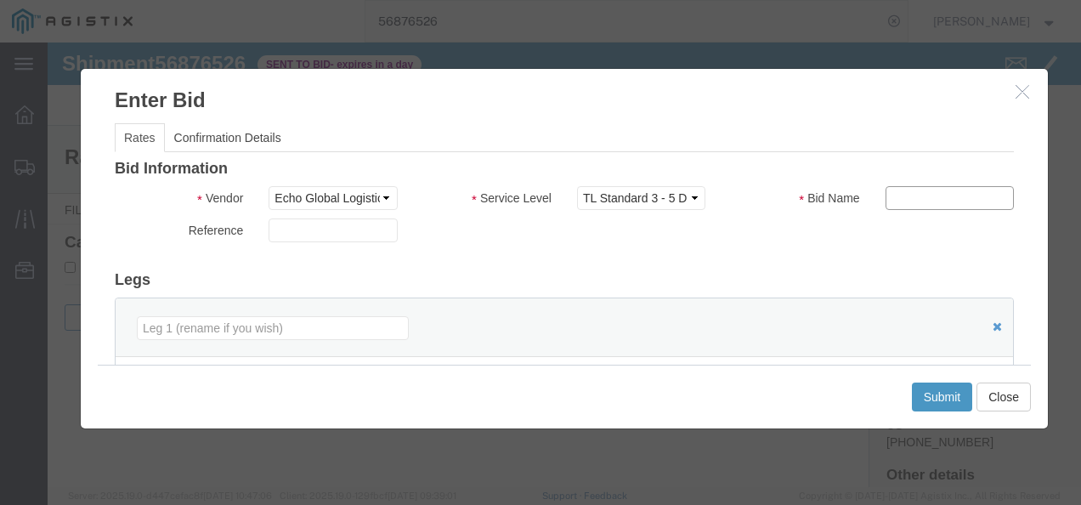
click at [935, 194] on input "text" at bounding box center [949, 198] width 128 height 24
type input "2312"
click at [702, 278] on h3 "Legs" at bounding box center [564, 280] width 899 height 17
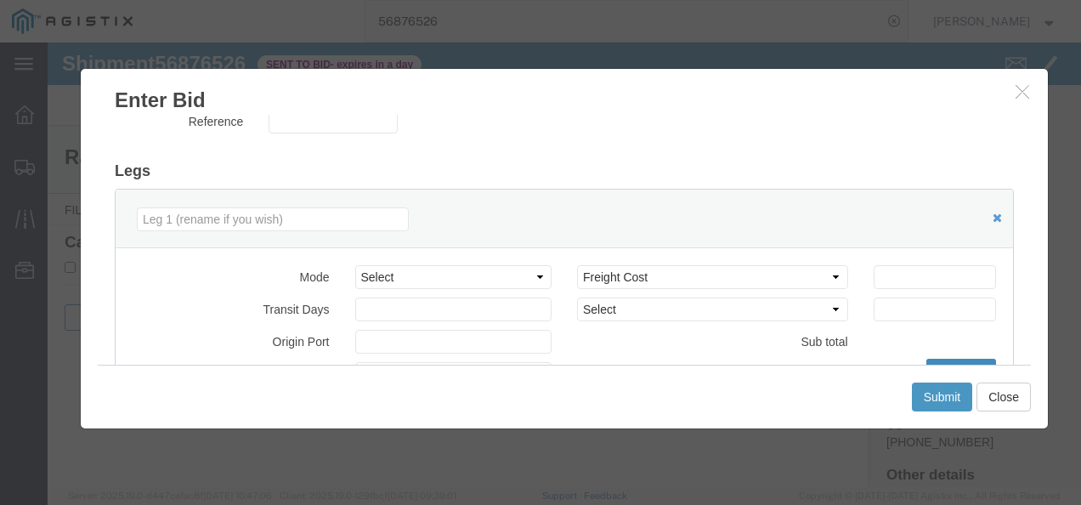
scroll to position [170, 0]
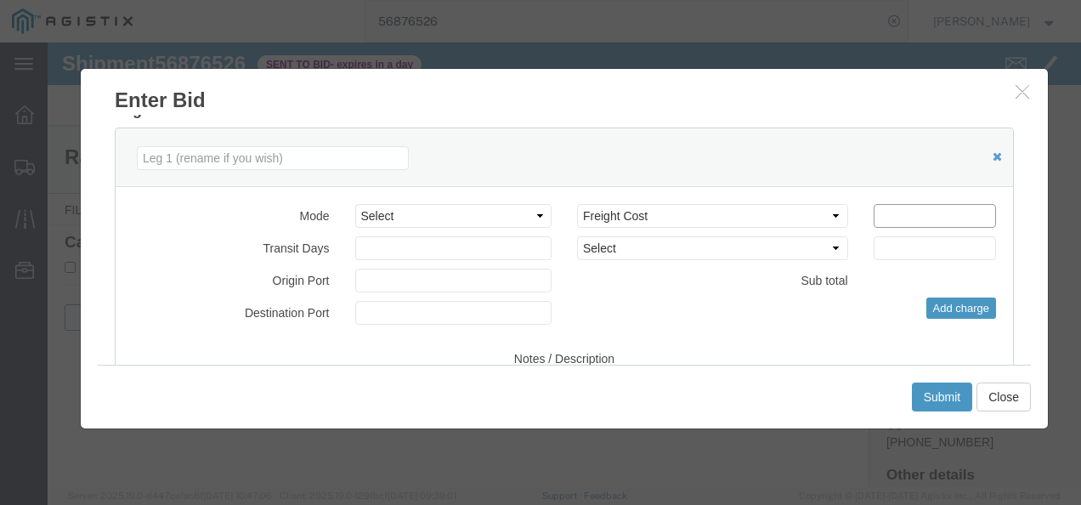
click at [935, 209] on input "number" at bounding box center [934, 216] width 122 height 24
type input "1400"
click at [933, 388] on button "Submit" at bounding box center [942, 396] width 61 height 29
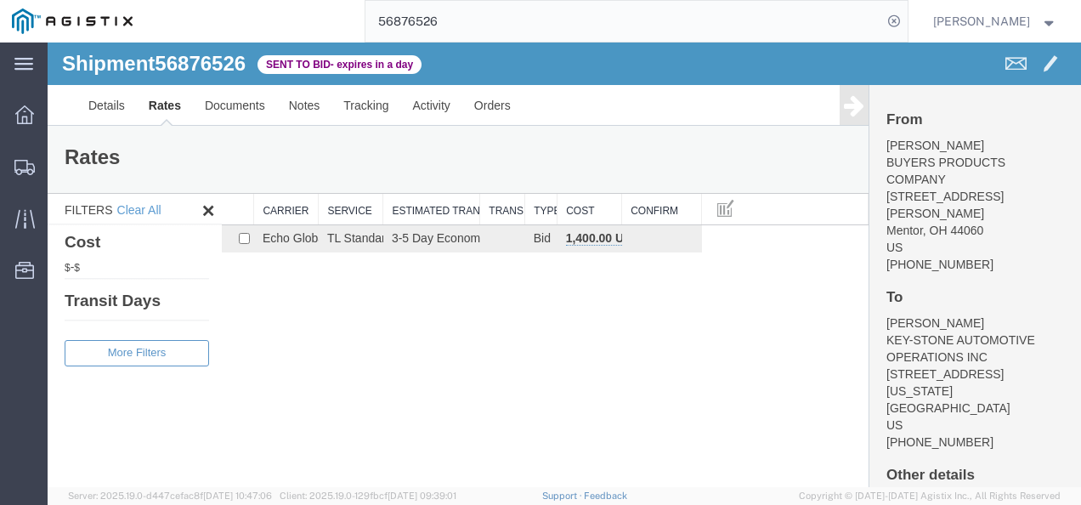
drag, startPoint x: 612, startPoint y: 421, endPoint x: 612, endPoint y: 408, distance: 13.6
click at [610, 418] on div "Shipment 56876526 1 of 1 Sent to Bid - expires in a day Details Rates Documents…" at bounding box center [564, 264] width 1033 height 444
click at [544, 41] on input "56876526" at bounding box center [623, 21] width 517 height 41
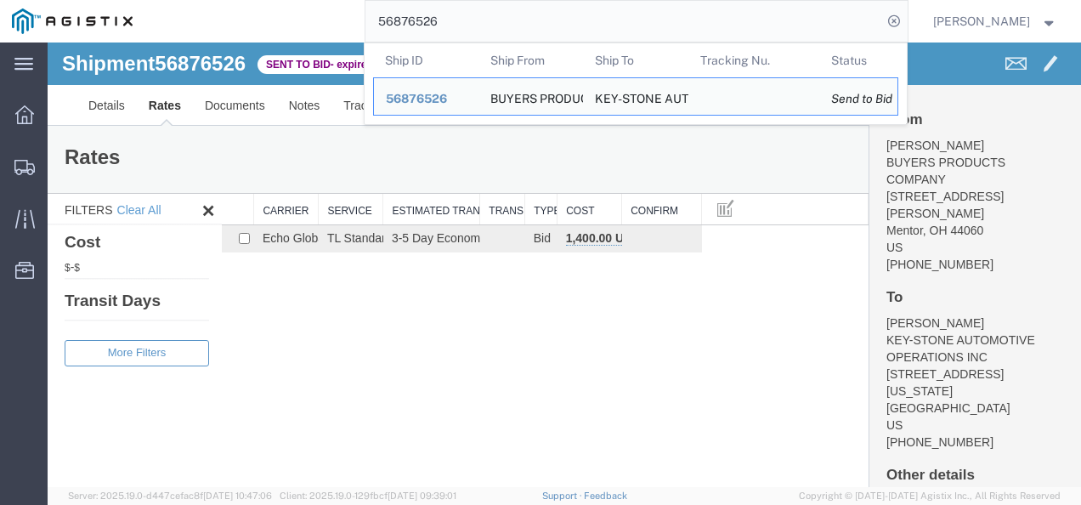
click at [542, 35] on input "56876526" at bounding box center [623, 21] width 517 height 41
paste input "7533"
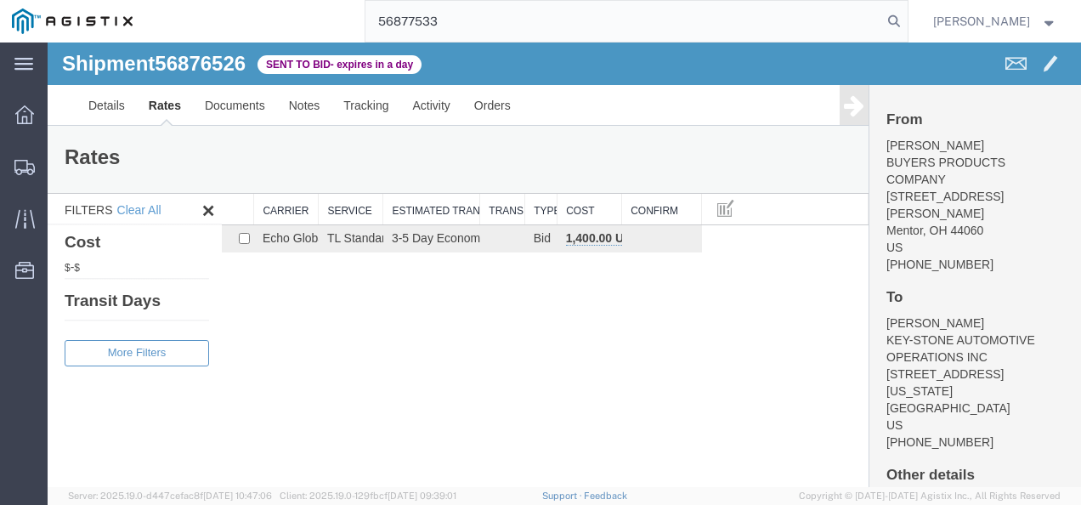
type input "56877533"
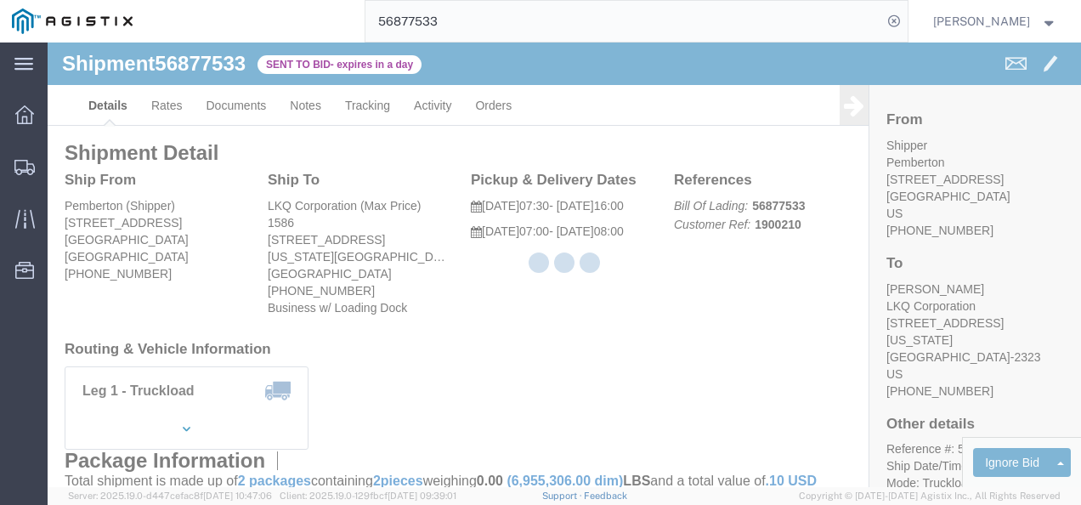
drag, startPoint x: 592, startPoint y: 331, endPoint x: 772, endPoint y: 351, distance: 180.3
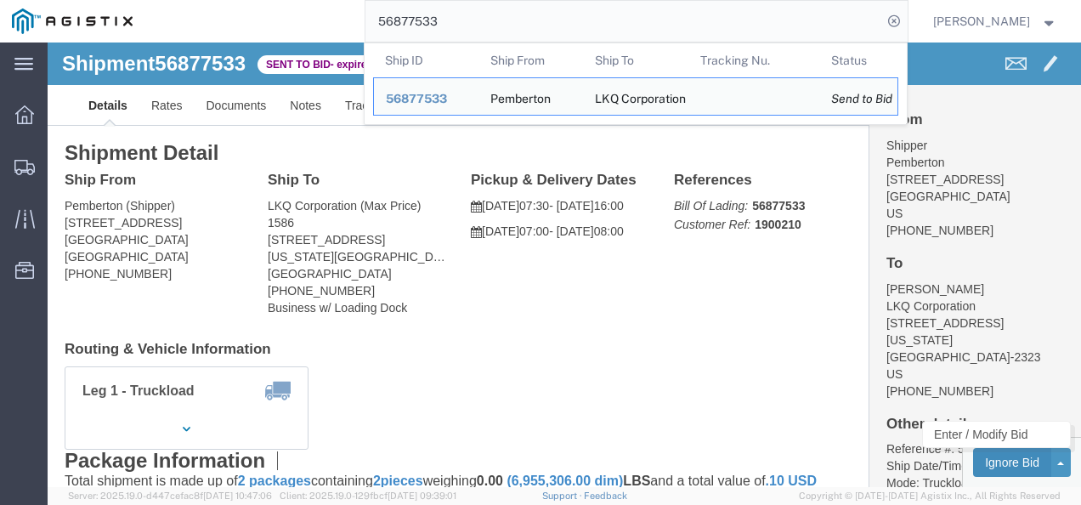
click button "Ignore Bid"
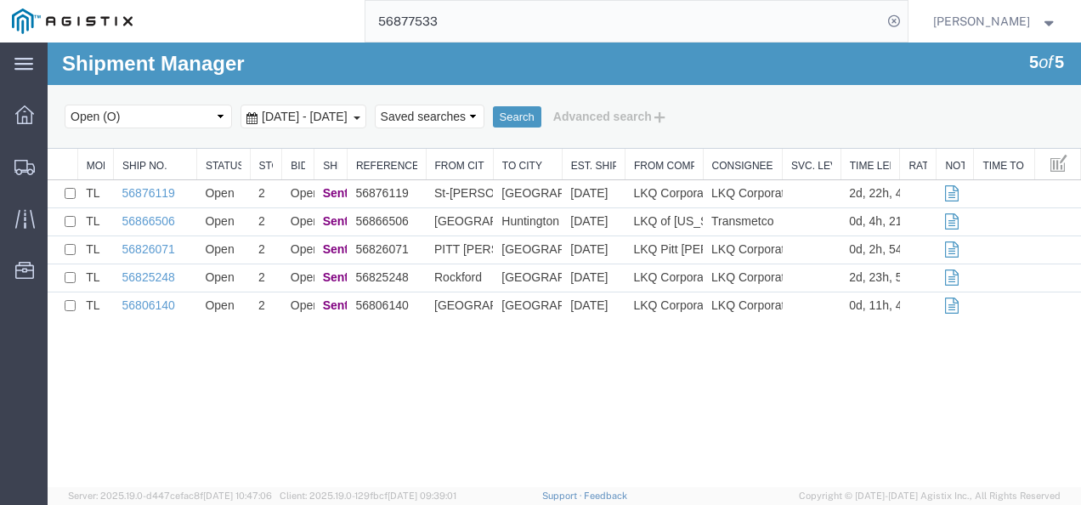
click at [415, 377] on div "Shipment Manager 5 of 5 Search Select status Active (AC, O, P) All Approved Awa…" at bounding box center [564, 264] width 1033 height 444
click at [559, 15] on input "56877533" at bounding box center [623, 21] width 517 height 41
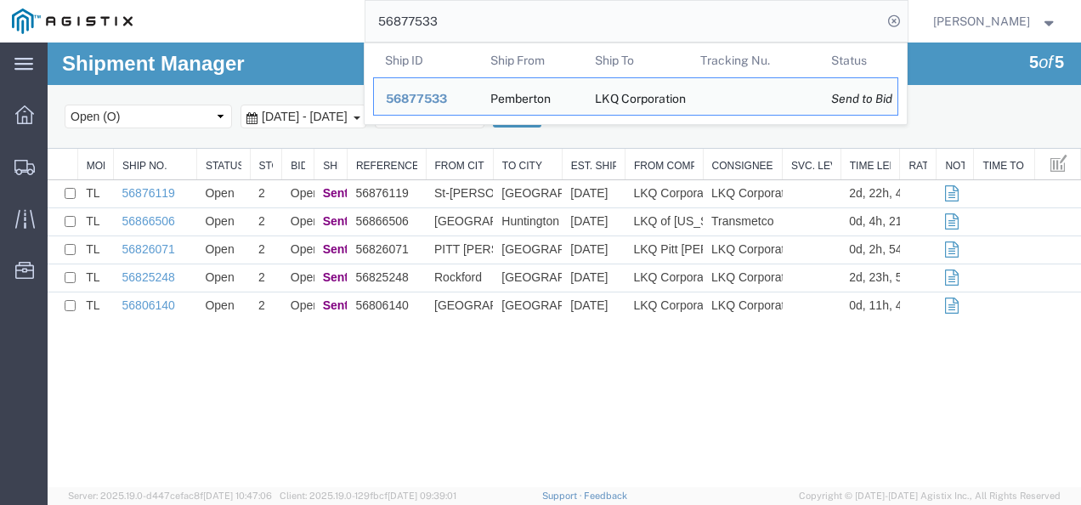
click at [559, 15] on input "56877533" at bounding box center [623, 21] width 517 height 41
click at [489, 22] on input "56877533" at bounding box center [623, 21] width 517 height 41
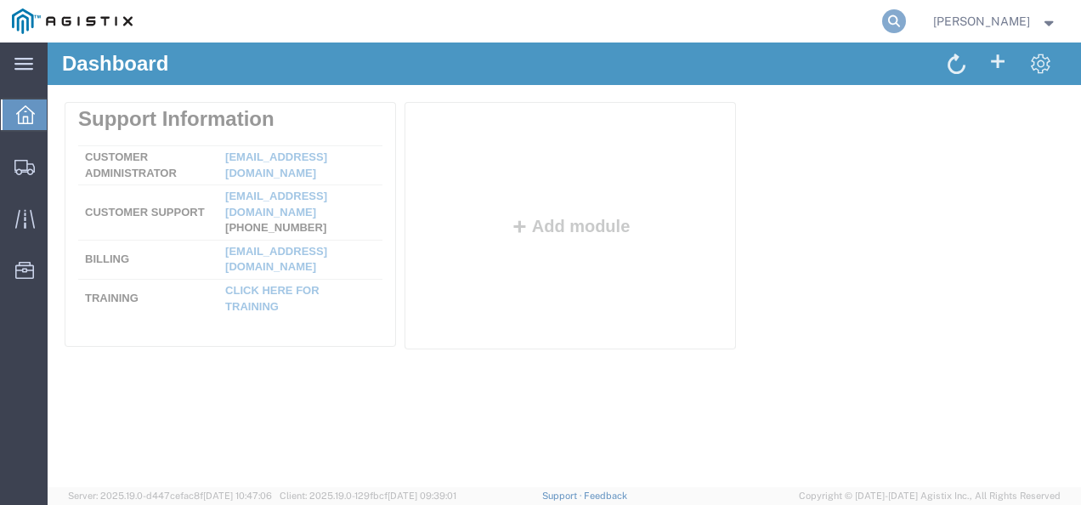
click at [906, 16] on icon at bounding box center [894, 21] width 24 height 24
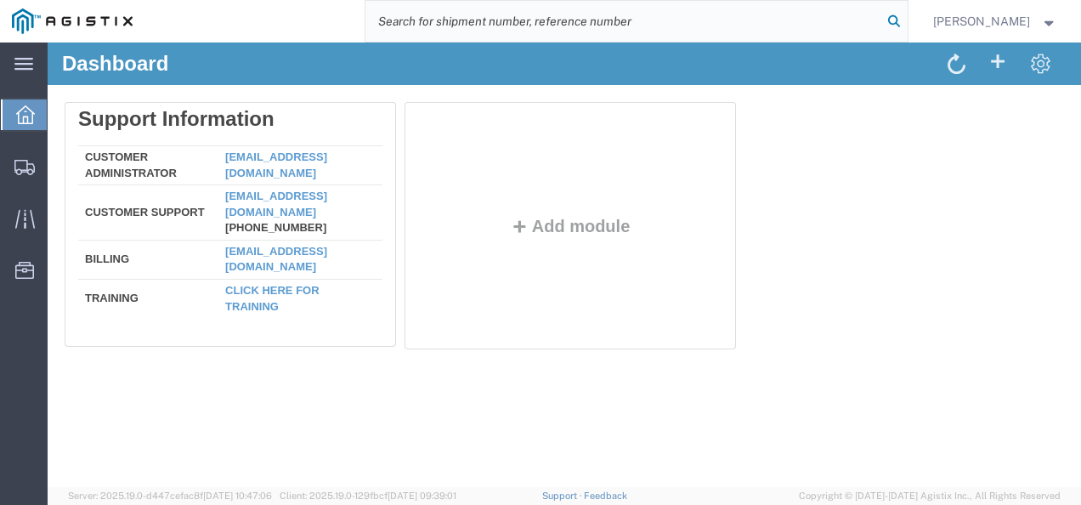
paste input "56877533"
type input "56877533"
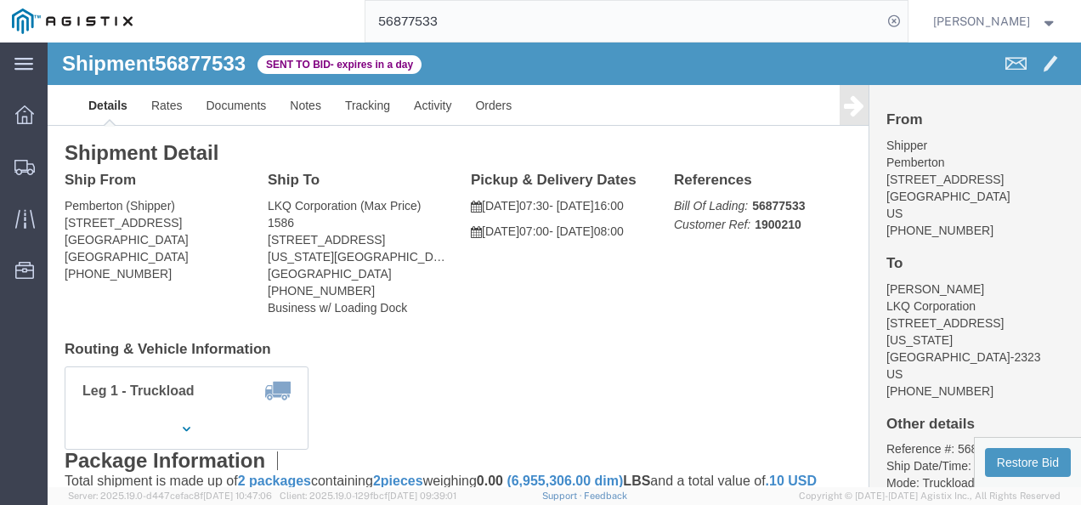
click div "Ship From [GEOGRAPHIC_DATA] (Shipper) [STREET_ADDRESS] [PHONE_NUMBER] Ship To L…"
drag, startPoint x: 448, startPoint y: 270, endPoint x: 430, endPoint y: 265, distance: 18.6
click div "Ship From [GEOGRAPHIC_DATA] (Shipper) [STREET_ADDRESS] [PHONE_NUMBER] Ship To L…"
click link "Rates"
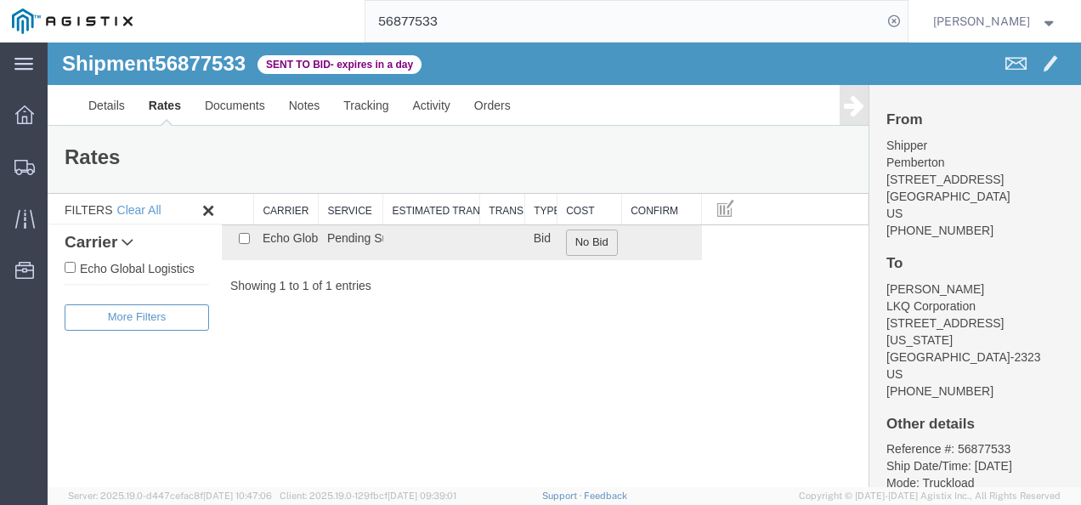
click at [585, 246] on button "No Bid" at bounding box center [592, 242] width 52 height 26
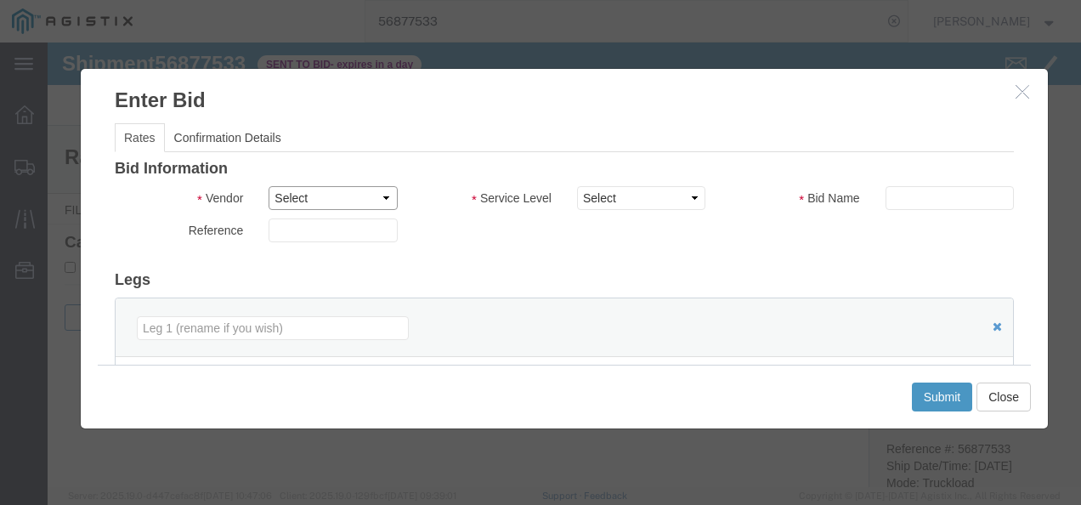
click at [333, 193] on select "Select Echo Global Logistics" at bounding box center [333, 198] width 128 height 24
select select "4622"
click at [269, 186] on select "Select Echo Global Logistics" at bounding box center [333, 198] width 128 height 24
click at [603, 195] on select "Select Guaranteed Next Day LTL Standard 3-5 Day Rail TL Standard 3 - 5 Day" at bounding box center [641, 198] width 128 height 24
select select "13989"
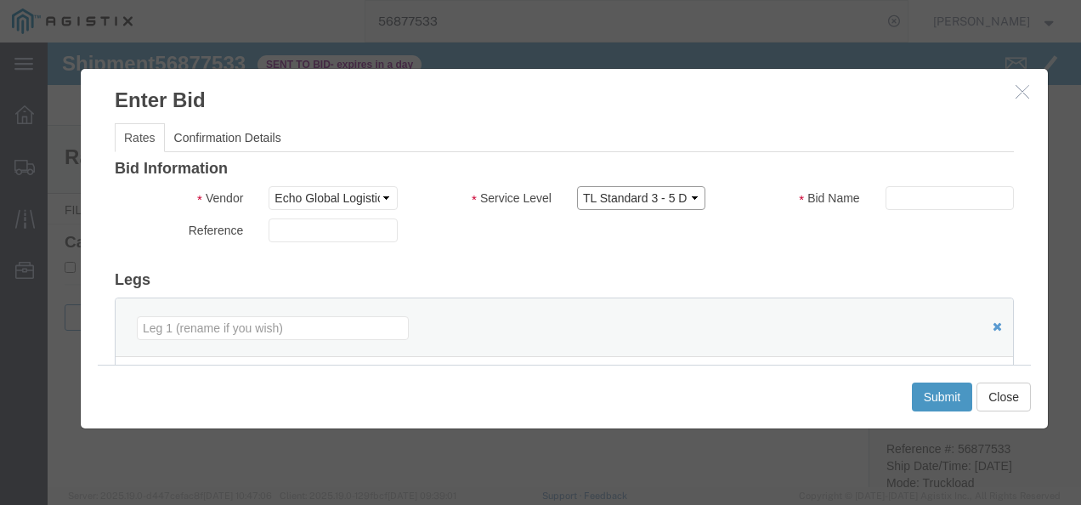
click at [577, 186] on select "Select Guaranteed Next Day LTL Standard 3-5 Day Rail TL Standard 3 - 5 Day" at bounding box center [641, 198] width 128 height 24
drag, startPoint x: 746, startPoint y: 274, endPoint x: 871, endPoint y: 202, distance: 143.9
click at [748, 272] on h3 "Legs" at bounding box center [564, 280] width 899 height 17
drag, startPoint x: 896, startPoint y: 177, endPoint x: 899, endPoint y: 204, distance: 27.3
click at [895, 177] on div "Bid Information Vendor Select Echo Global Logistics Service Level Select Guaran…" at bounding box center [564, 437] width 899 height 553
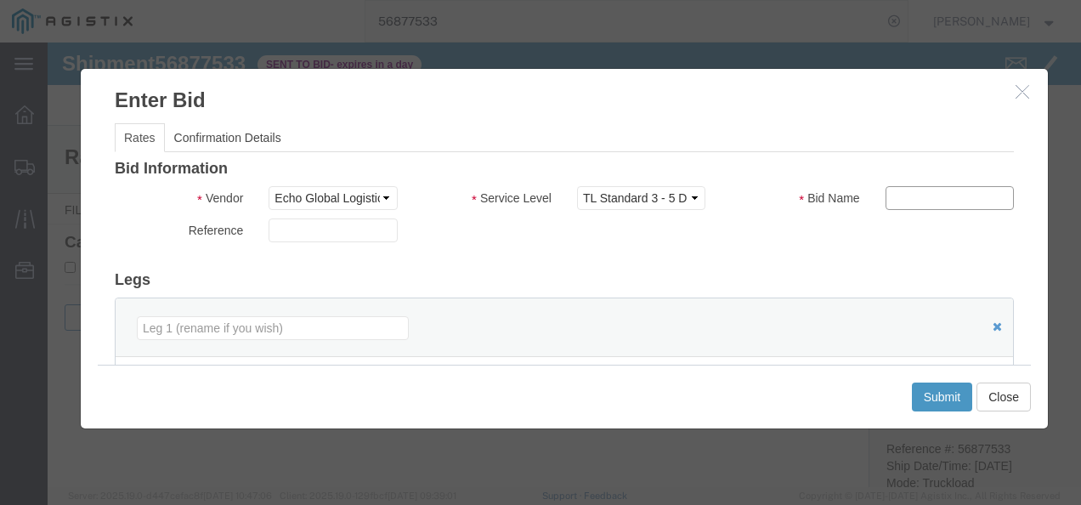
click at [901, 206] on input "text" at bounding box center [949, 198] width 128 height 24
type input "123213"
click at [670, 252] on div "Bid Information Vendor Select Echo Global Logistics Service Level Select Guaran…" at bounding box center [564, 437] width 899 height 553
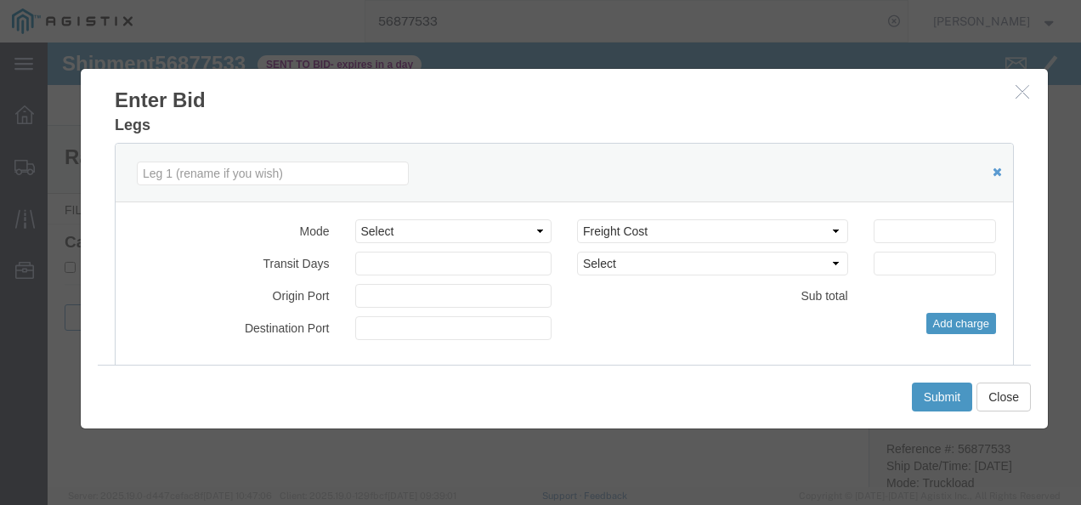
scroll to position [170, 0]
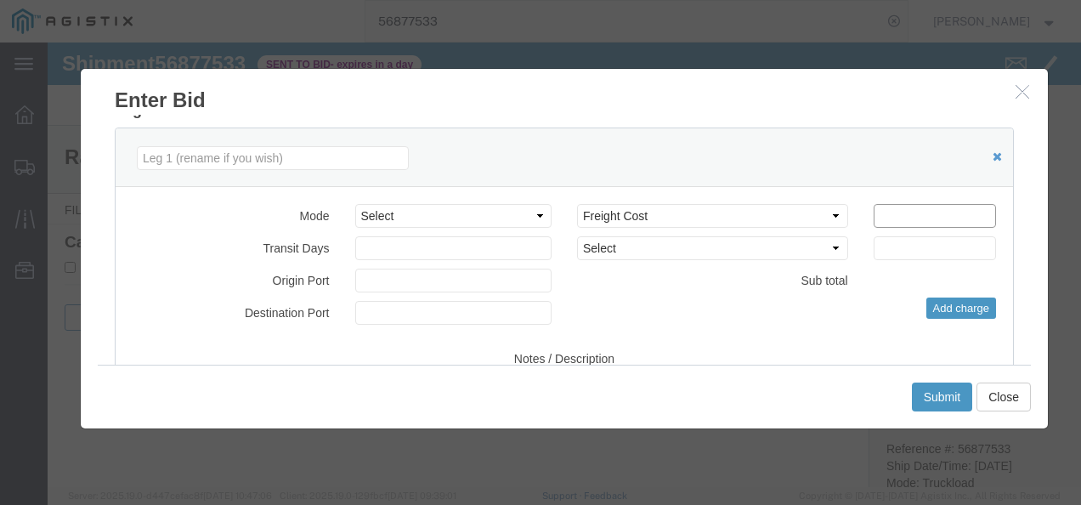
click at [927, 211] on input "number" at bounding box center [934, 216] width 122 height 24
type input "950"
click at [954, 394] on button "Submit" at bounding box center [942, 396] width 61 height 29
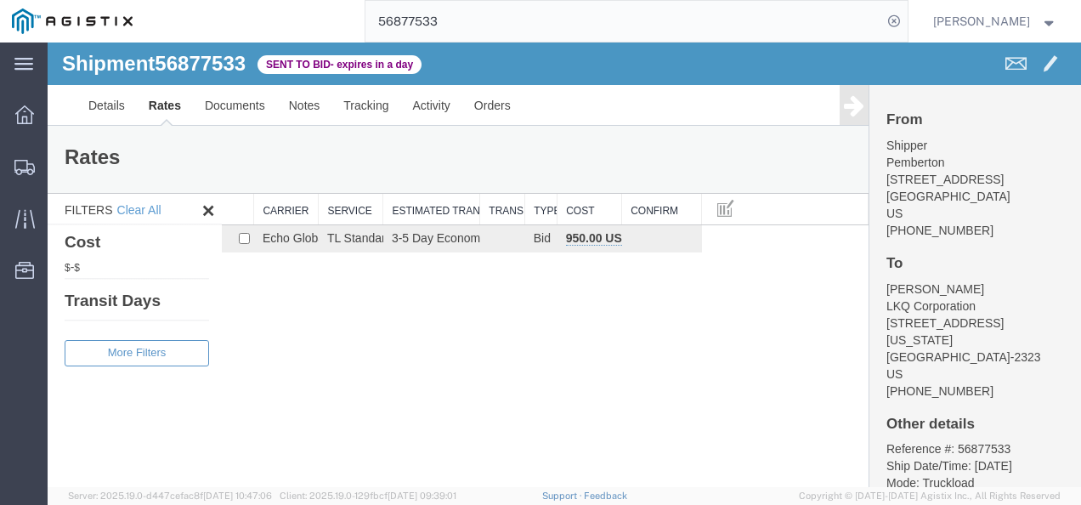
click at [576, 381] on div "Shipment 56877533 1 of 1 Sent to Bid - expires in a day Details Rates Documents…" at bounding box center [564, 264] width 1033 height 444
drag, startPoint x: 110, startPoint y: 110, endPoint x: 117, endPoint y: 122, distance: 13.7
click at [110, 110] on link "Details" at bounding box center [106, 105] width 60 height 41
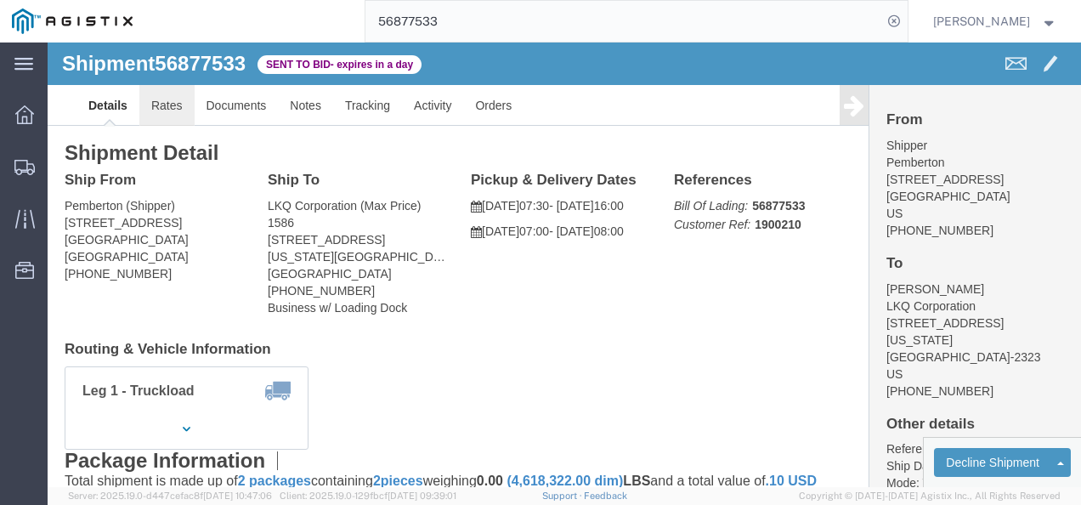
click link "Rates"
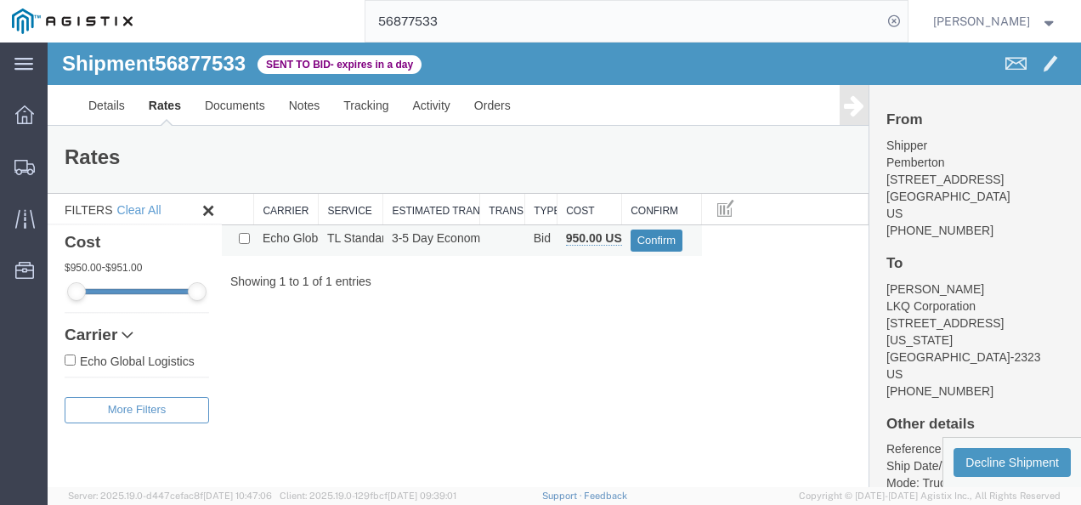
click at [647, 223] on th "Confirm" at bounding box center [662, 209] width 80 height 31
click at [644, 235] on button "Confirm" at bounding box center [656, 240] width 53 height 22
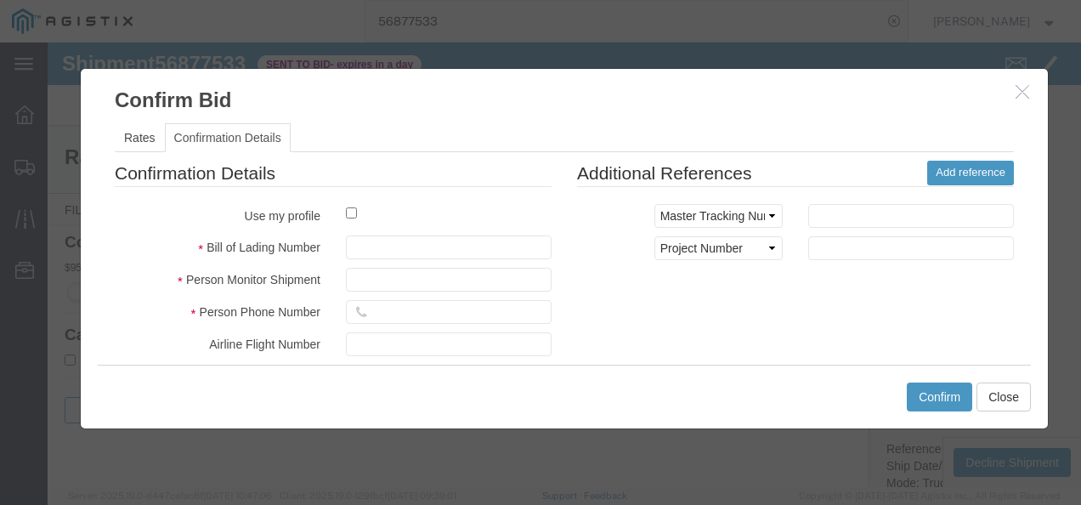
click at [461, 229] on fieldset "Confirmation Details Use my profile Bill of Lading Number Person Monitor Shipme…" at bounding box center [333, 360] width 437 height 398
click at [462, 244] on input "text" at bounding box center [449, 247] width 206 height 24
type input "219873721987"
type input "98721321"
type input "878998798797"
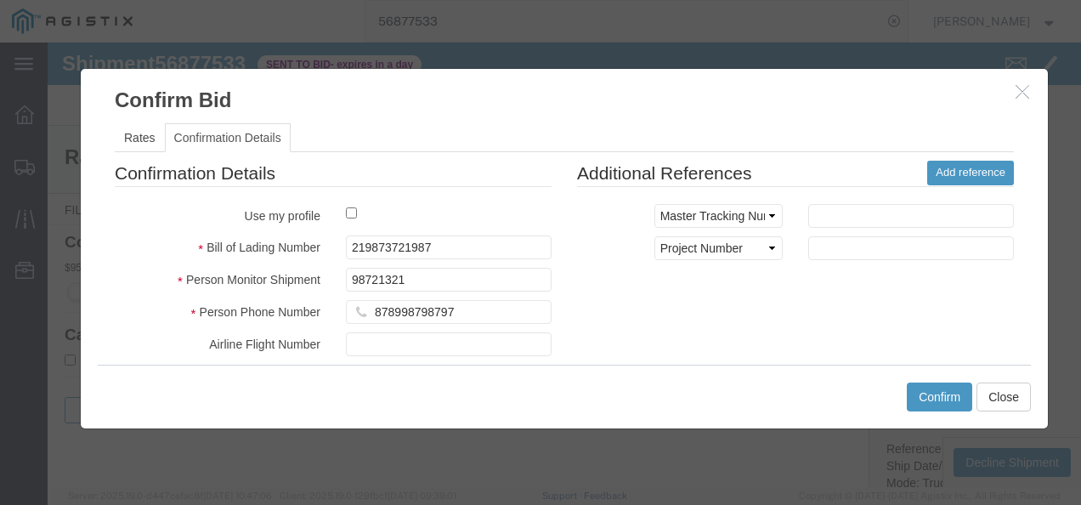
drag, startPoint x: 830, startPoint y: 277, endPoint x: 911, endPoint y: 421, distance: 164.7
click at [839, 286] on div "Confirmation Details Use my profile Bill of Lading Number 219873721987 Person M…" at bounding box center [564, 360] width 924 height 398
click at [929, 404] on button "Confirm" at bounding box center [939, 396] width 65 height 29
